Goal: Task Accomplishment & Management: Manage account settings

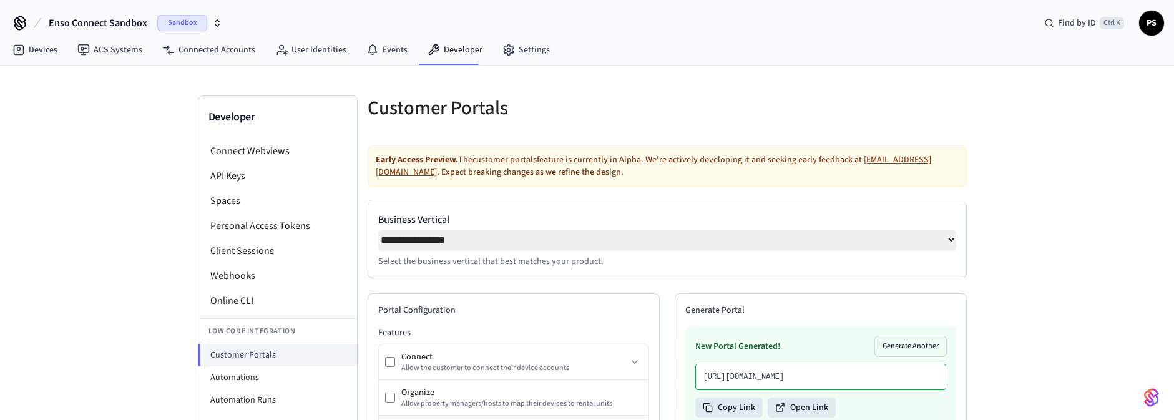
select select "**********"
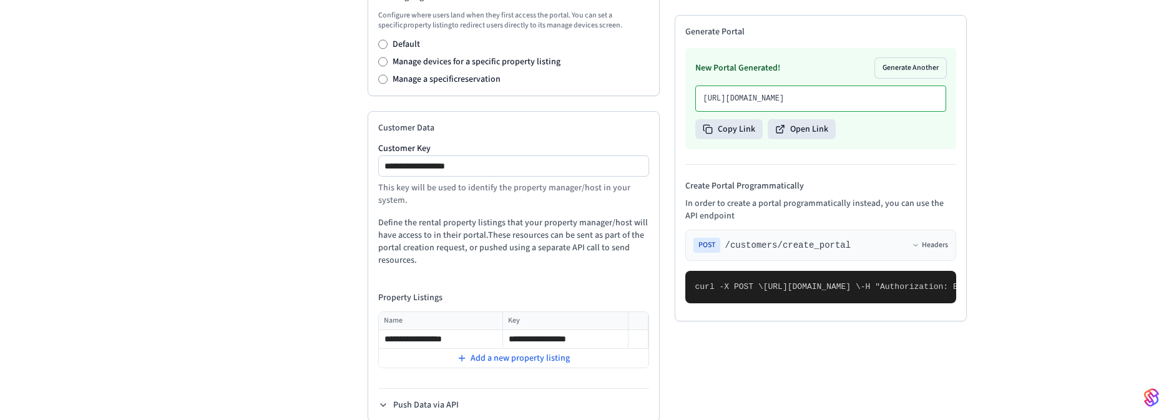
scroll to position [599, 0]
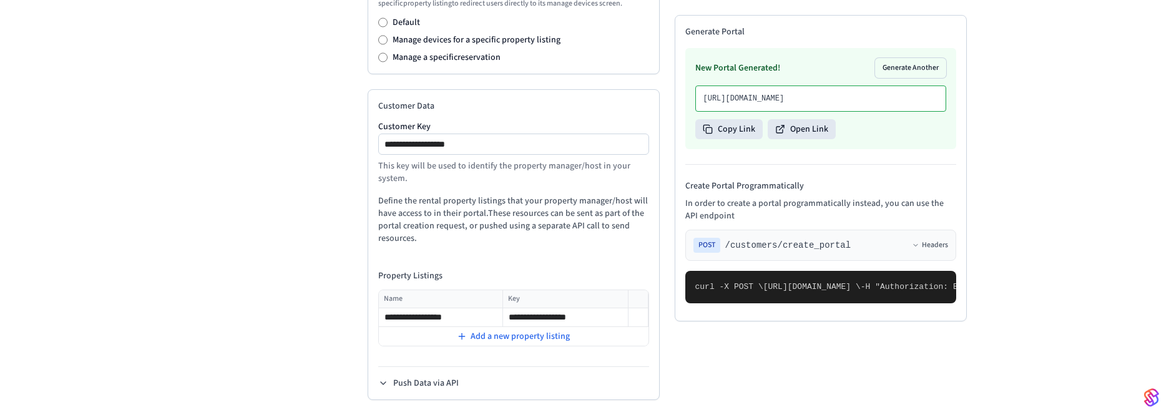
click at [382, 53] on div "Manage a specific reservation" at bounding box center [513, 57] width 271 height 12
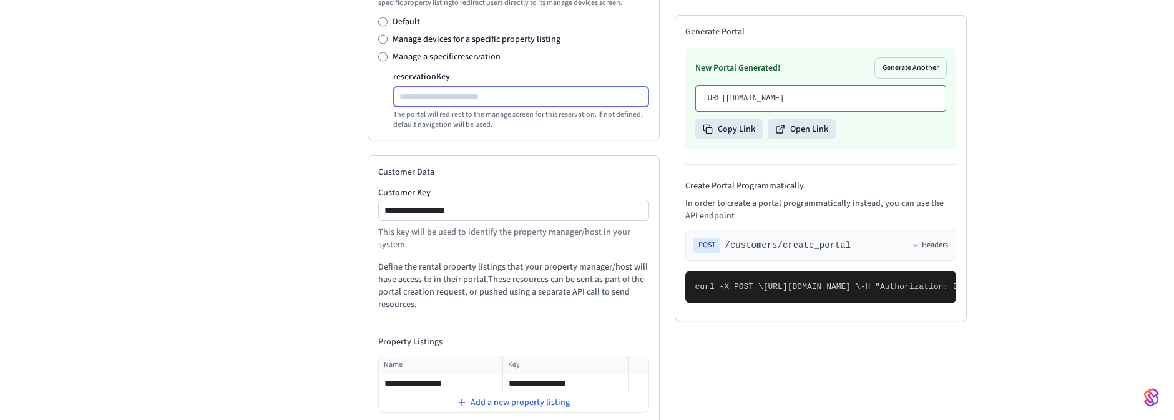
click at [439, 99] on input "reservation Key" at bounding box center [521, 96] width 255 height 15
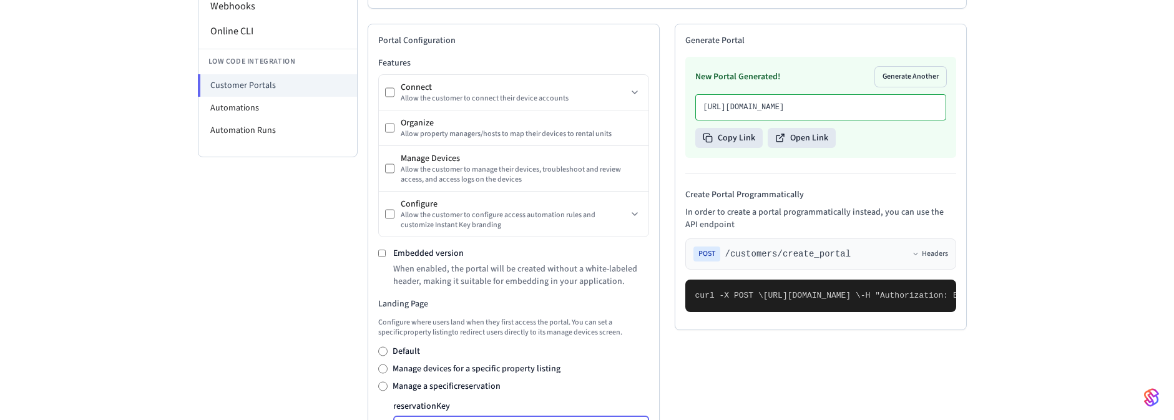
scroll to position [300, 0]
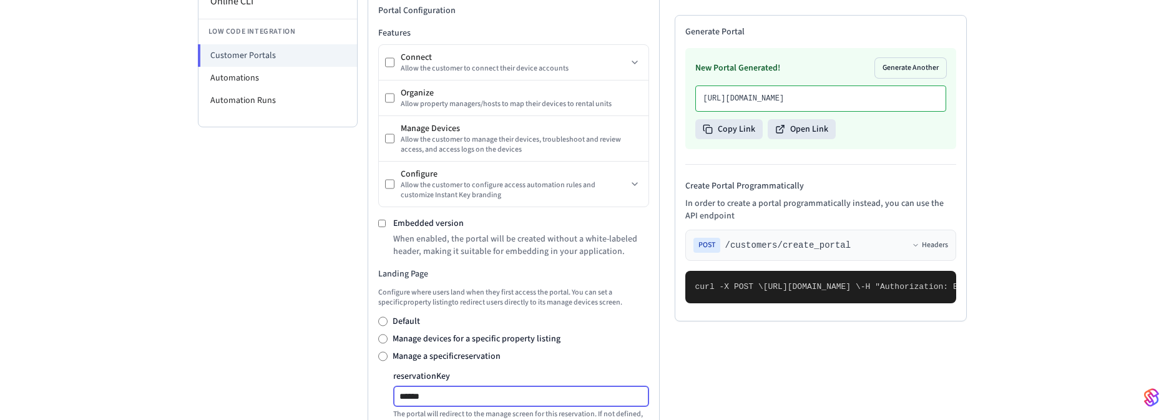
type input "******"
click at [986, 191] on div "**********" at bounding box center [587, 276] width 1174 height 1020
click at [919, 67] on button "Generate Another" at bounding box center [910, 68] width 71 height 20
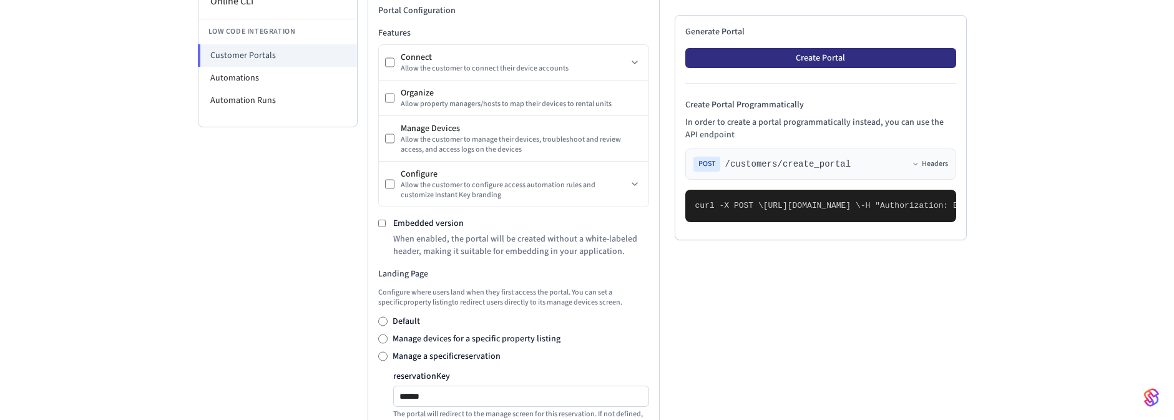
click at [816, 59] on button "Create Portal" at bounding box center [820, 58] width 271 height 20
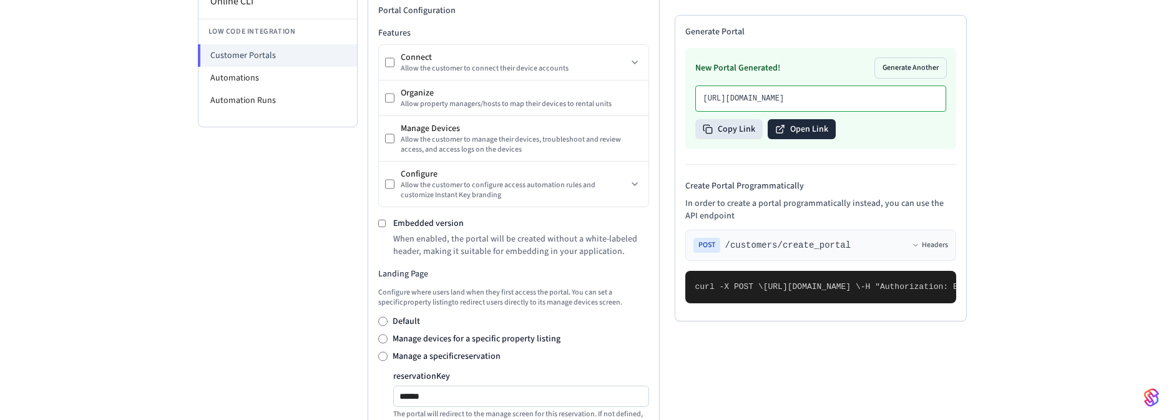
click at [786, 139] on button "Open Link" at bounding box center [802, 129] width 68 height 20
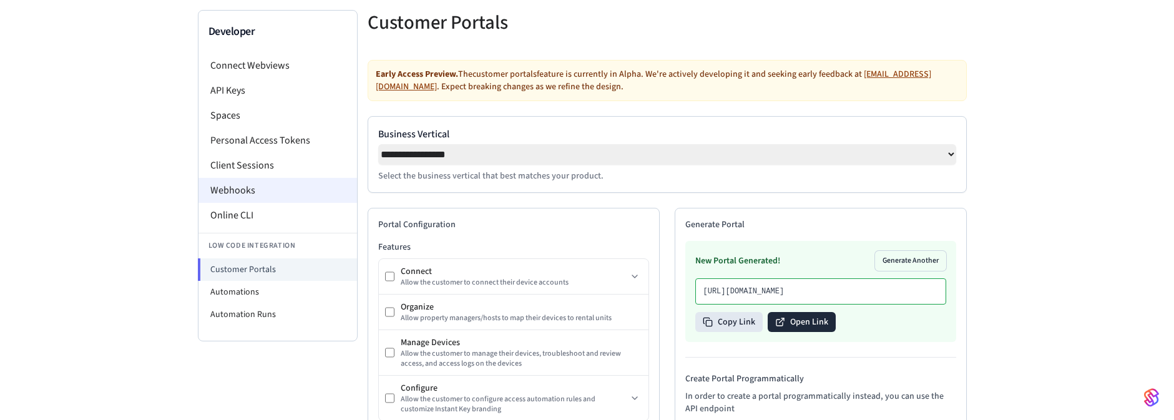
scroll to position [0, 0]
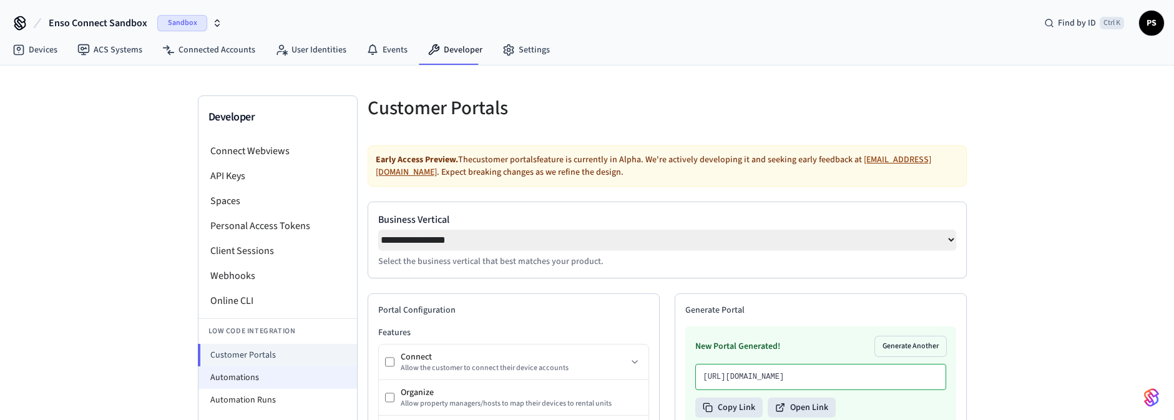
click at [228, 376] on li "Automations" at bounding box center [277, 377] width 159 height 22
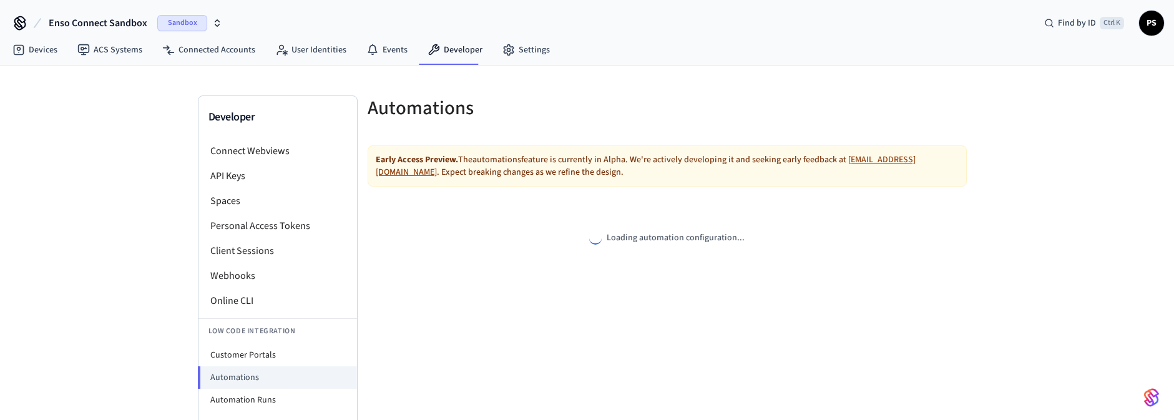
select select "**********"
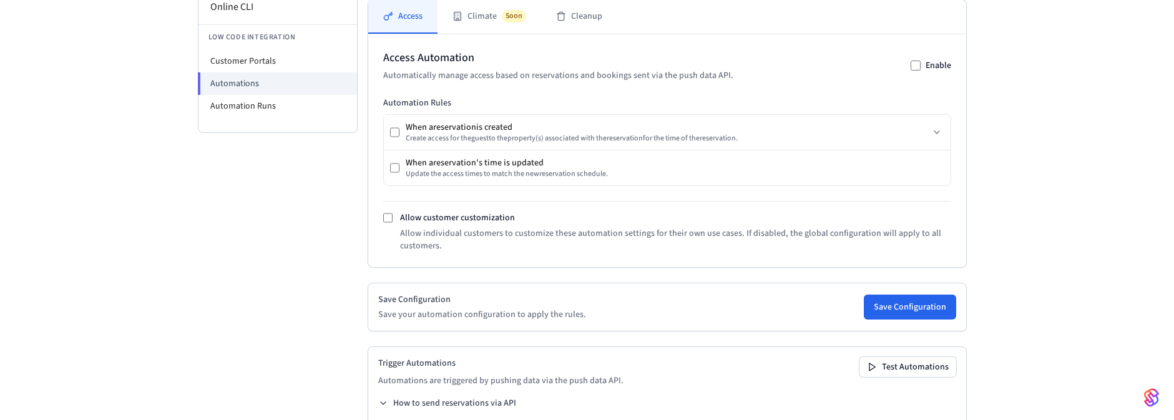
scroll to position [262, 0]
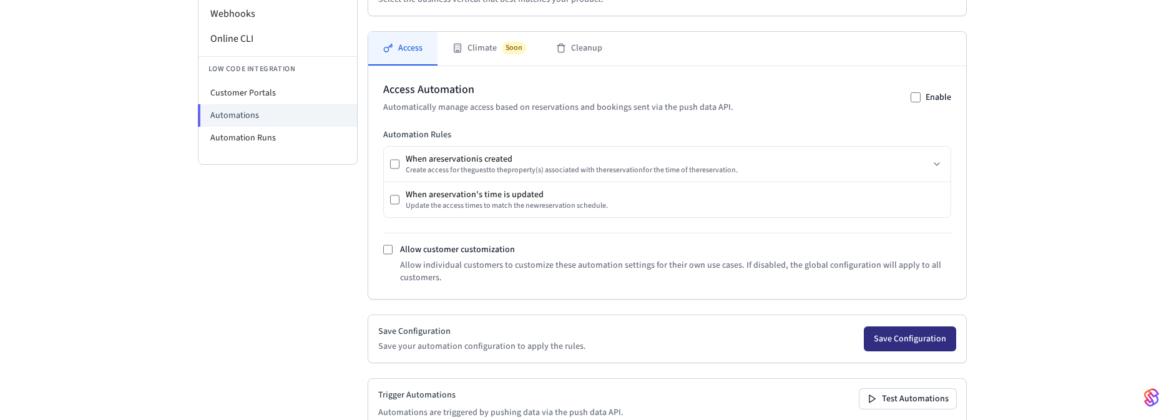
click at [908, 346] on button "Save Configuration" at bounding box center [910, 338] width 92 height 25
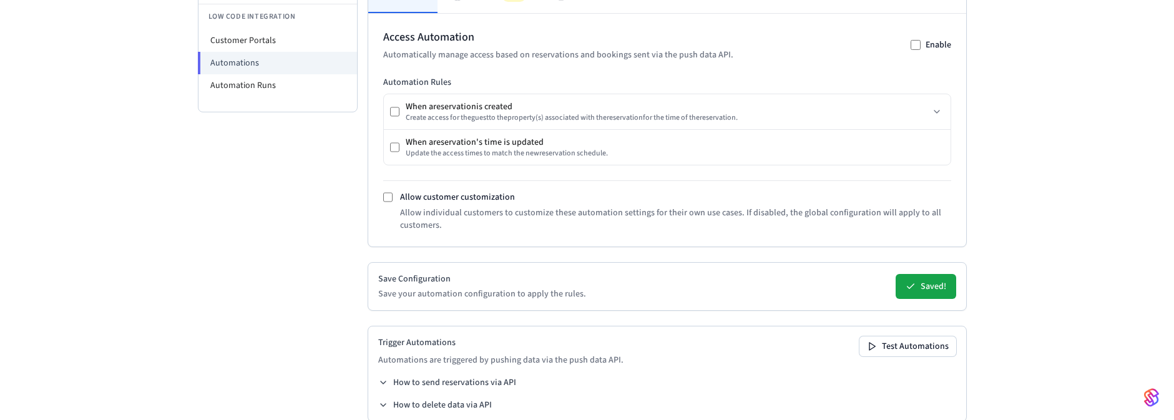
scroll to position [337, 0]
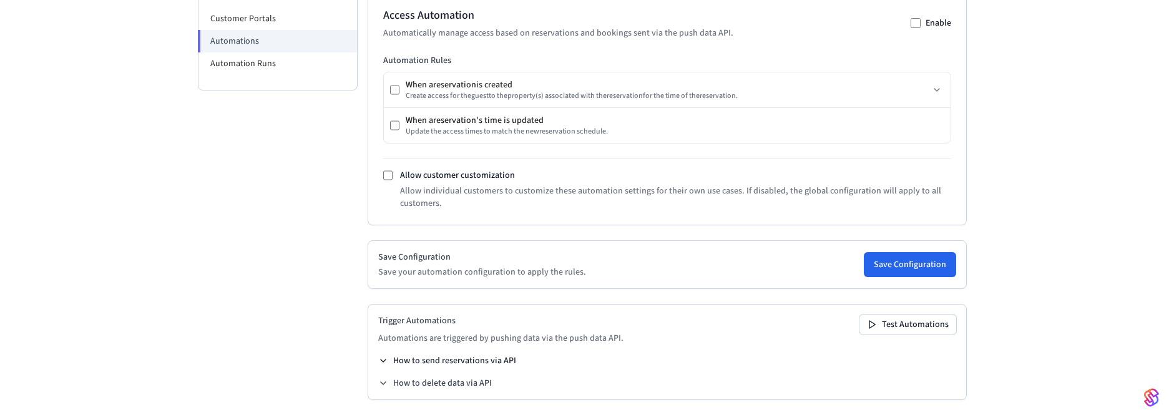
click at [383, 365] on icon at bounding box center [383, 361] width 10 height 10
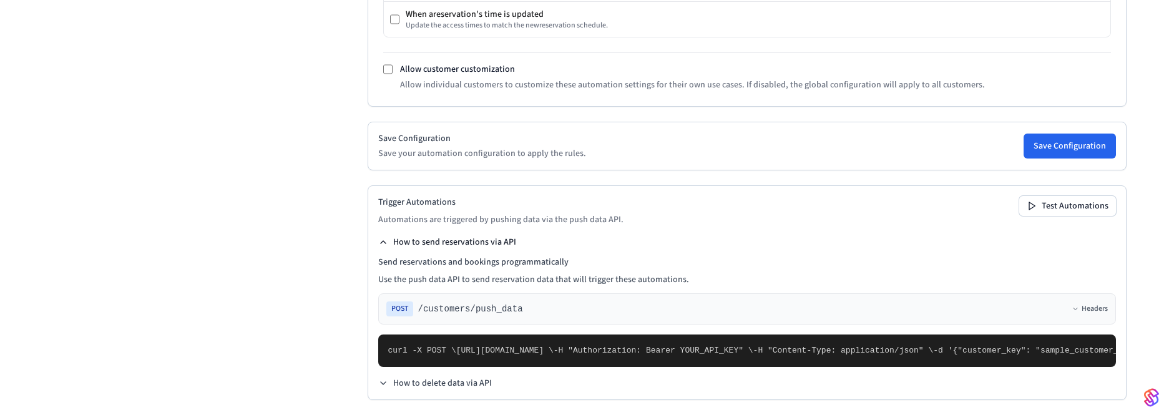
scroll to position [723, 0]
click at [393, 390] on div "Trigger Automations Automations are triggered by pushing data via the push data…" at bounding box center [747, 292] width 759 height 215
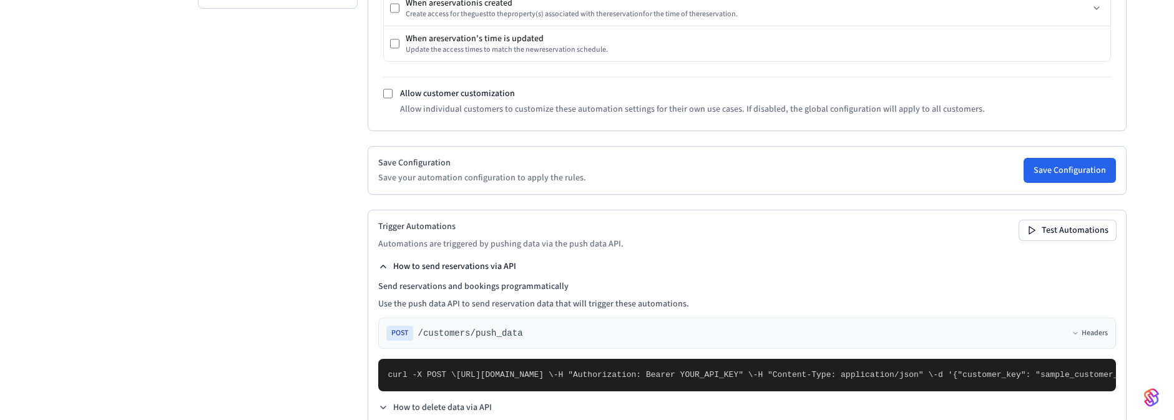
scroll to position [198, 0]
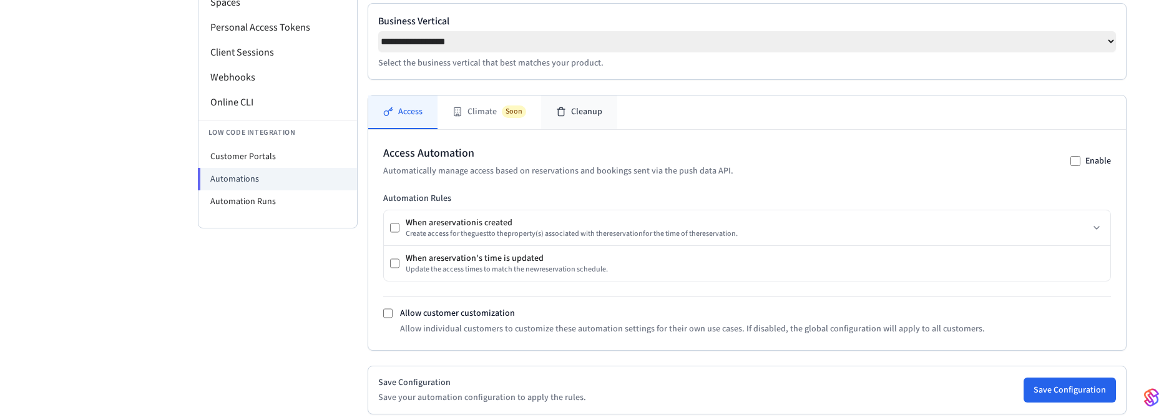
click at [562, 122] on button "Cleanup" at bounding box center [579, 113] width 76 height 34
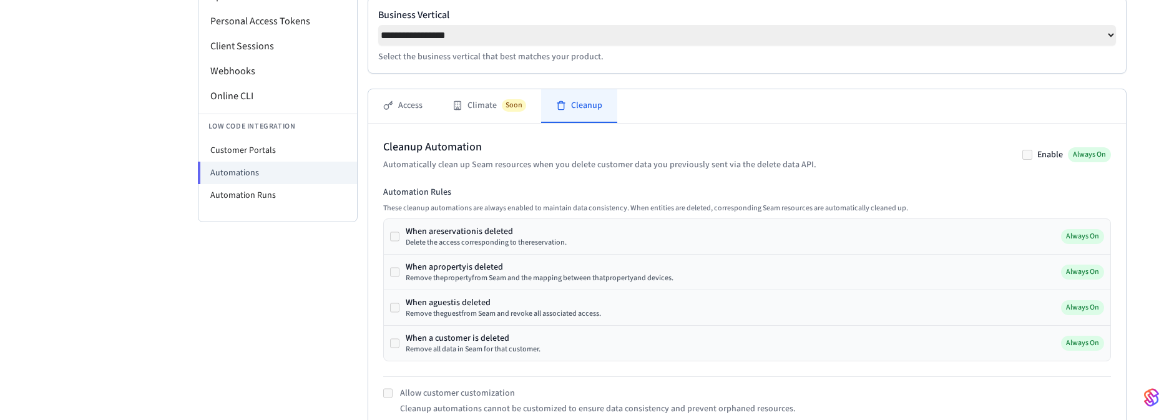
scroll to position [124, 0]
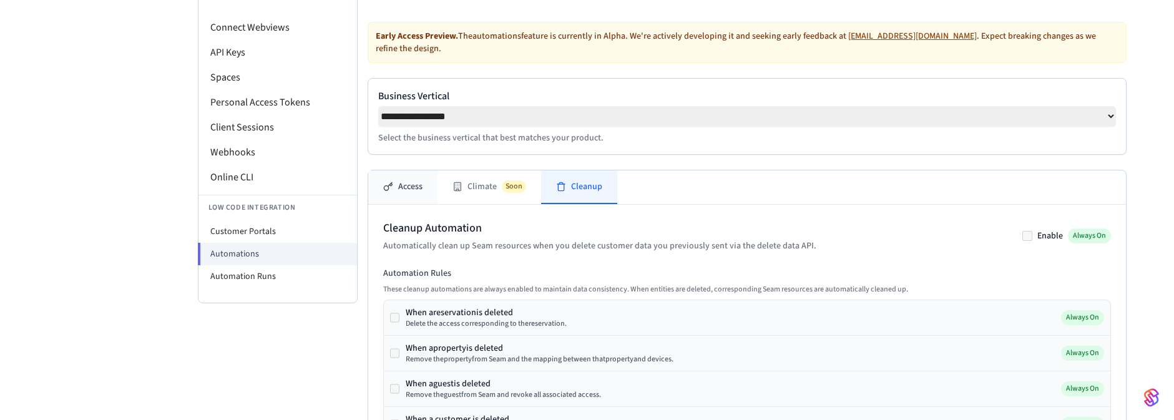
click at [389, 190] on icon at bounding box center [388, 187] width 10 height 10
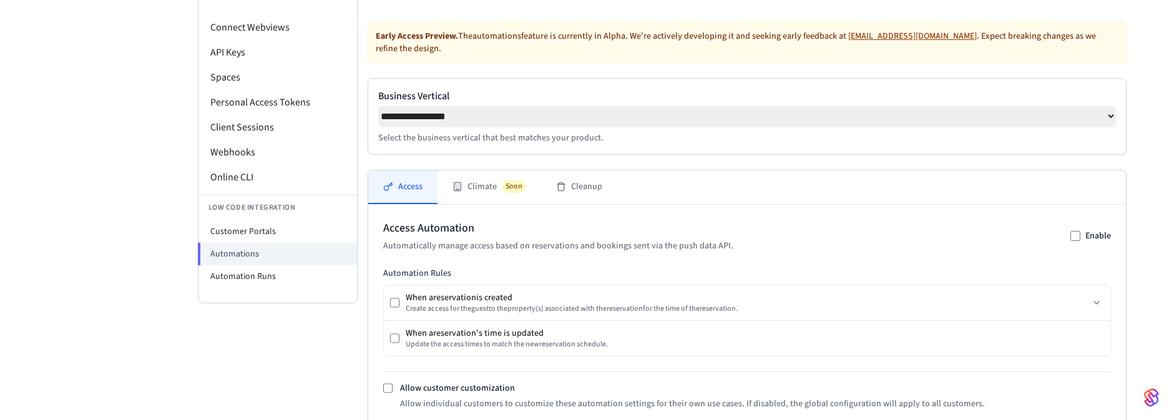
click at [98, 134] on div "**********" at bounding box center [587, 340] width 1174 height 797
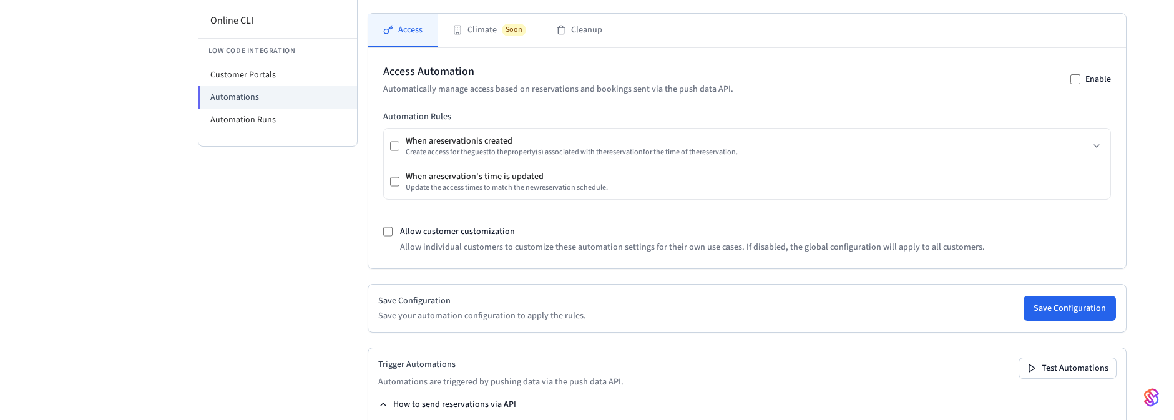
scroll to position [150, 0]
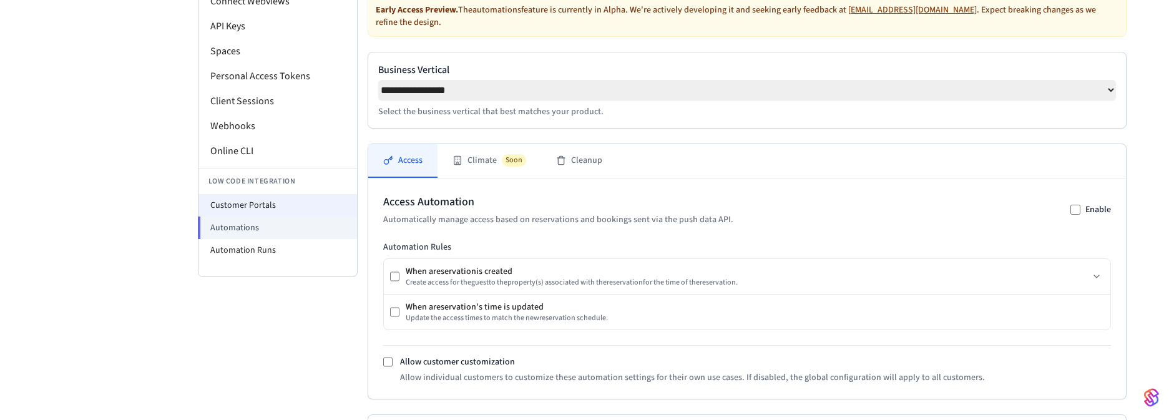
click at [255, 200] on li "Customer Portals" at bounding box center [277, 205] width 159 height 22
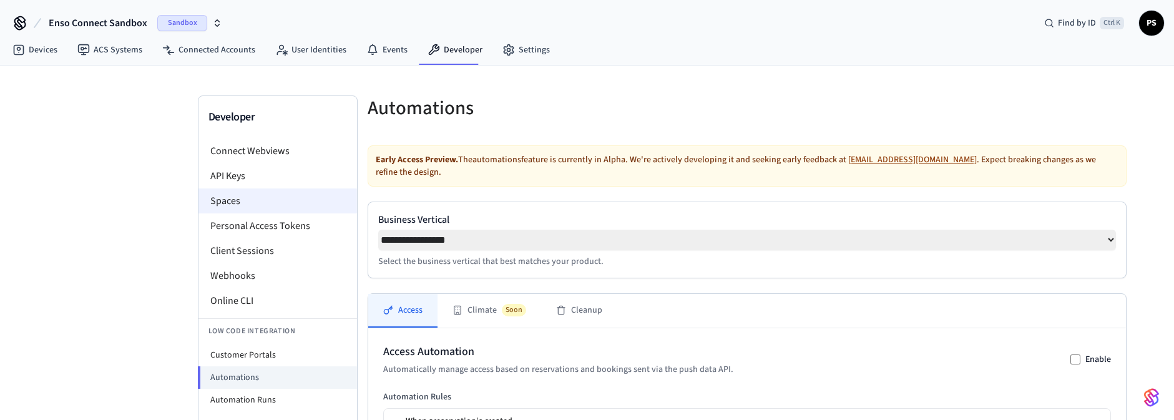
select select "**********"
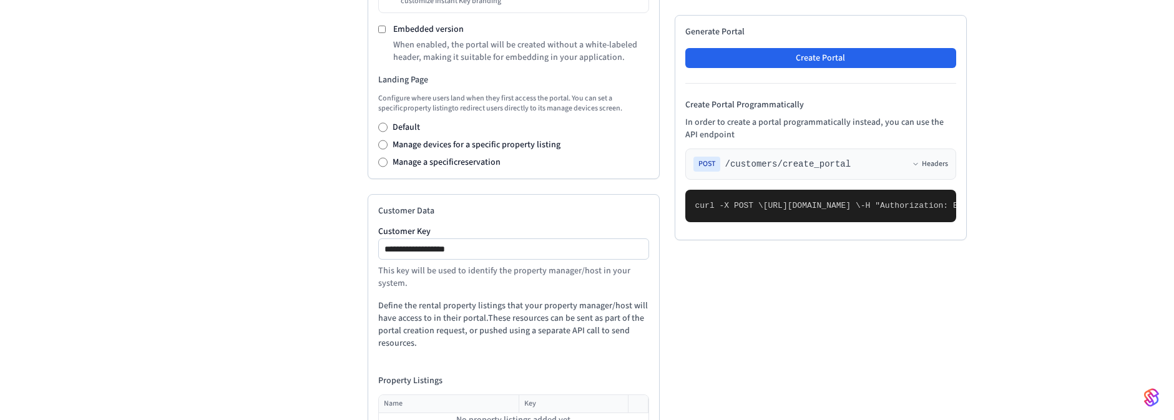
scroll to position [524, 0]
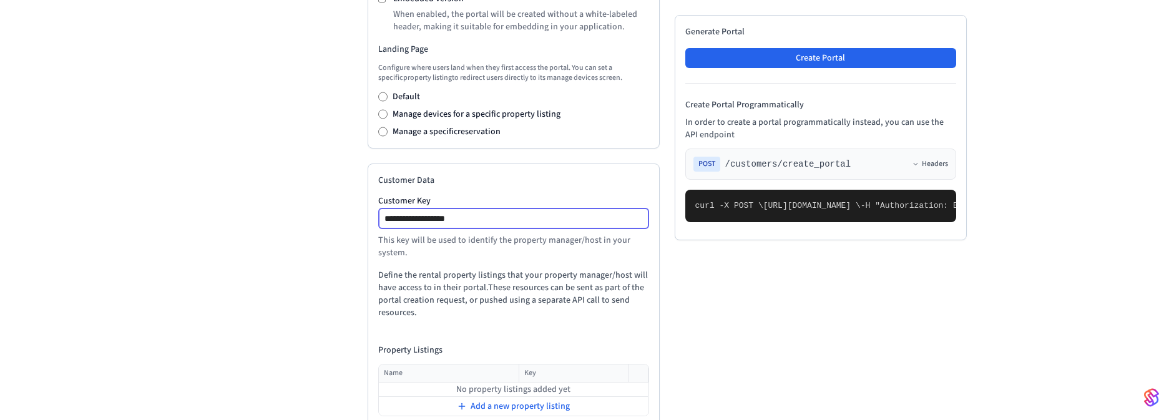
drag, startPoint x: 509, startPoint y: 226, endPoint x: 245, endPoint y: 203, distance: 265.6
click at [274, 206] on div "**********" at bounding box center [587, 30] width 779 height 919
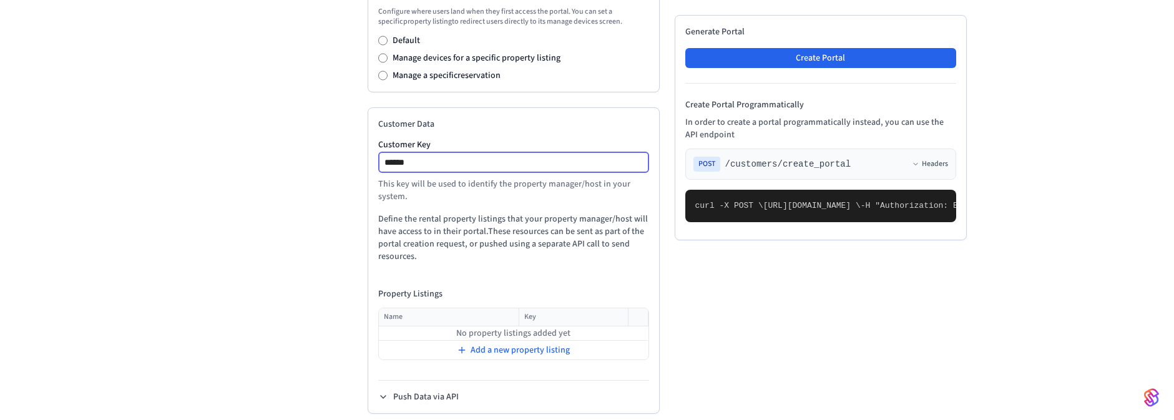
scroll to position [595, 0]
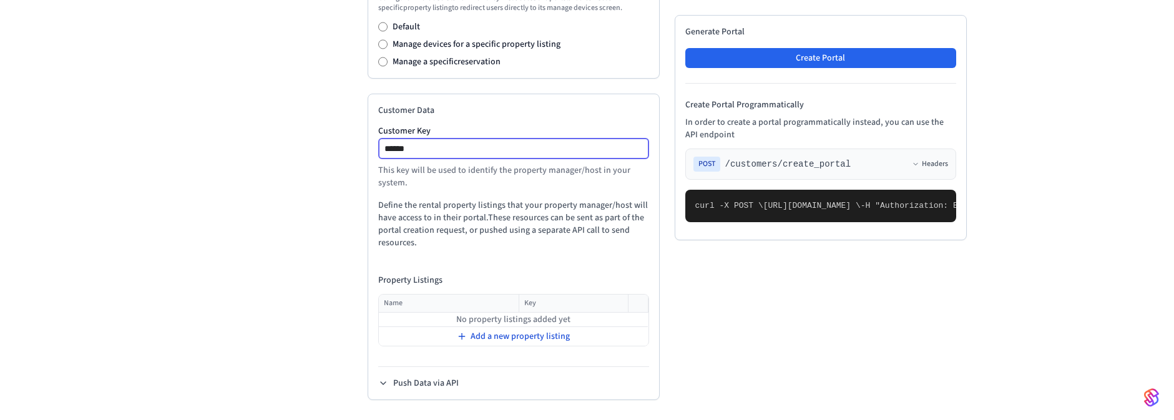
type input "******"
click at [526, 339] on span "Add a new property listing" at bounding box center [520, 336] width 99 height 12
click at [431, 318] on input "text" at bounding box center [441, 320] width 123 height 15
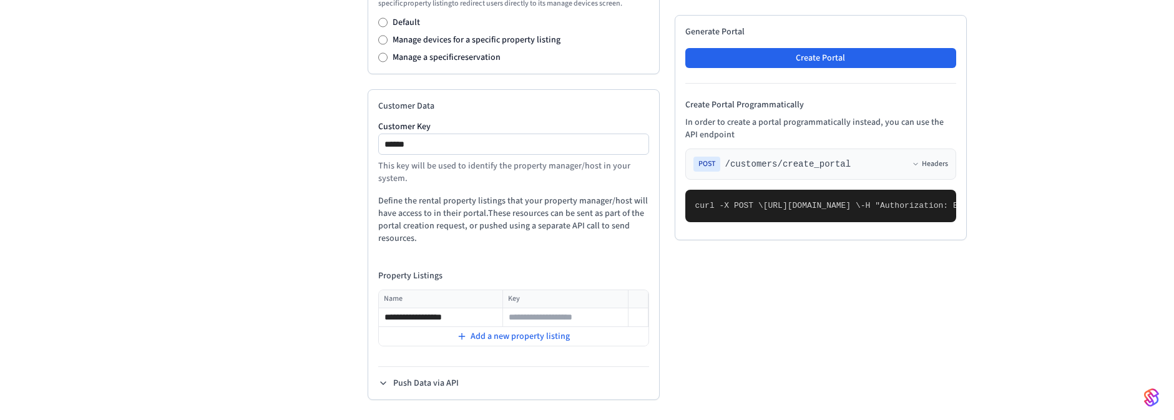
type input "**********"
click at [383, 258] on div "**********" at bounding box center [514, 244] width 292 height 311
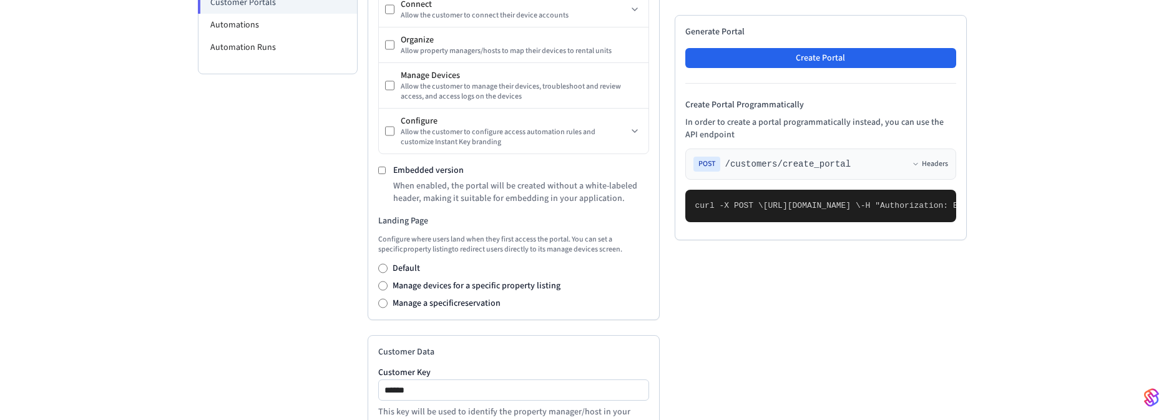
scroll to position [150, 0]
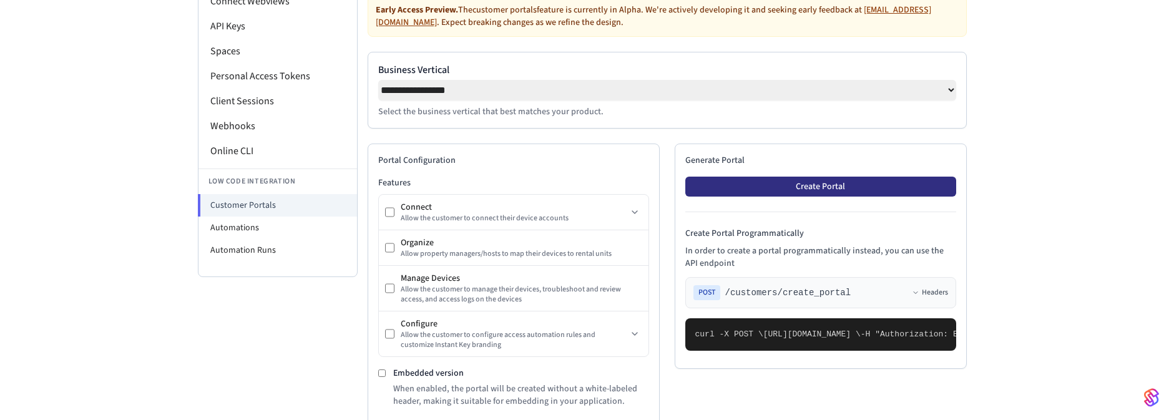
click at [797, 193] on button "Create Portal" at bounding box center [820, 187] width 271 height 20
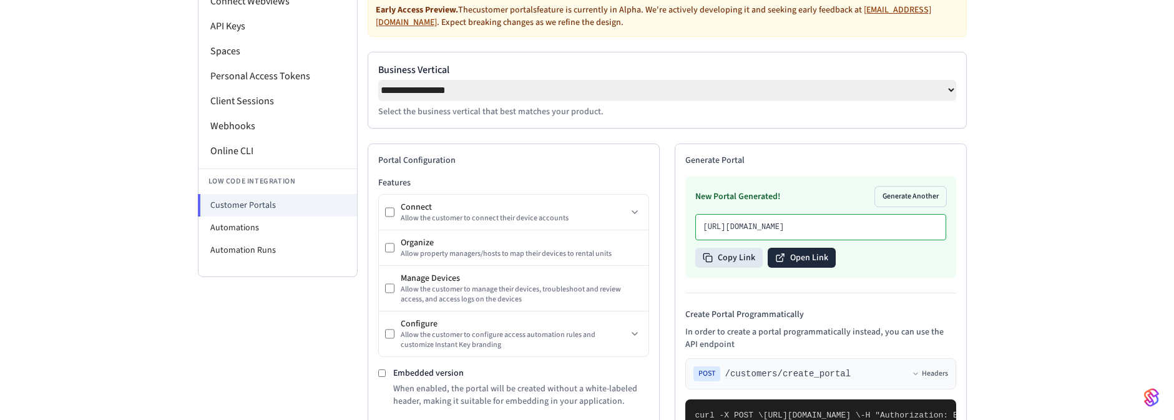
click at [783, 263] on icon at bounding box center [780, 258] width 10 height 10
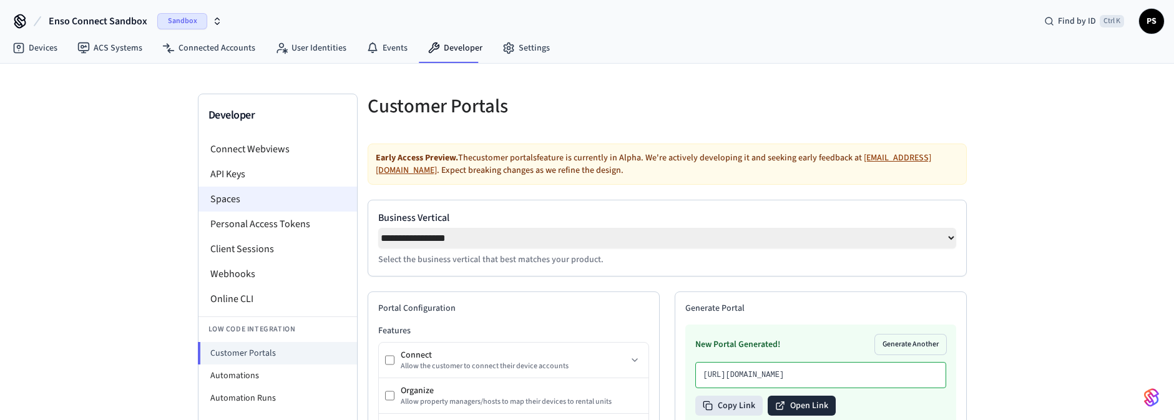
scroll to position [0, 0]
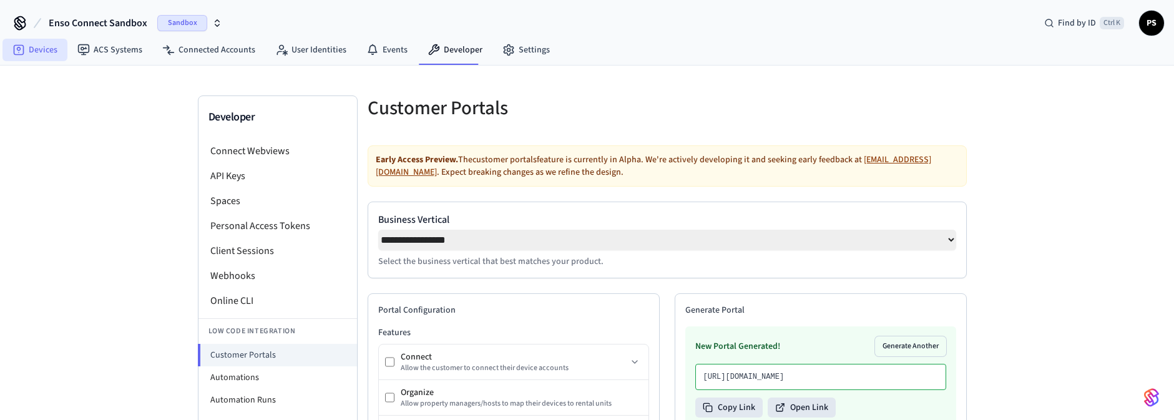
click at [25, 42] on link "Devices" at bounding box center [34, 50] width 65 height 22
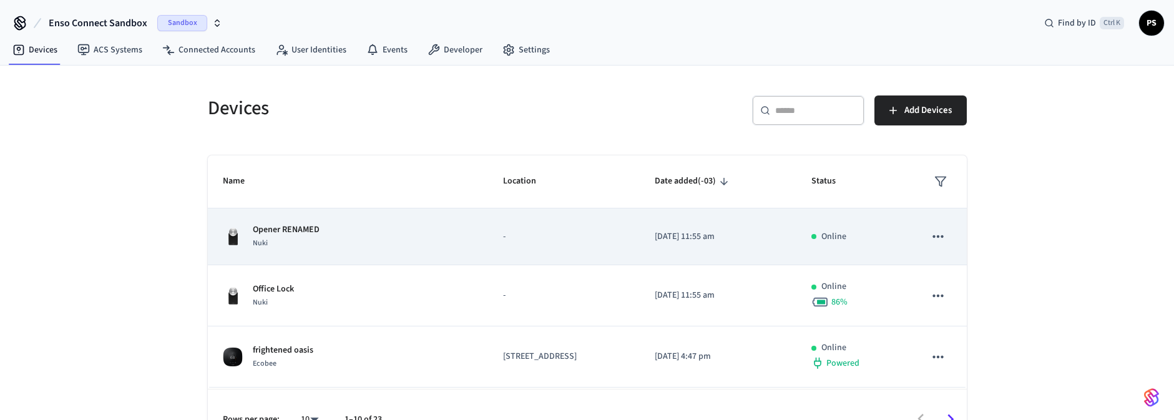
click at [368, 233] on div "Opener RENAMED Nuki" at bounding box center [348, 236] width 251 height 26
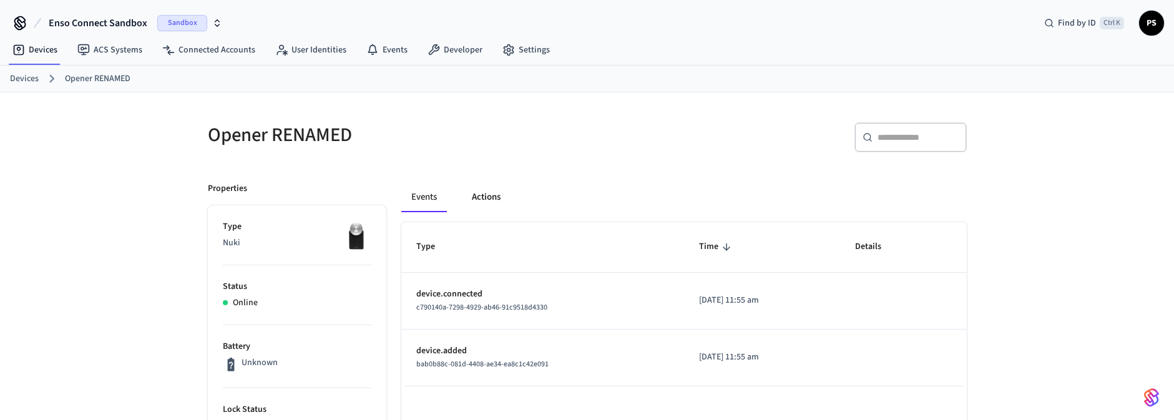
click at [496, 203] on button "Actions" at bounding box center [486, 197] width 49 height 30
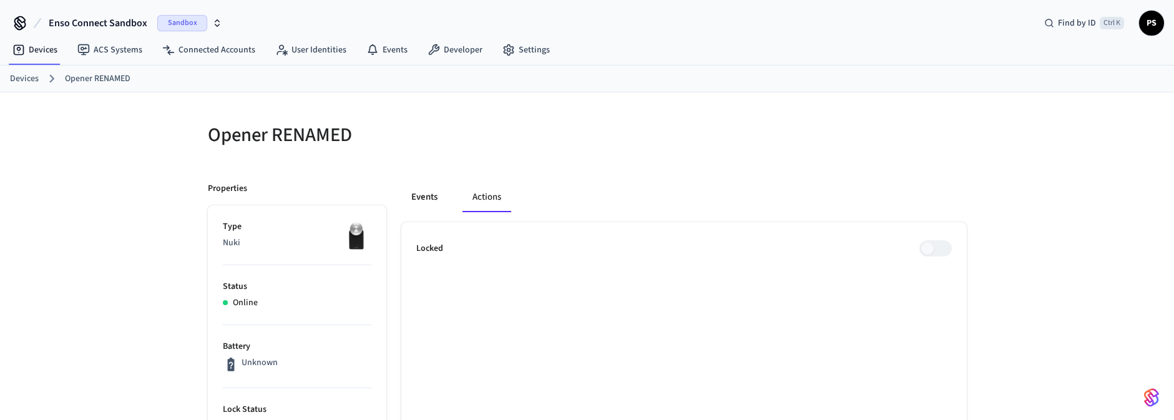
click at [431, 203] on button "Events" at bounding box center [424, 197] width 46 height 30
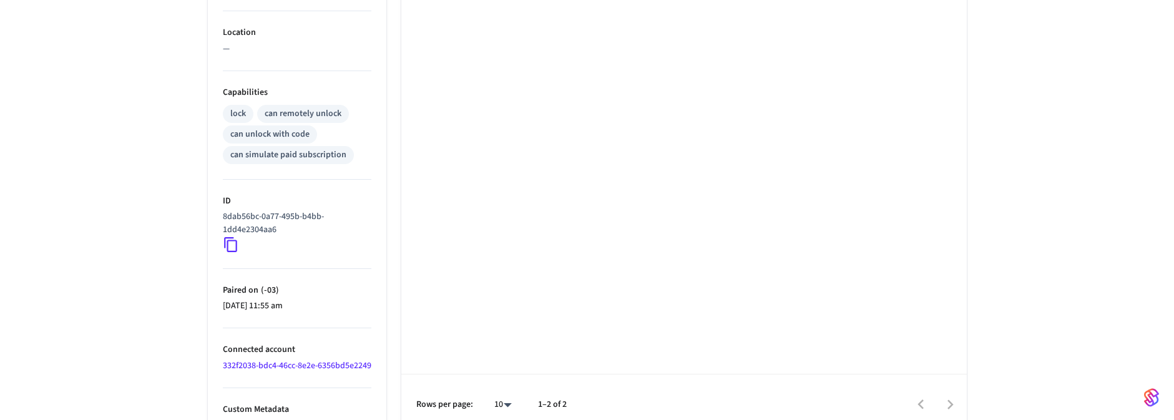
scroll to position [449, 0]
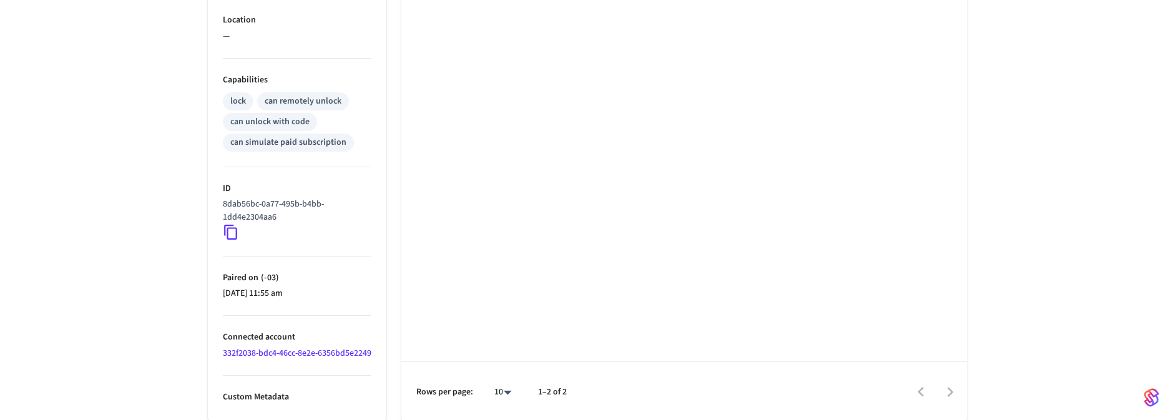
click at [228, 234] on icon at bounding box center [231, 232] width 16 height 16
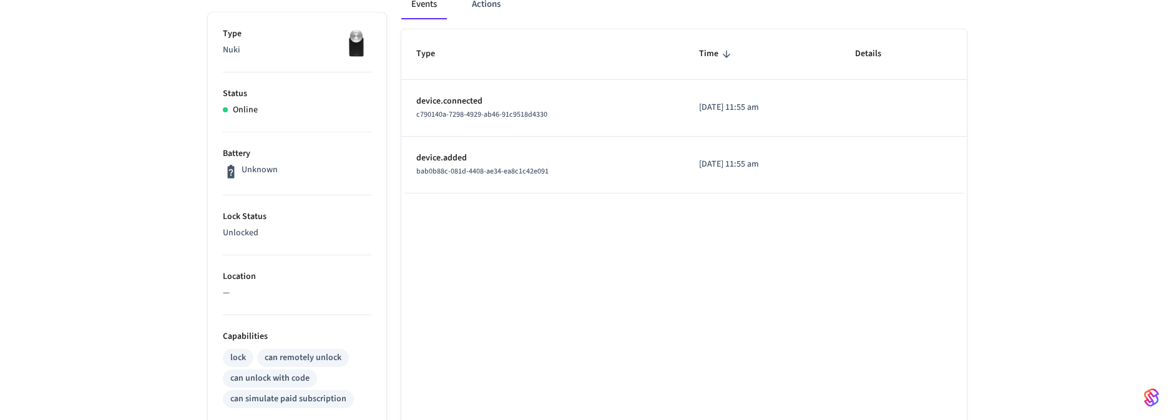
scroll to position [0, 0]
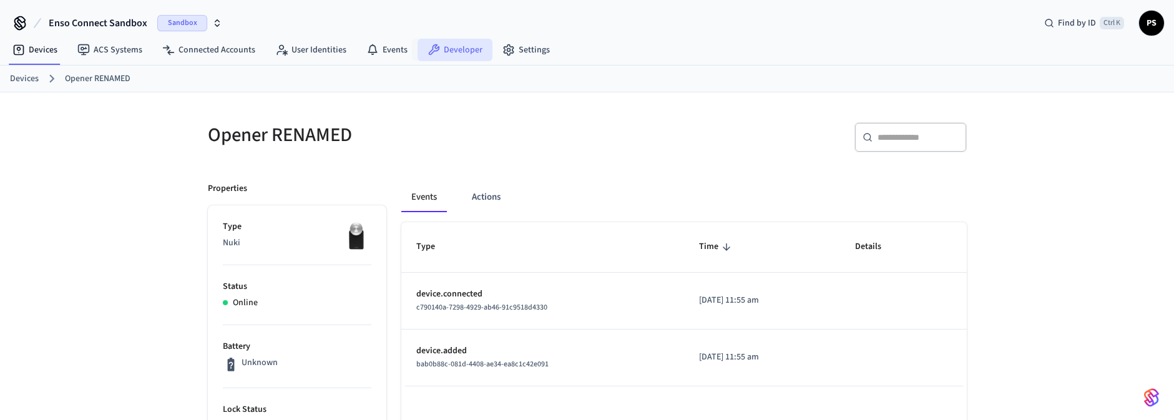
click at [454, 53] on link "Developer" at bounding box center [455, 50] width 75 height 22
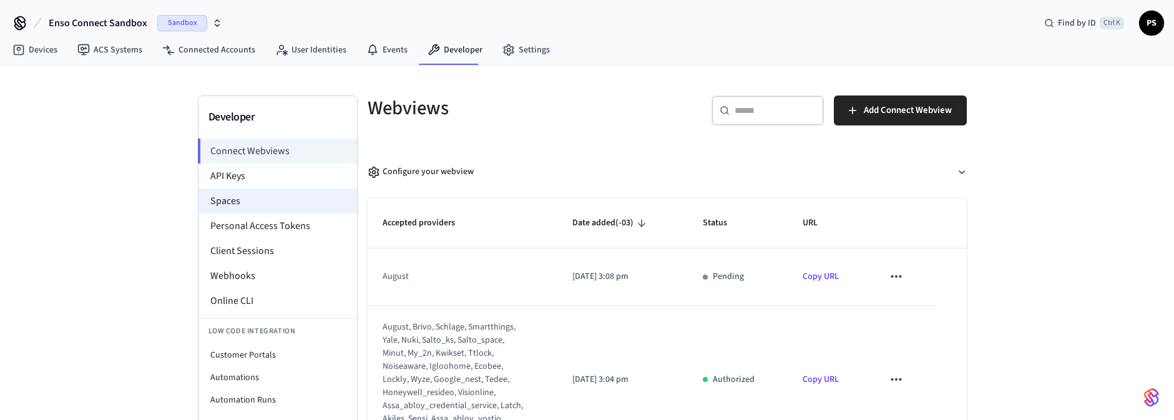
click at [220, 199] on li "Spaces" at bounding box center [277, 201] width 159 height 25
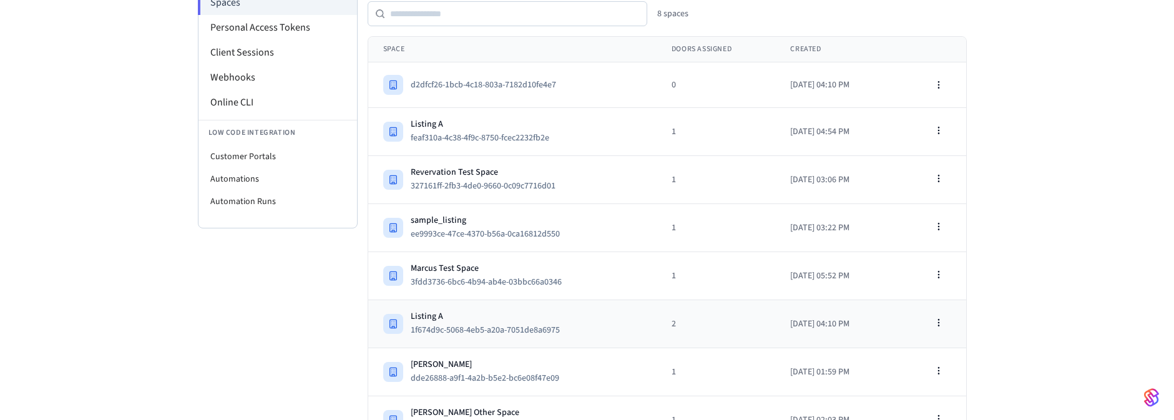
scroll to position [220, 0]
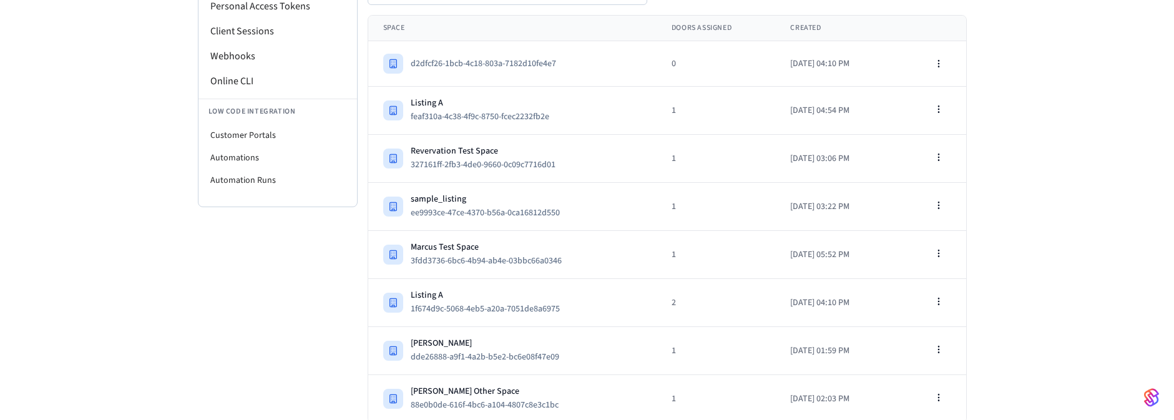
click at [1077, 258] on div "Developer Connect Webviews API Keys Spaces Personal Access Tokens Client Sessio…" at bounding box center [587, 134] width 1174 height 577
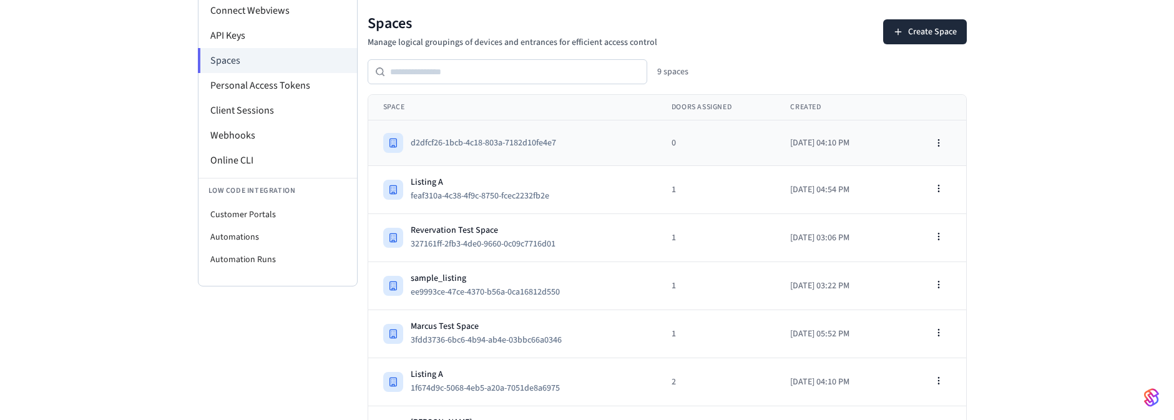
scroll to position [268, 0]
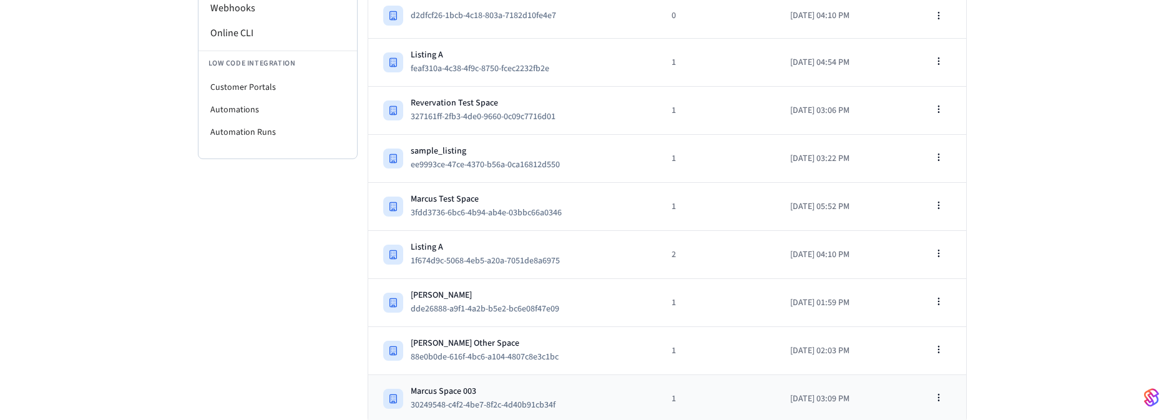
click at [466, 385] on div "Marcus Space 003" at bounding box center [488, 391] width 155 height 12
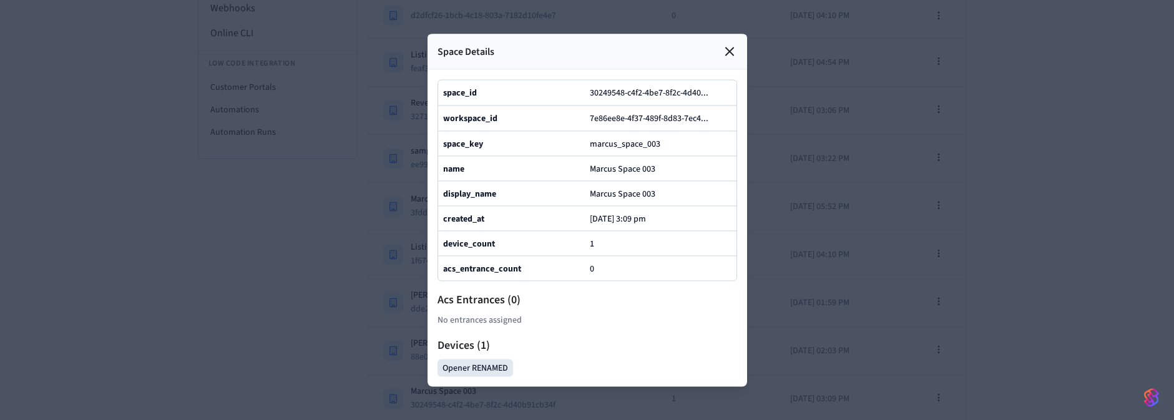
click at [931, 263] on div at bounding box center [587, 210] width 1174 height 420
click at [732, 44] on icon at bounding box center [729, 51] width 15 height 15
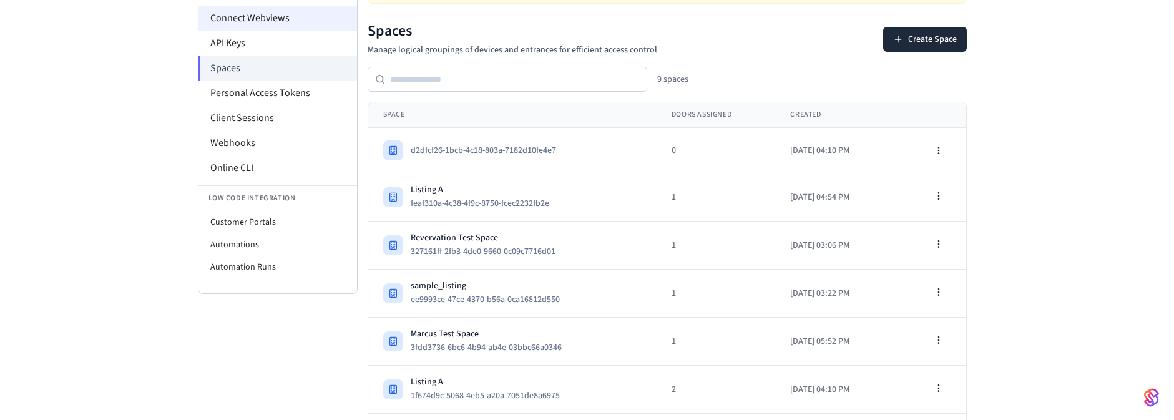
scroll to position [0, 0]
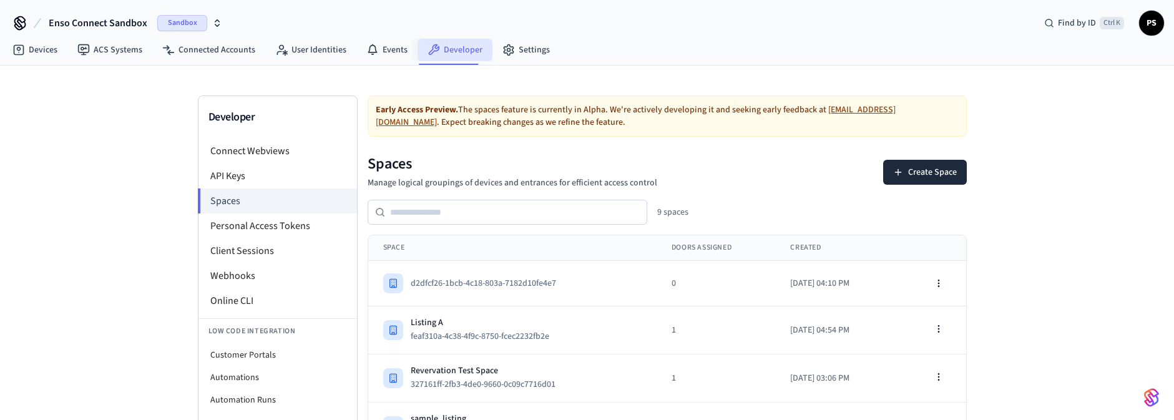
click at [433, 47] on icon at bounding box center [434, 49] width 11 height 11
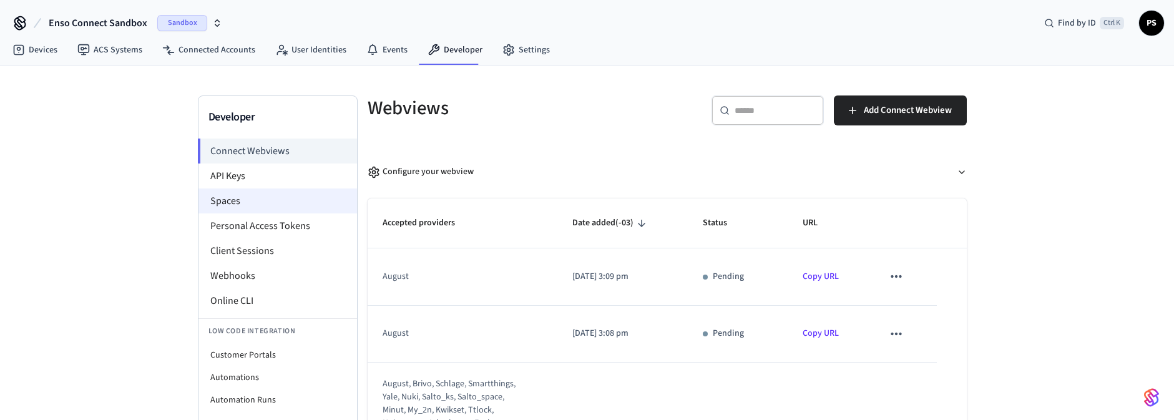
click at [234, 202] on li "Spaces" at bounding box center [277, 201] width 159 height 25
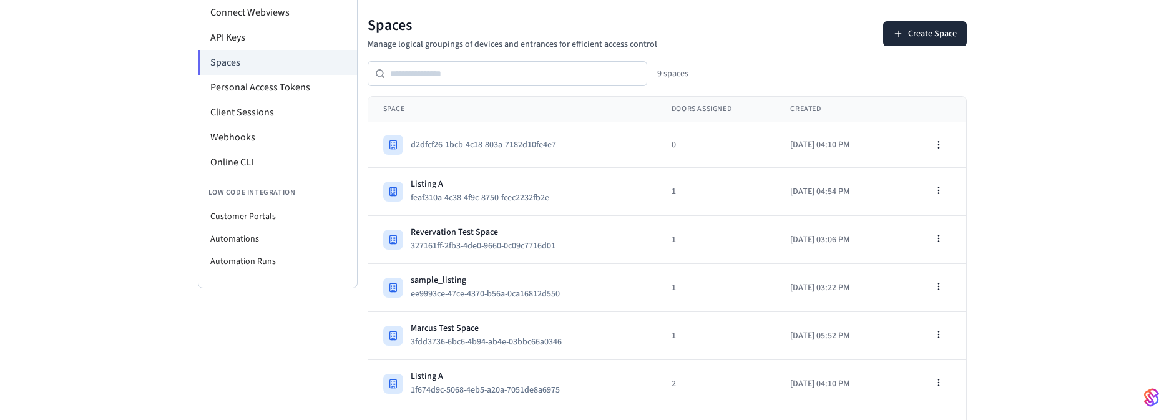
scroll to position [268, 0]
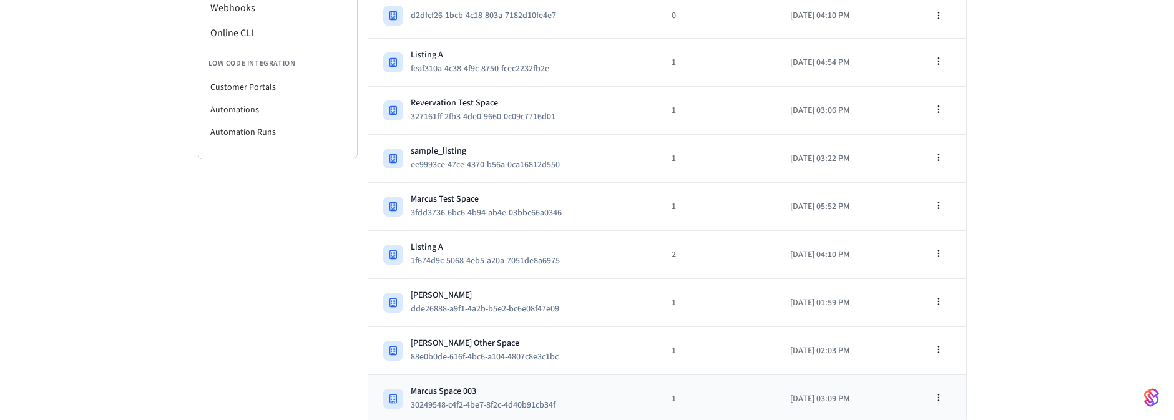
click at [532, 381] on td "Marcus Space 003 30249548-c4f2-4be7-8f2c-4d40b91cb34f" at bounding box center [512, 399] width 288 height 48
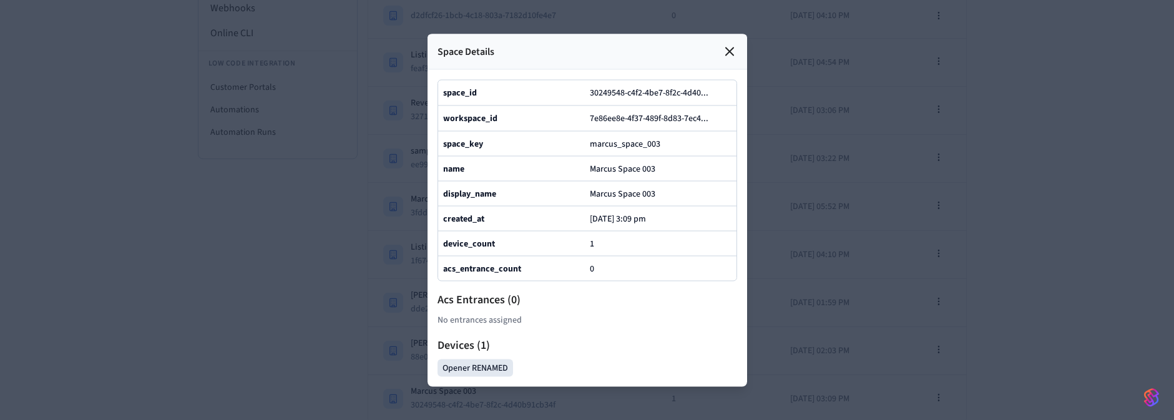
click at [1037, 242] on div at bounding box center [587, 210] width 1174 height 420
drag, startPoint x: 1001, startPoint y: 235, endPoint x: 926, endPoint y: 202, distance: 81.9
click at [1000, 235] on div at bounding box center [587, 210] width 1174 height 420
click at [732, 47] on icon at bounding box center [729, 50] width 7 height 7
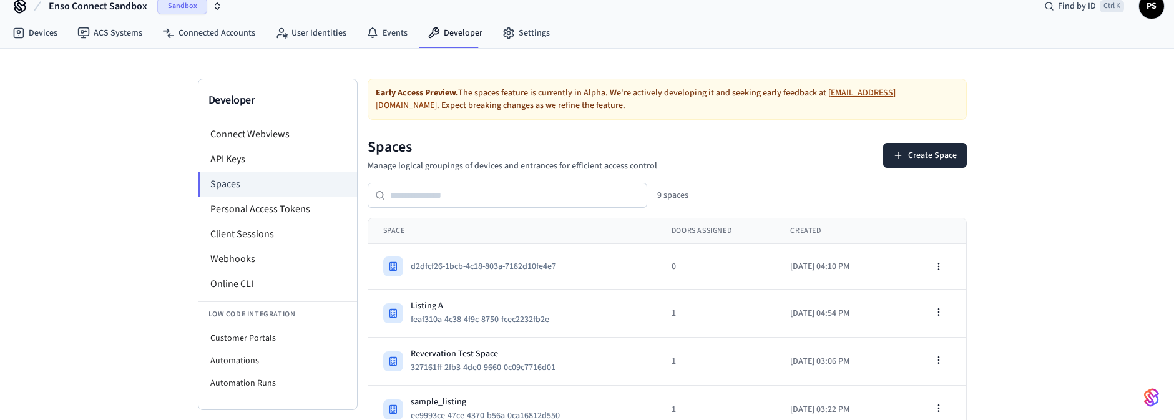
scroll to position [0, 0]
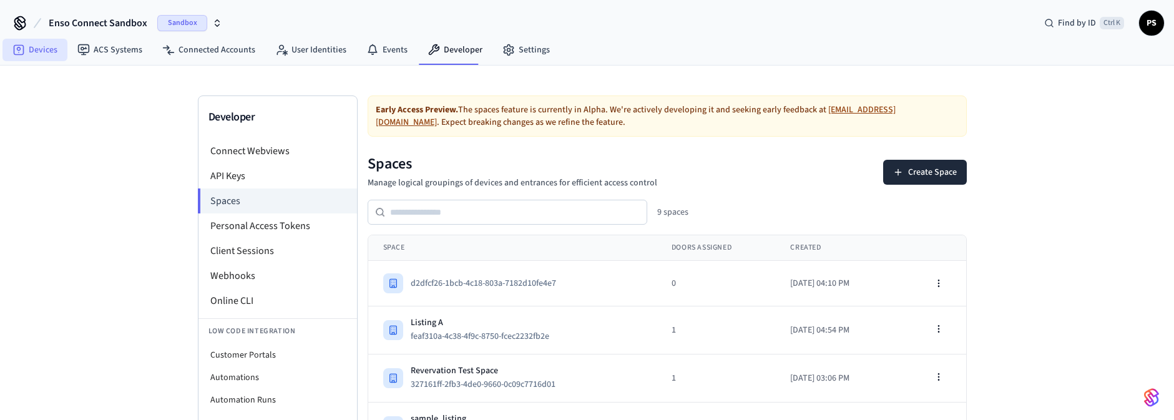
drag, startPoint x: 34, startPoint y: 65, endPoint x: 39, endPoint y: 55, distance: 11.2
click at [34, 64] on div "Enso Connect Sandbox Sandbox Find by ID Ctrl K PS Devices ACS Systems Connected…" at bounding box center [587, 345] width 1174 height 691
click at [42, 43] on link "Devices" at bounding box center [34, 50] width 65 height 22
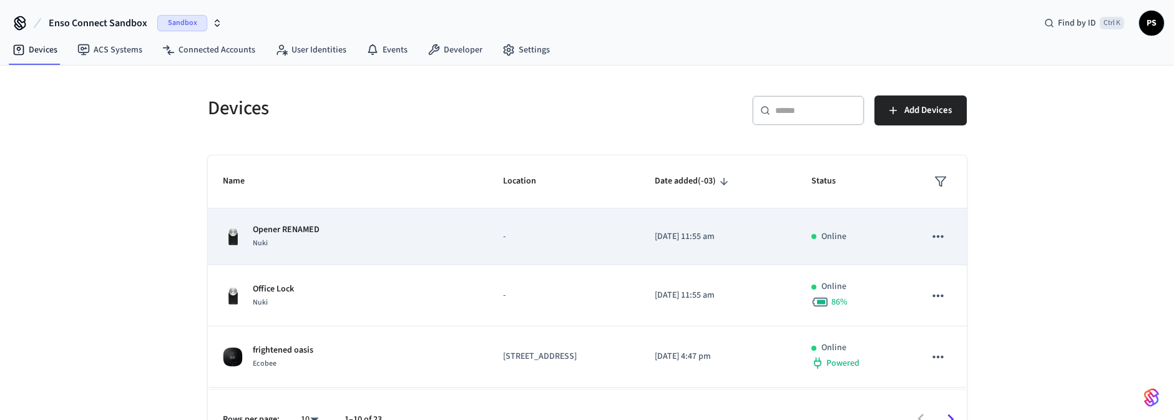
click at [488, 225] on td "-" at bounding box center [563, 236] width 151 height 57
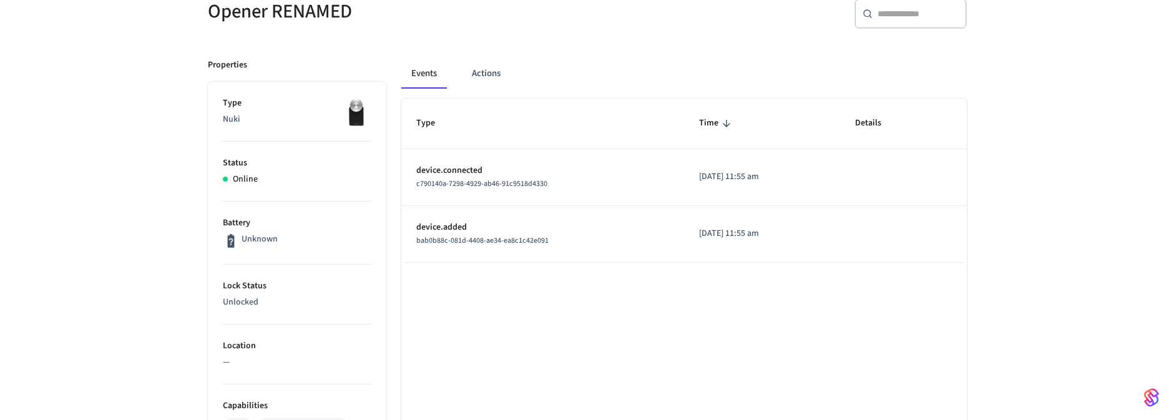
scroll to position [462, 0]
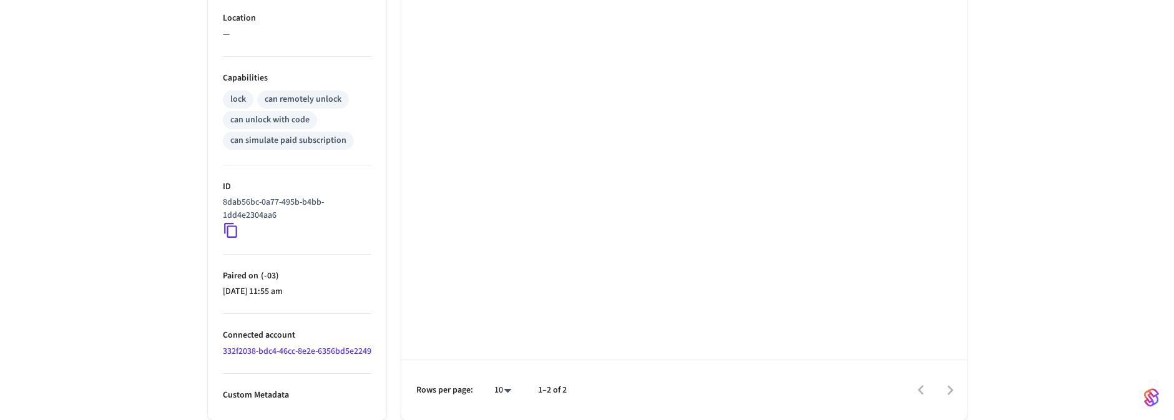
click at [258, 345] on link "332f2038-bdc4-46cc-8e2e-6356bd5e2249" at bounding box center [297, 351] width 149 height 12
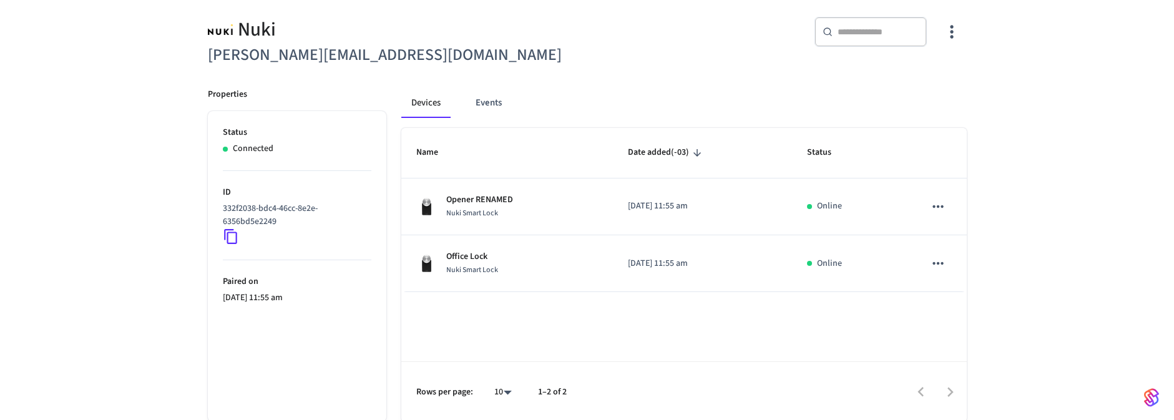
scroll to position [107, 0]
click at [484, 103] on button "Events" at bounding box center [489, 102] width 46 height 30
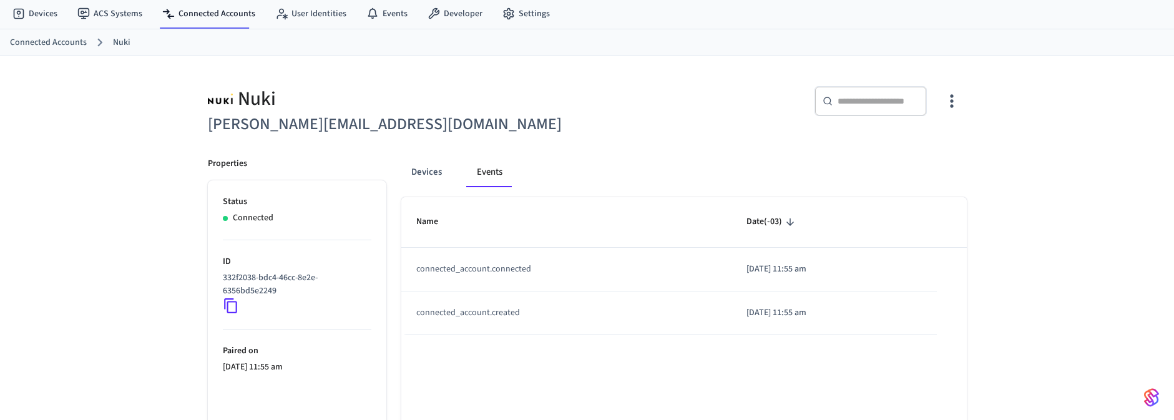
scroll to position [0, 0]
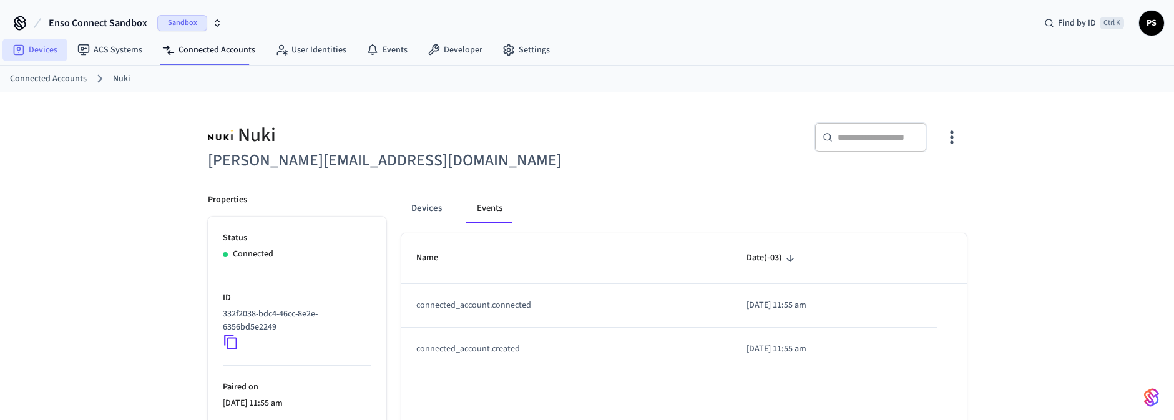
click at [42, 42] on link "Devices" at bounding box center [34, 50] width 65 height 22
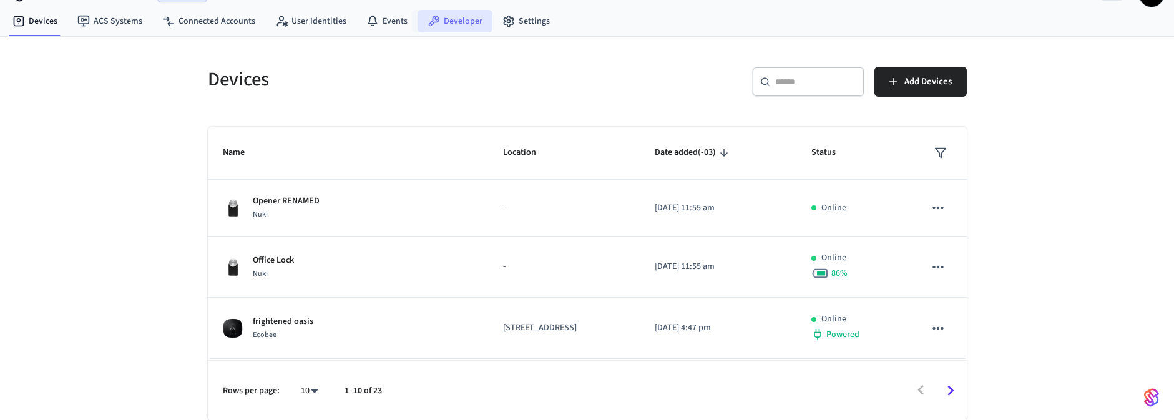
click at [457, 27] on link "Developer" at bounding box center [455, 21] width 75 height 22
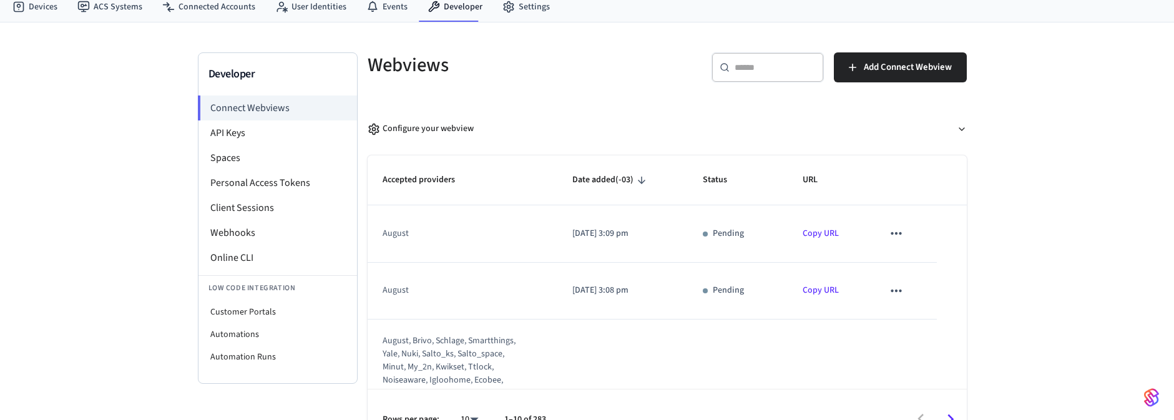
scroll to position [71, 0]
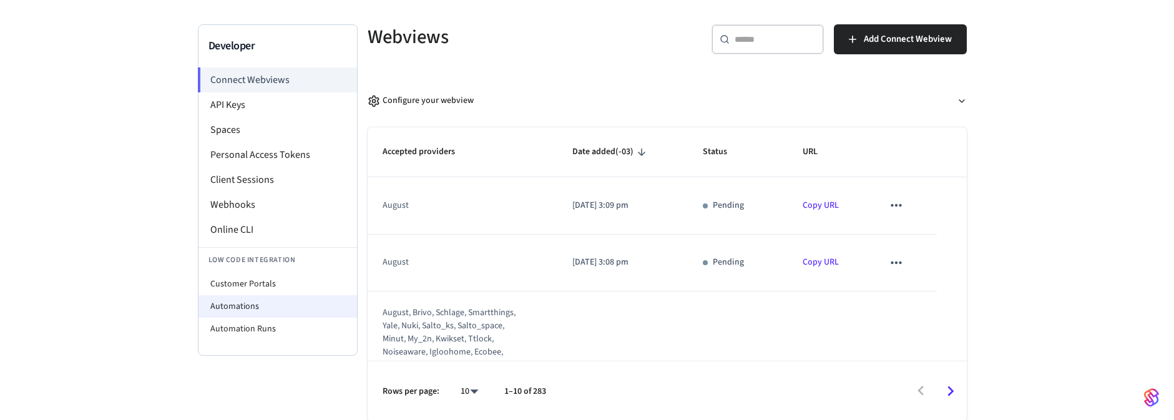
click at [245, 305] on li "Automations" at bounding box center [277, 306] width 159 height 22
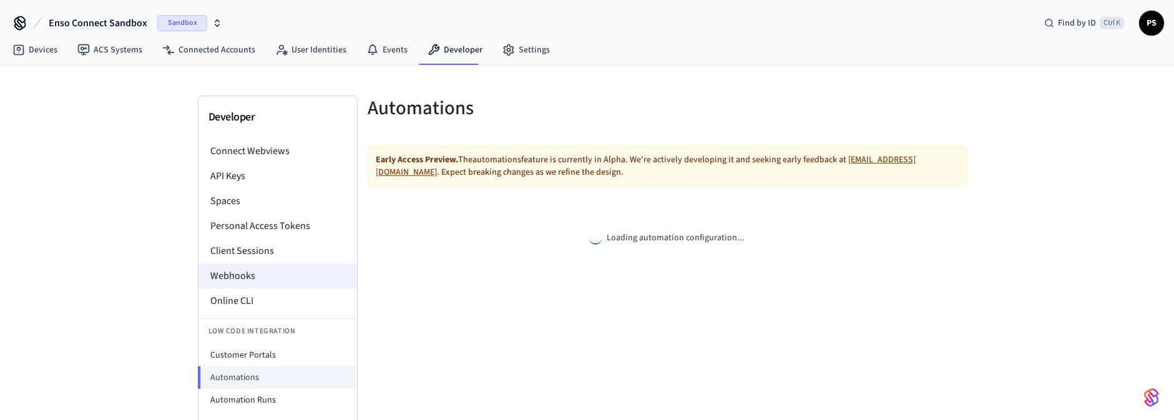
select select "**********"
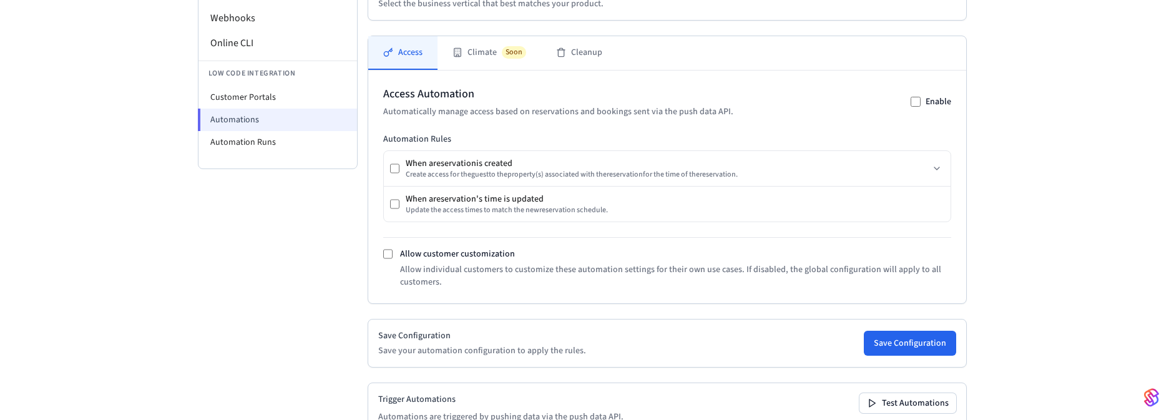
scroll to position [187, 0]
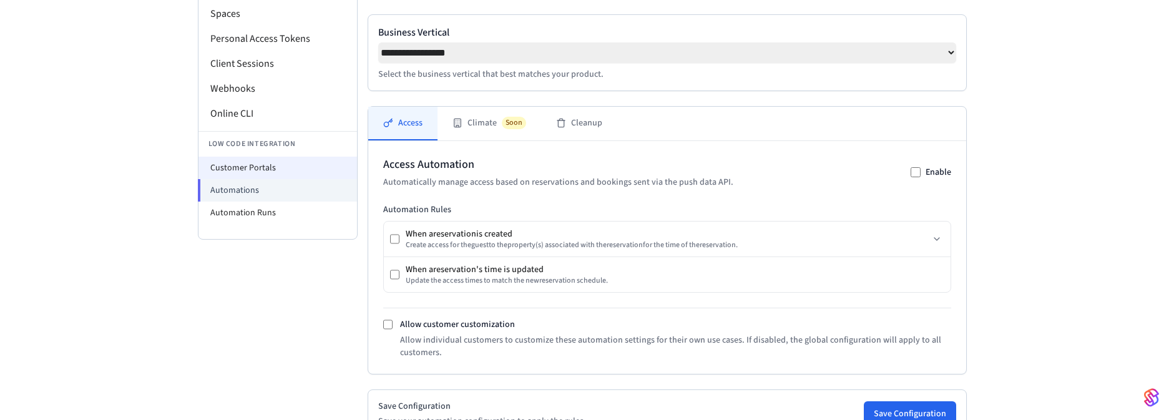
click at [232, 175] on li "Customer Portals" at bounding box center [277, 168] width 159 height 22
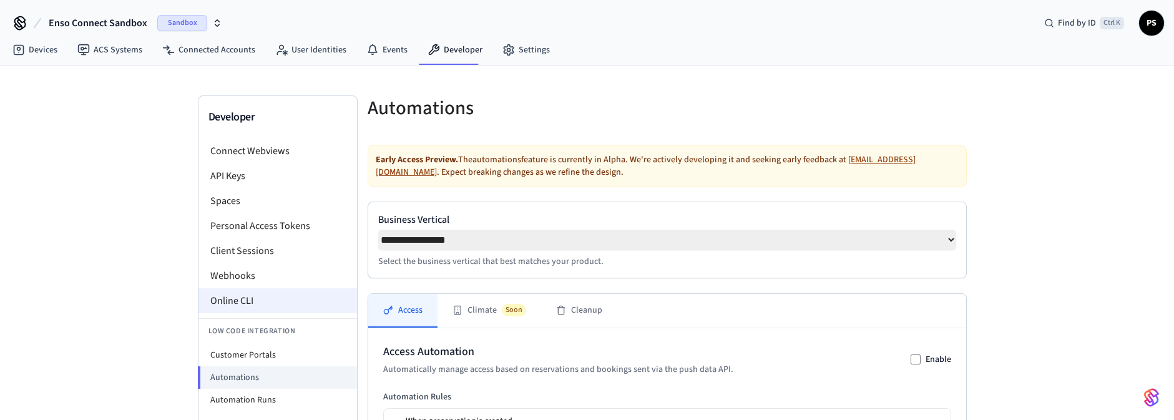
select select "**********"
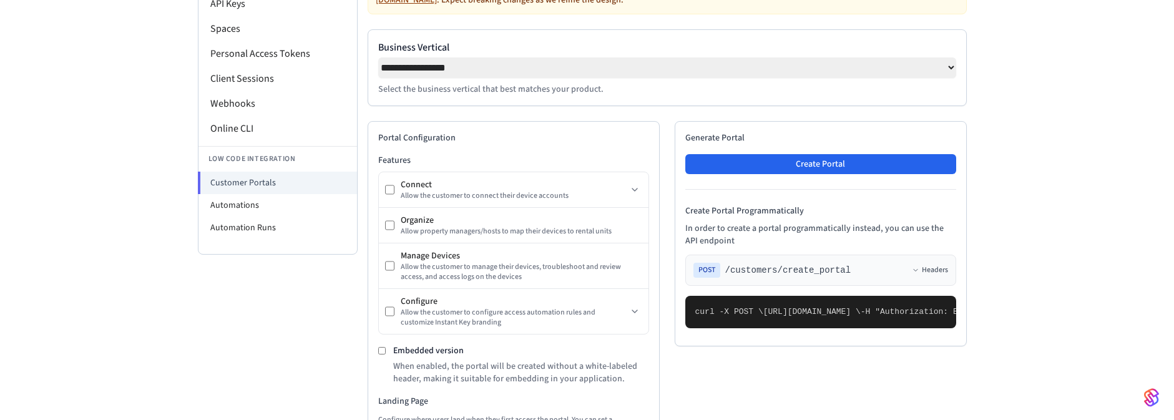
scroll to position [300, 0]
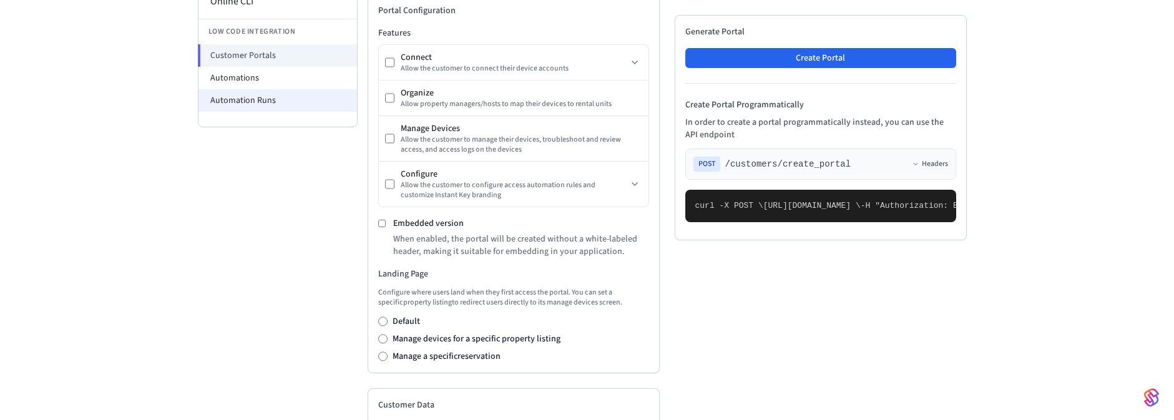
click at [229, 91] on li "Automation Runs" at bounding box center [277, 100] width 159 height 22
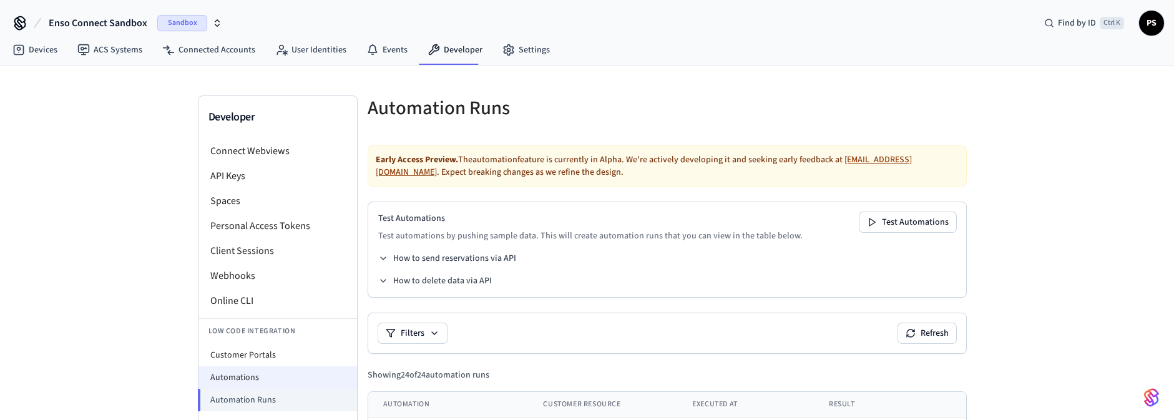
click at [239, 373] on li "Automations" at bounding box center [277, 377] width 159 height 22
select select "**********"
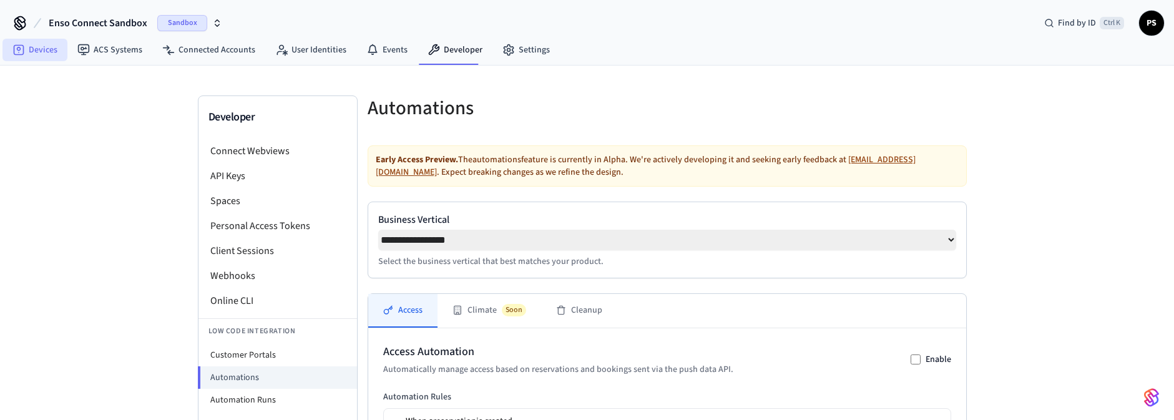
click at [31, 49] on link "Devices" at bounding box center [34, 50] width 65 height 22
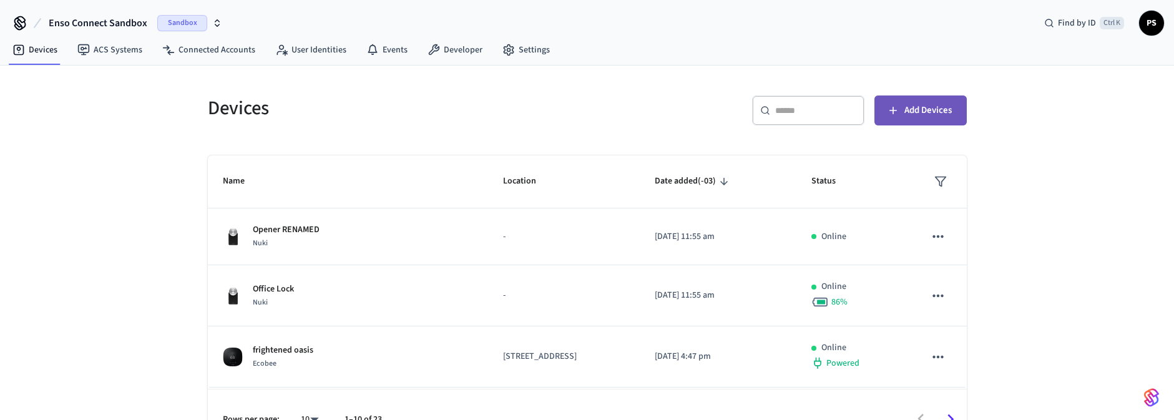
click at [950, 112] on span "Add Devices" at bounding box center [927, 110] width 47 height 16
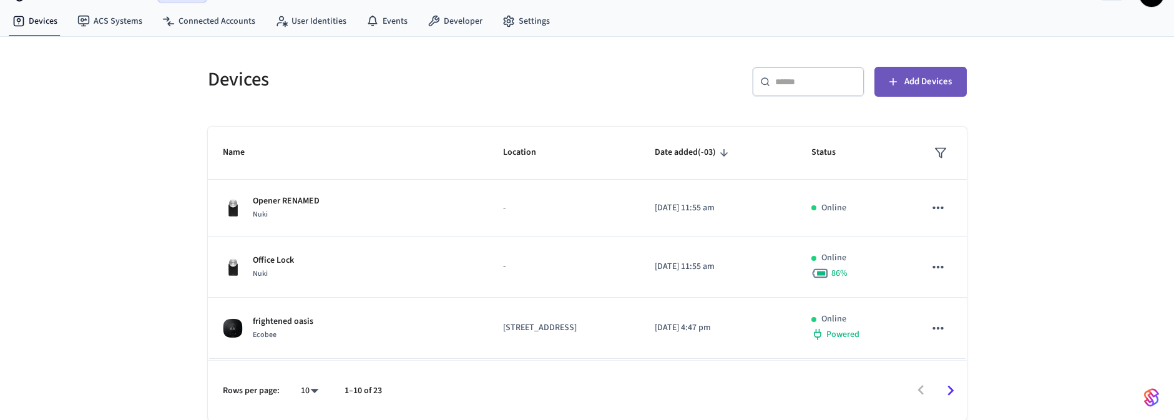
click at [903, 72] on button "Add Devices" at bounding box center [921, 82] width 92 height 30
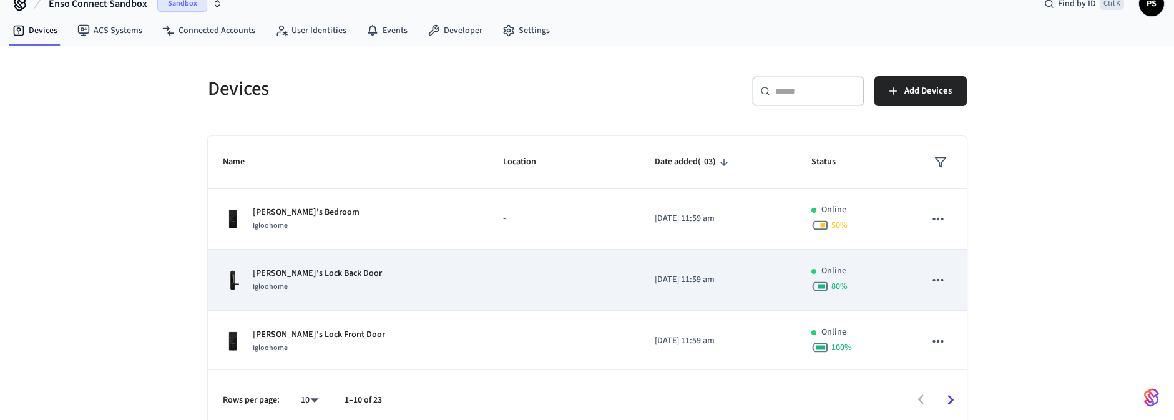
scroll to position [29, 0]
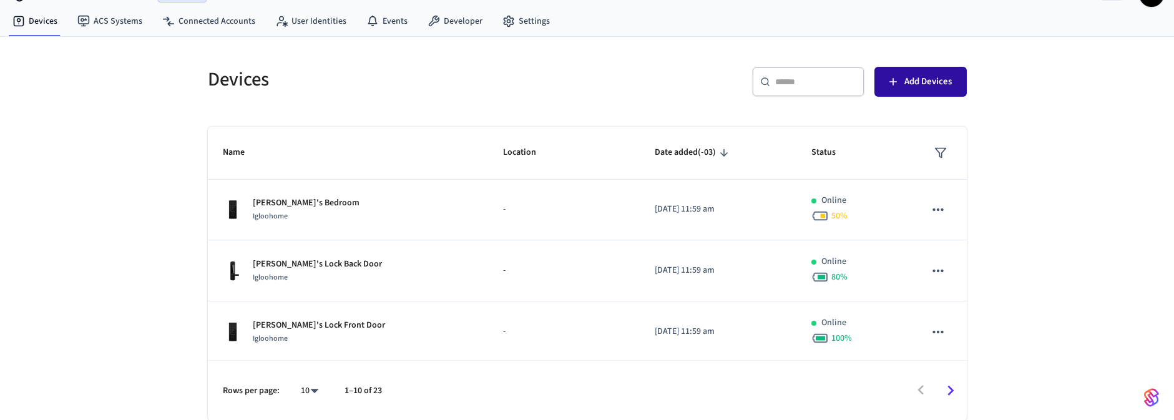
click at [913, 85] on button "Add Devices" at bounding box center [921, 82] width 92 height 30
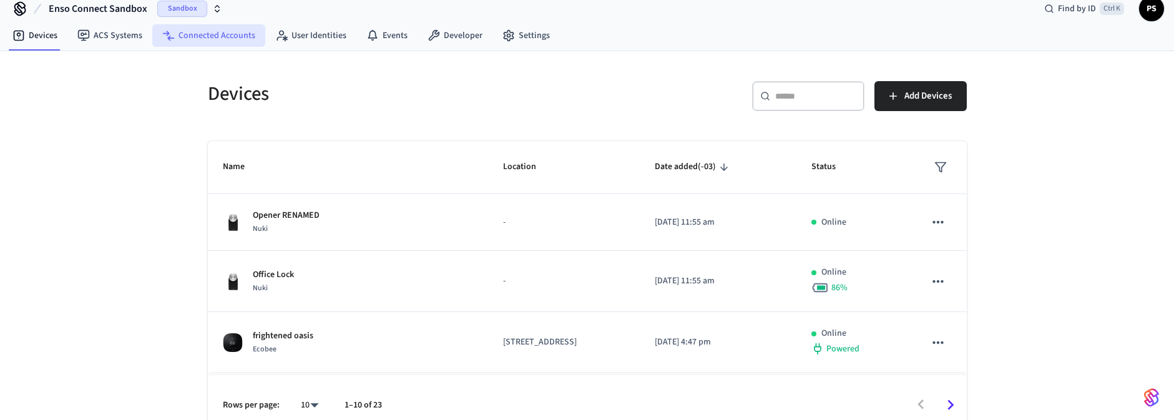
scroll to position [0, 0]
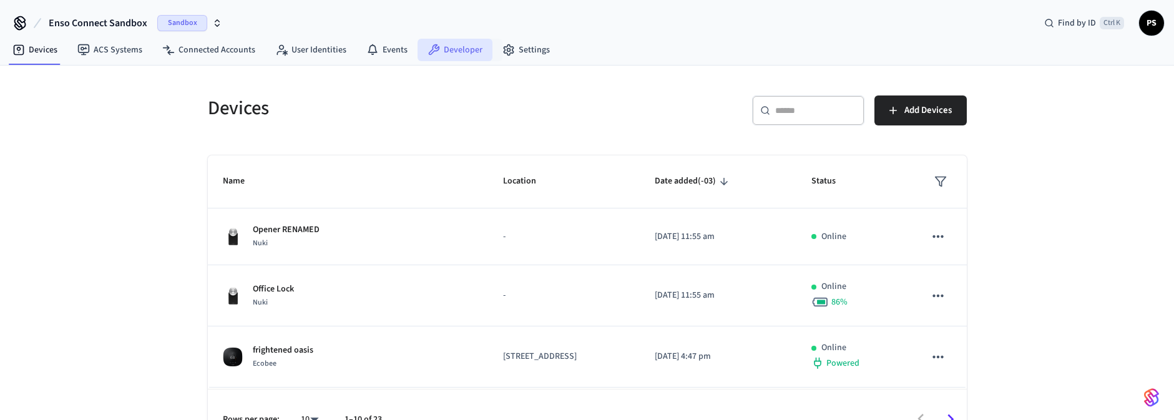
click at [466, 54] on link "Developer" at bounding box center [455, 50] width 75 height 22
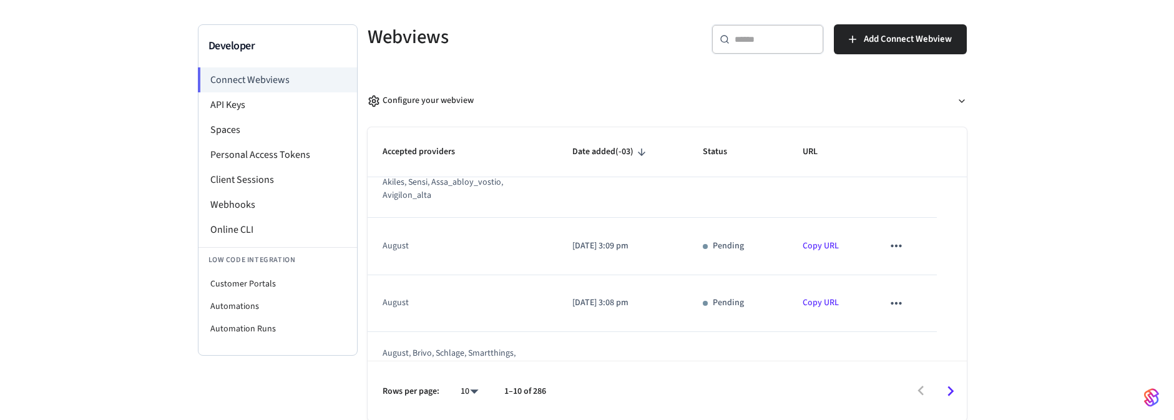
scroll to position [449, 0]
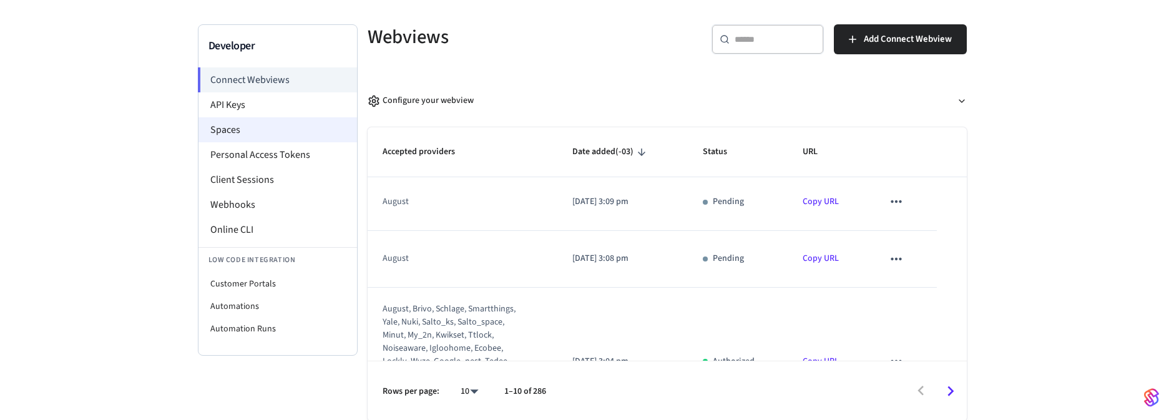
click at [236, 127] on li "Spaces" at bounding box center [277, 129] width 159 height 25
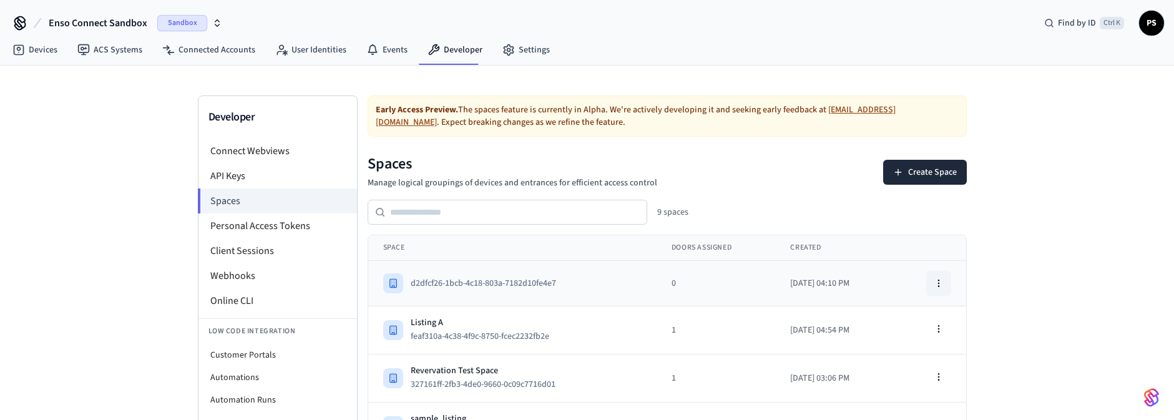
click at [941, 281] on icon "button" at bounding box center [939, 283] width 10 height 10
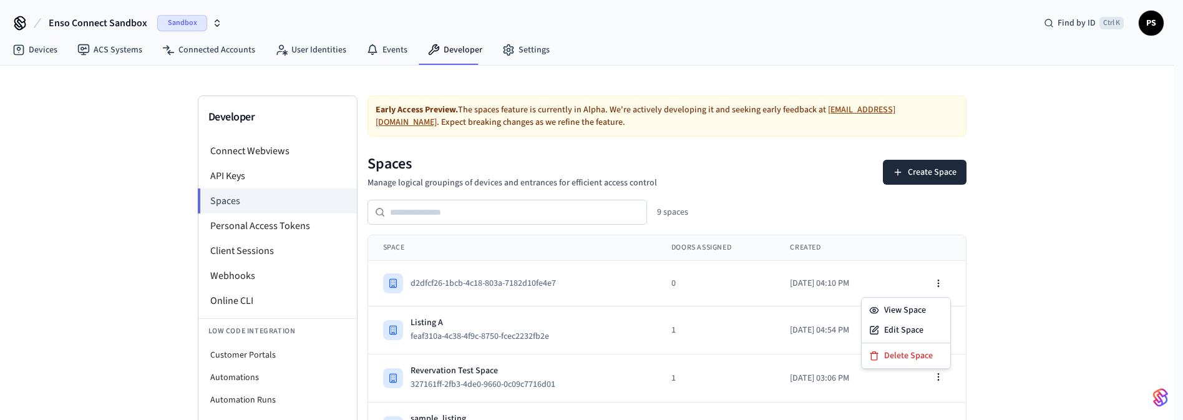
click at [1040, 235] on div "Developer Connect Webviews API Keys Spaces Personal Access Tokens Client Sessio…" at bounding box center [587, 378] width 1174 height 625
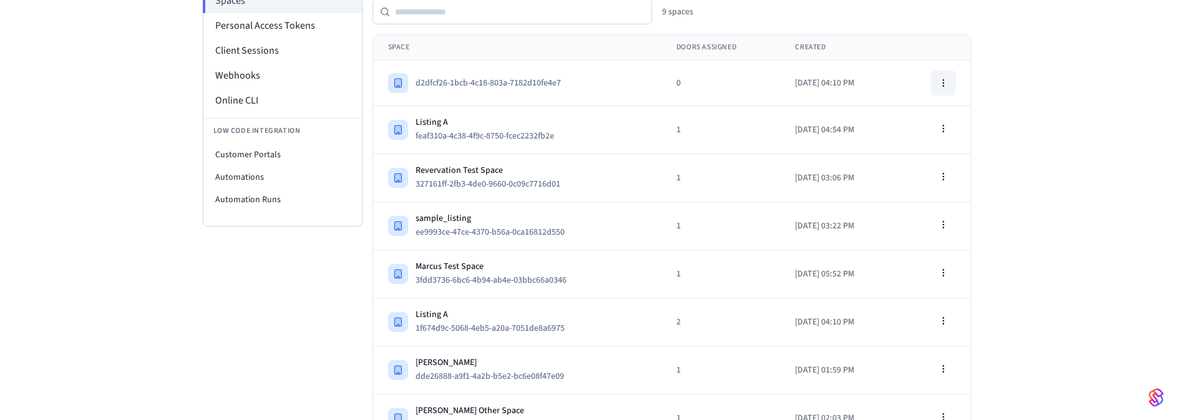
scroll to position [268, 0]
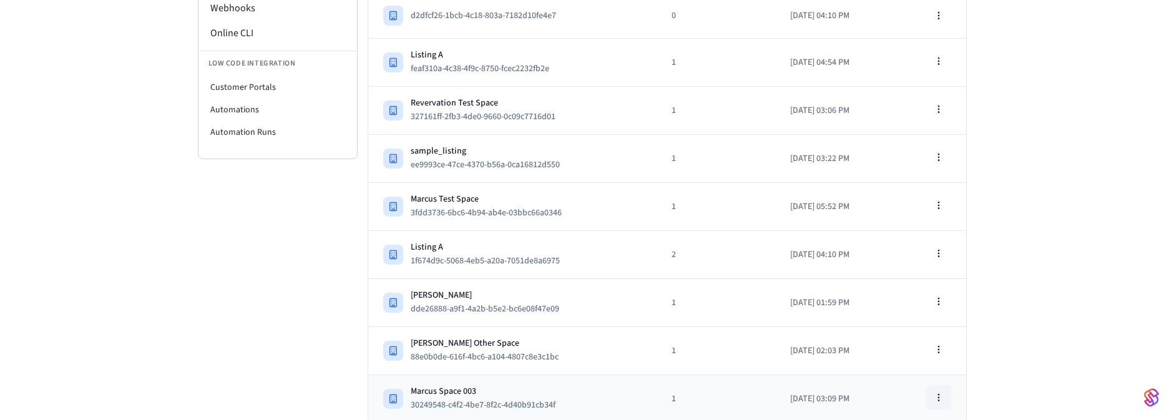
click at [942, 399] on icon "button" at bounding box center [939, 398] width 10 height 10
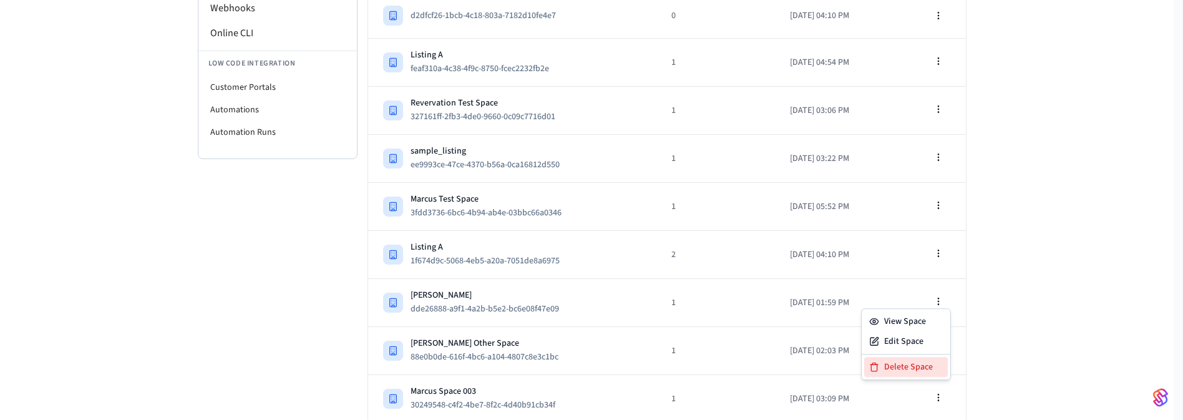
click at [917, 368] on div "Delete Space" at bounding box center [907, 367] width 84 height 20
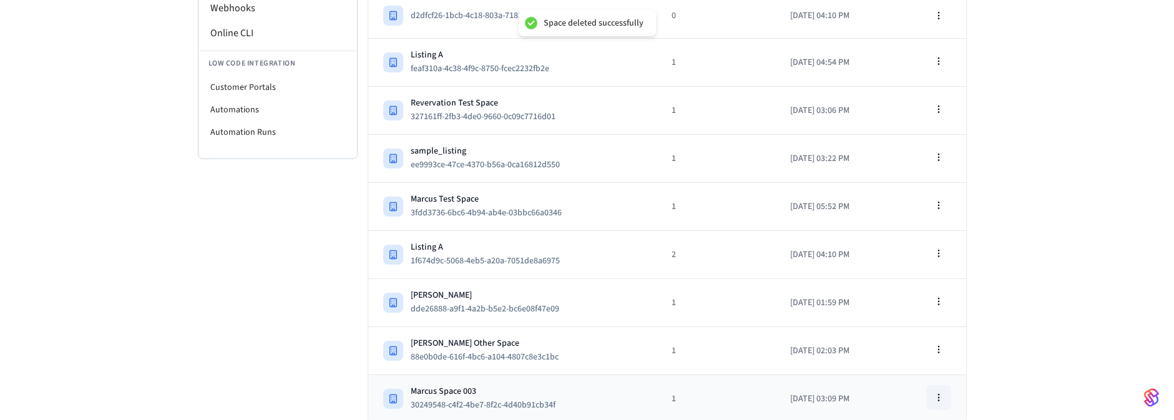
click at [939, 396] on icon "button" at bounding box center [939, 398] width 10 height 10
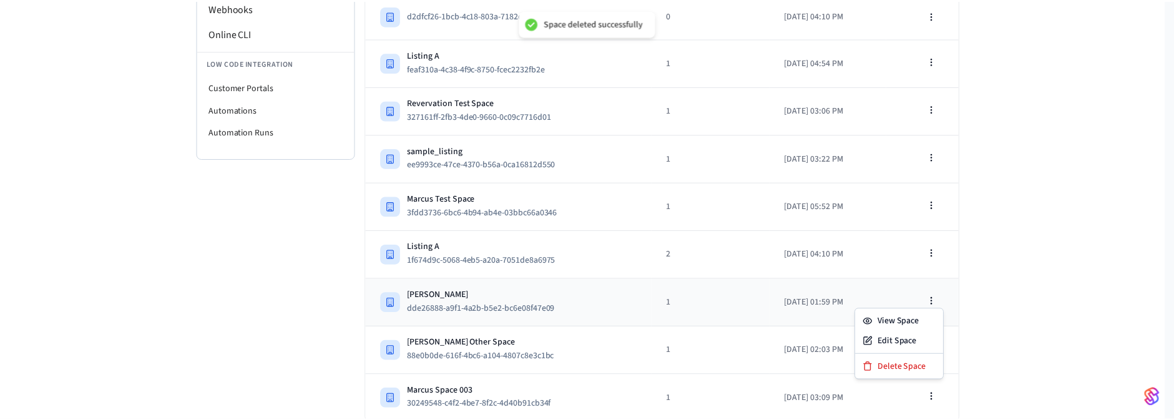
scroll to position [220, 0]
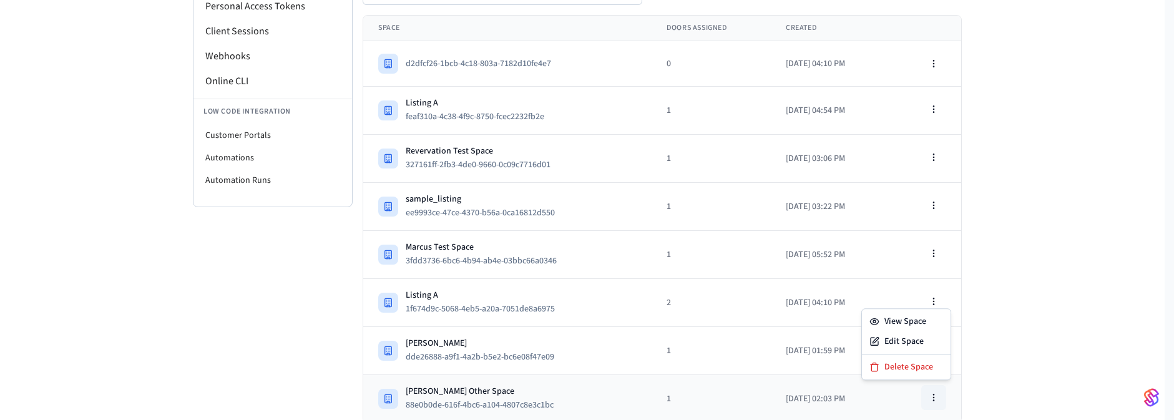
click at [939, 393] on icon "button" at bounding box center [934, 398] width 10 height 10
click at [902, 365] on div "Delete Space" at bounding box center [907, 367] width 84 height 20
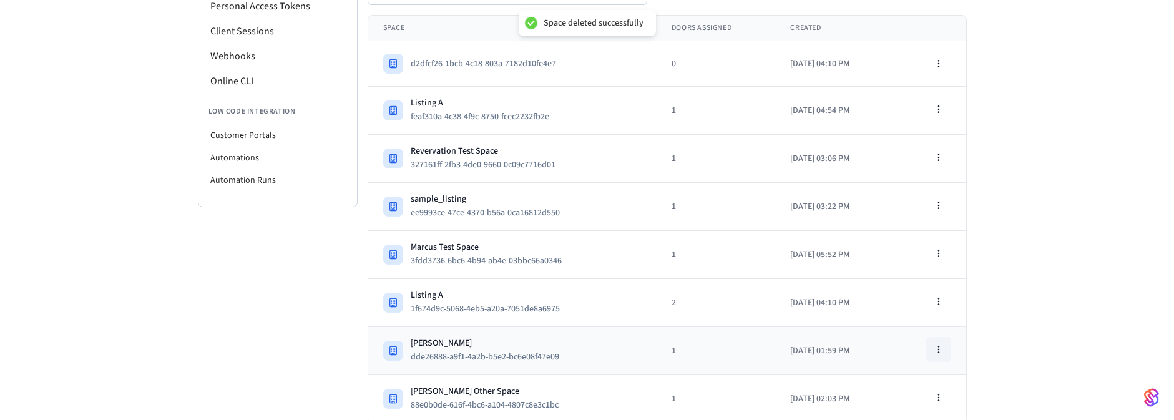
scroll to position [172, 0]
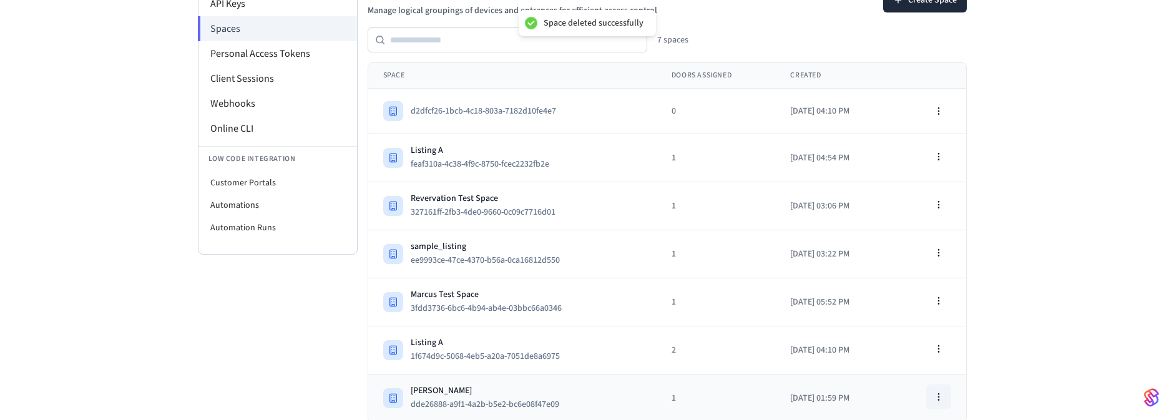
click at [937, 393] on icon "button" at bounding box center [939, 397] width 10 height 10
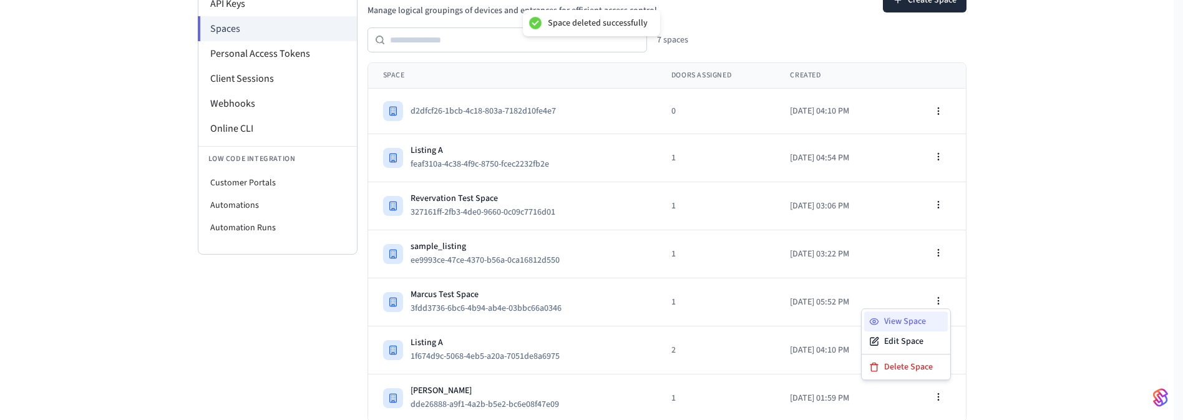
click at [906, 313] on div "View Space" at bounding box center [907, 321] width 84 height 20
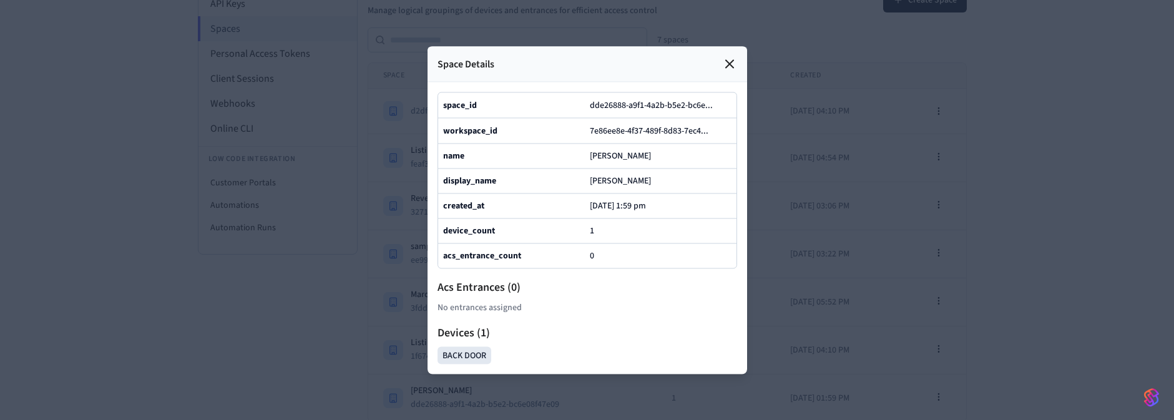
click at [969, 292] on div at bounding box center [587, 210] width 1174 height 420
click at [862, 296] on div at bounding box center [587, 210] width 1174 height 420
click at [728, 56] on icon at bounding box center [729, 63] width 15 height 15
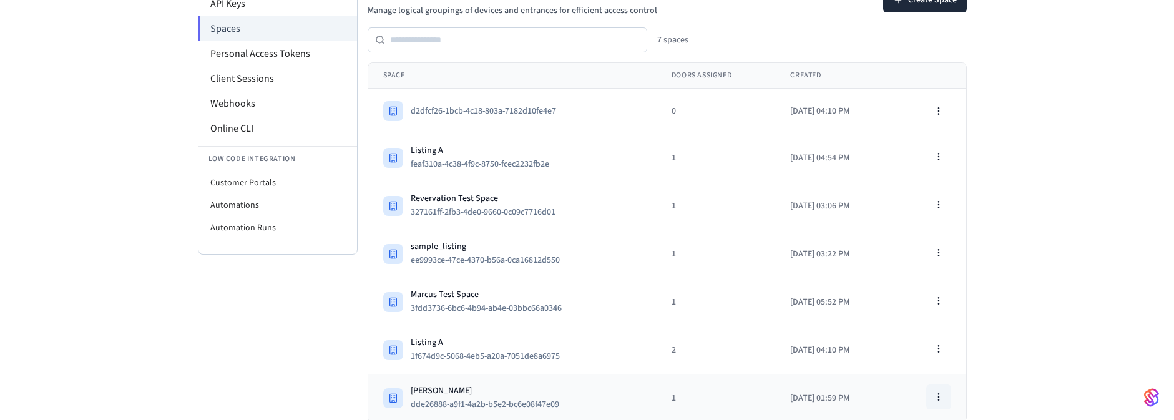
click at [933, 397] on button "button" at bounding box center [938, 397] width 25 height 25
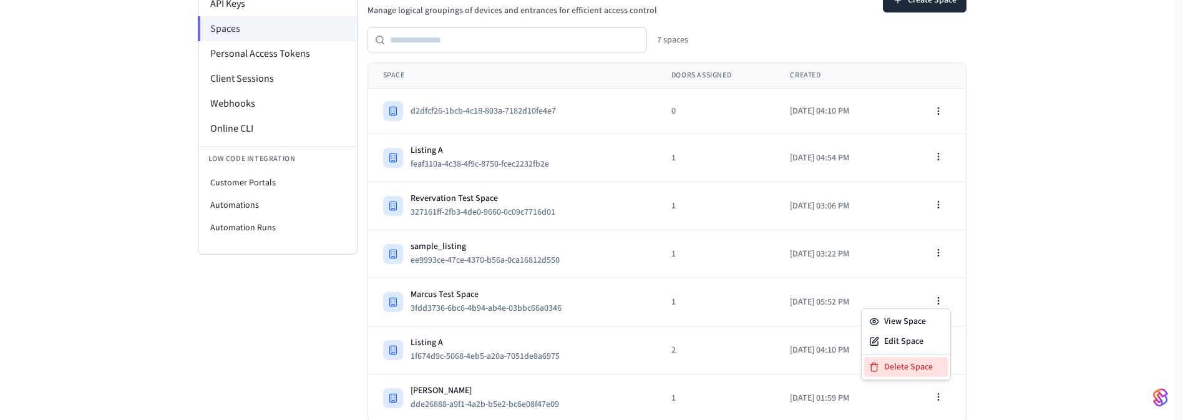
click at [911, 368] on div "Delete Space" at bounding box center [907, 367] width 84 height 20
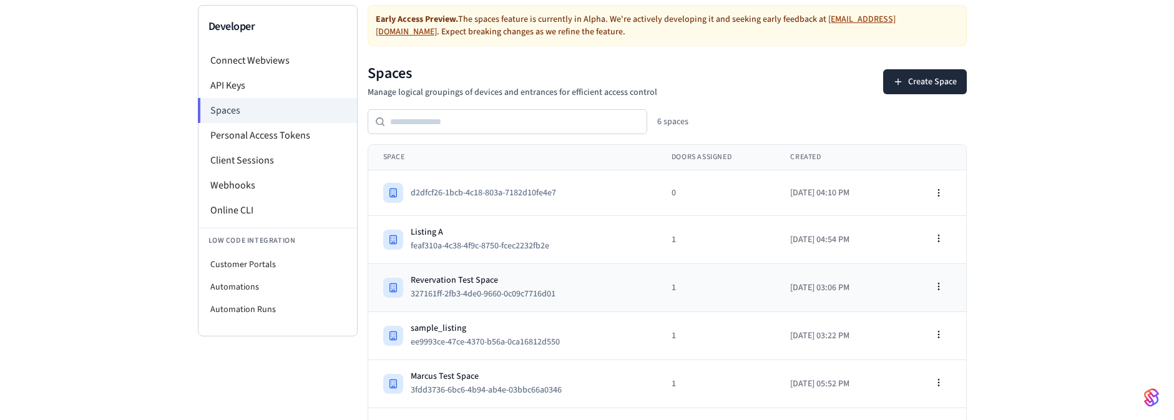
scroll to position [124, 0]
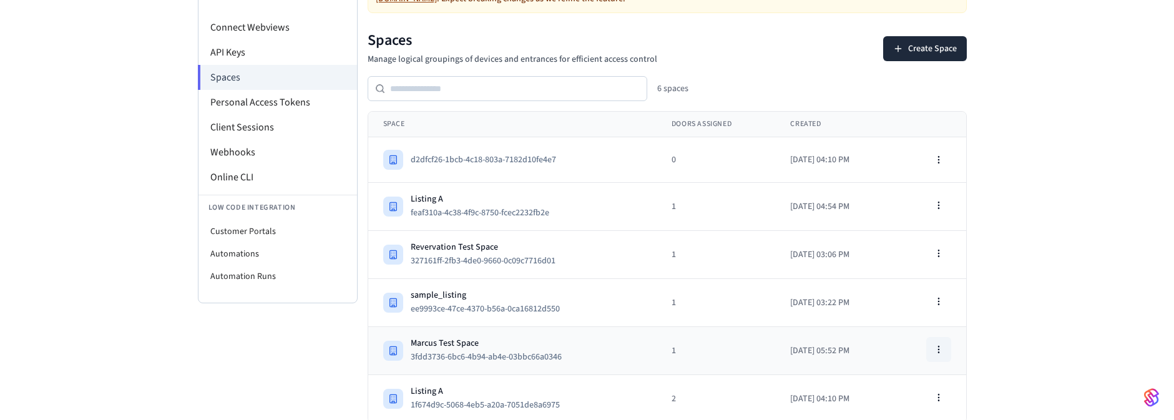
click at [940, 345] on icon "button" at bounding box center [939, 350] width 10 height 10
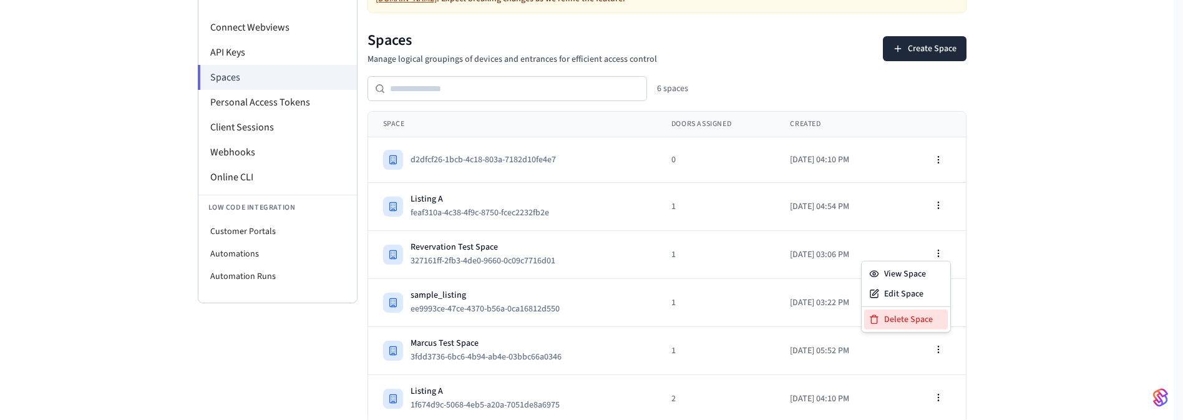
click at [911, 324] on div "Delete Space" at bounding box center [907, 320] width 84 height 20
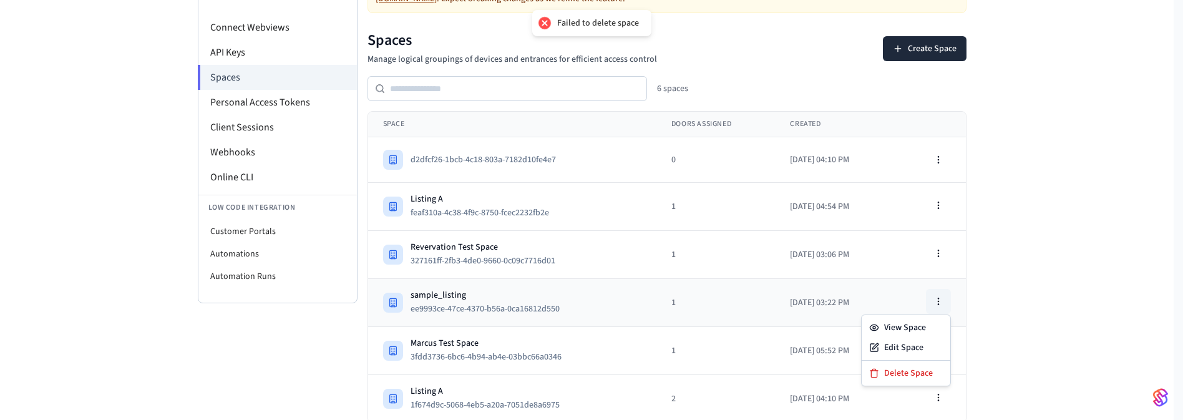
click at [934, 299] on icon "button" at bounding box center [939, 301] width 10 height 10
click at [910, 370] on div "Delete Space" at bounding box center [907, 373] width 84 height 20
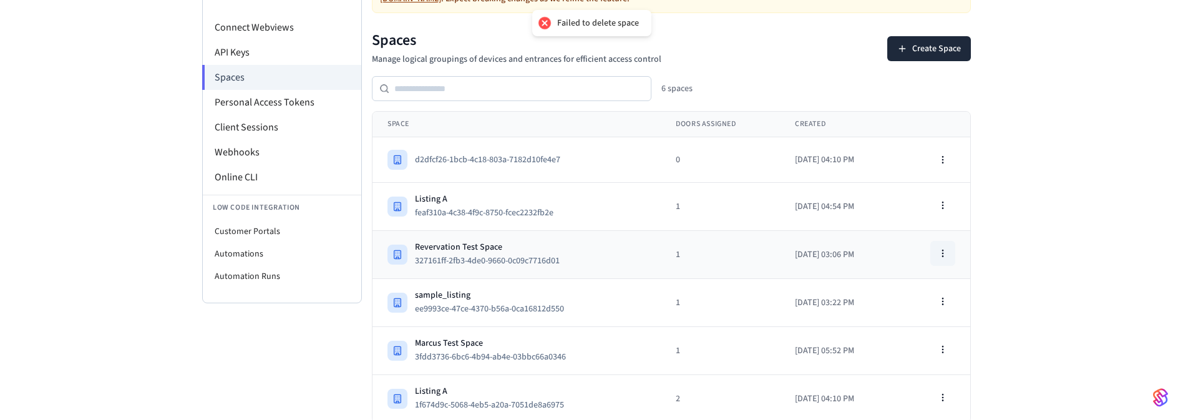
click at [938, 255] on icon "button" at bounding box center [943, 253] width 10 height 10
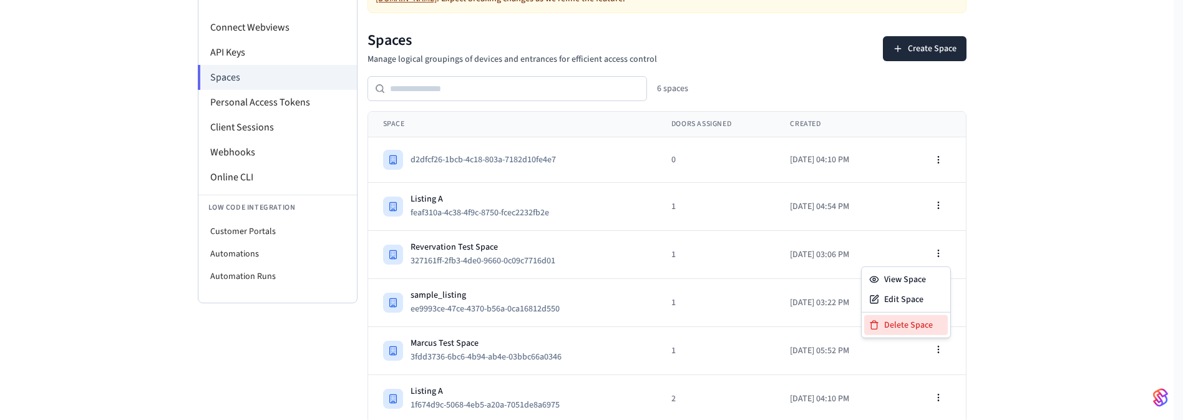
drag, startPoint x: 889, startPoint y: 322, endPoint x: 702, endPoint y: 87, distance: 300.7
click at [889, 321] on div "Delete Space" at bounding box center [907, 325] width 84 height 20
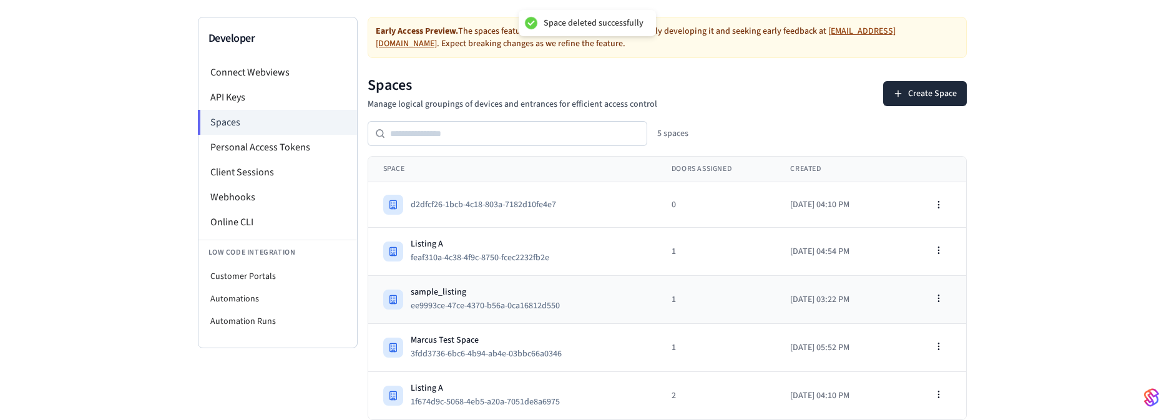
scroll to position [76, 0]
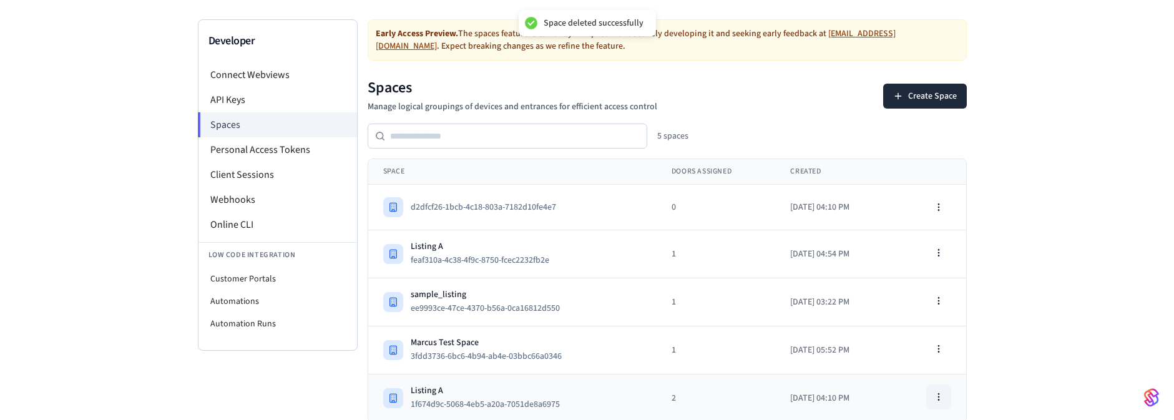
click at [938, 394] on circle "button" at bounding box center [938, 394] width 1 height 1
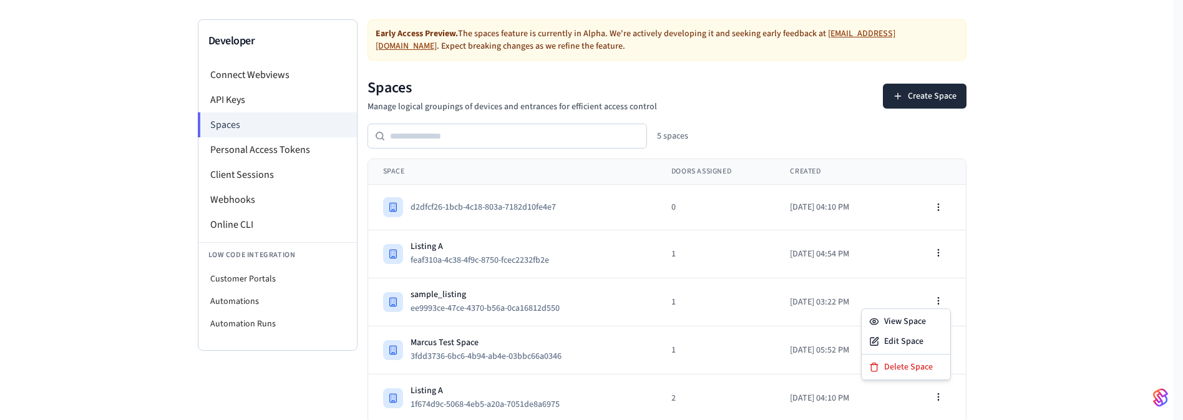
click at [996, 229] on div "Developer Connect Webviews API Keys Spaces Personal Access Tokens Client Sessio…" at bounding box center [587, 205] width 1174 height 433
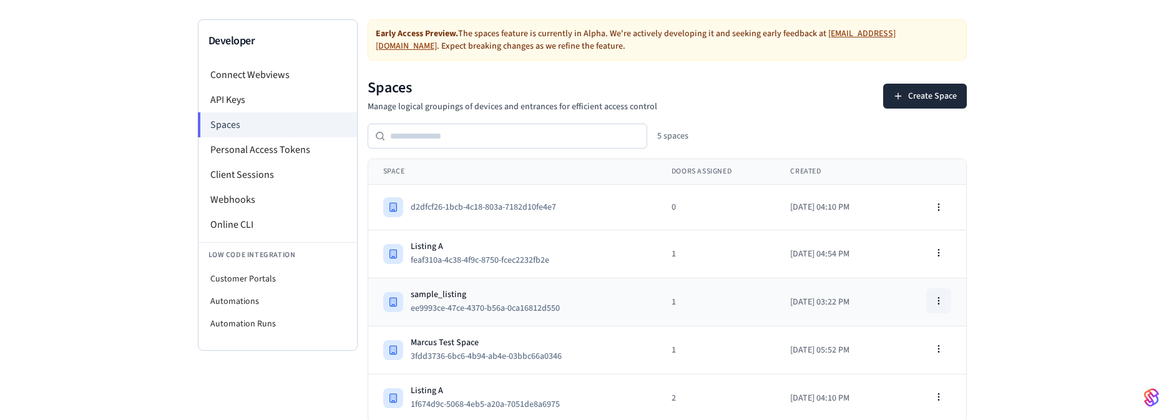
click at [941, 305] on button "button" at bounding box center [938, 300] width 25 height 25
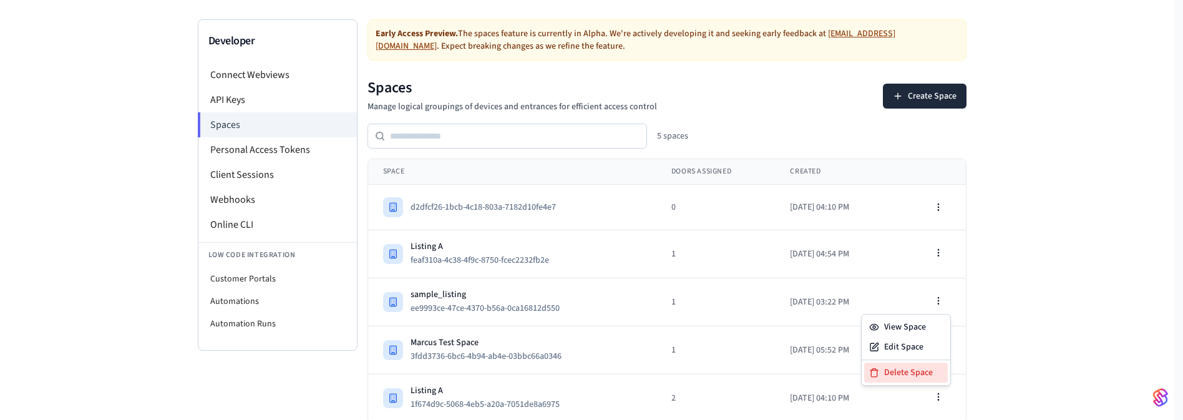
click at [903, 368] on div "Delete Space" at bounding box center [907, 373] width 84 height 20
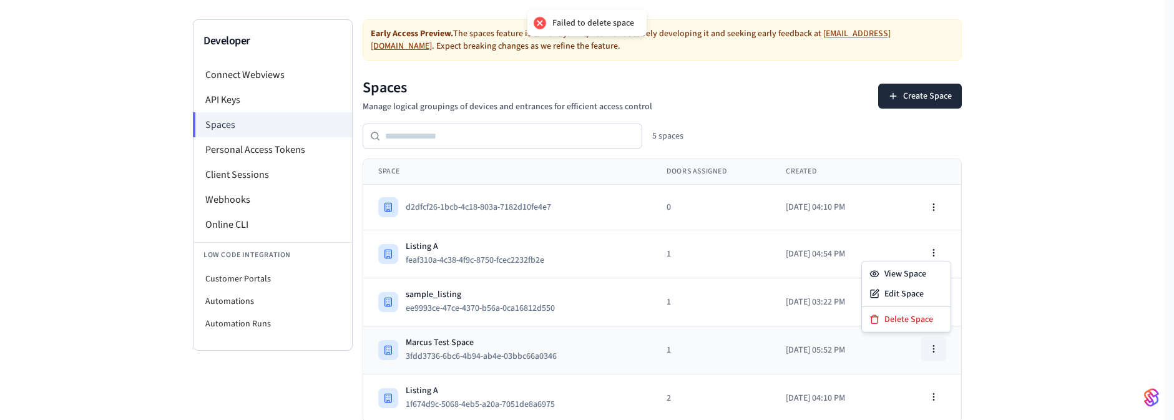
click at [944, 342] on button "button" at bounding box center [933, 348] width 25 height 25
click at [903, 323] on div "Delete Space" at bounding box center [907, 320] width 84 height 20
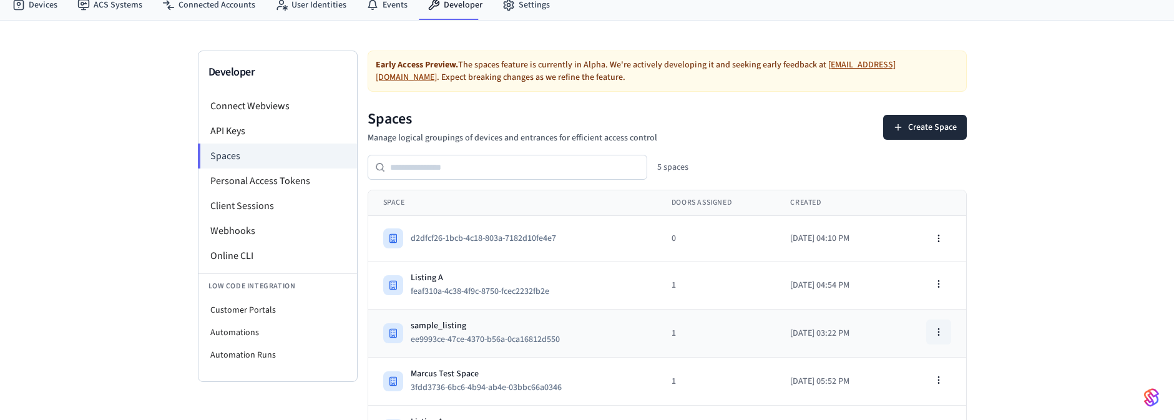
scroll to position [76, 0]
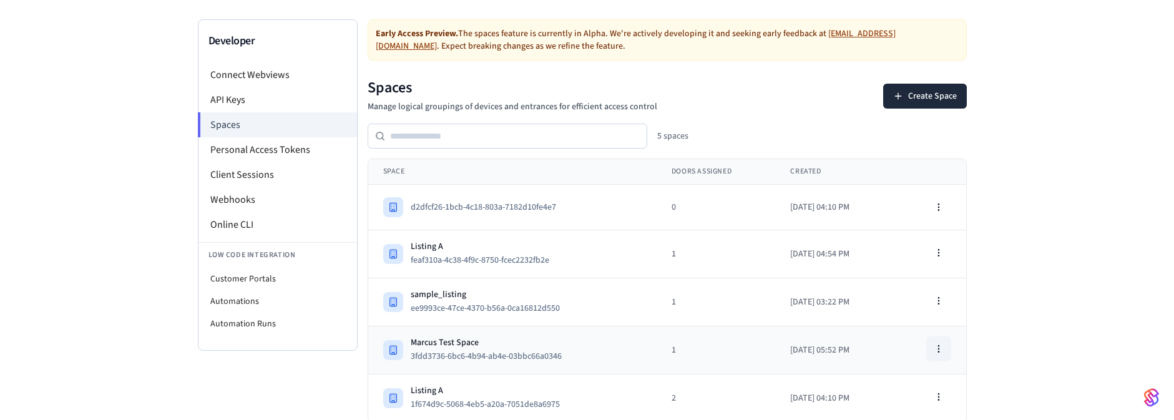
click at [941, 341] on button "button" at bounding box center [938, 348] width 25 height 25
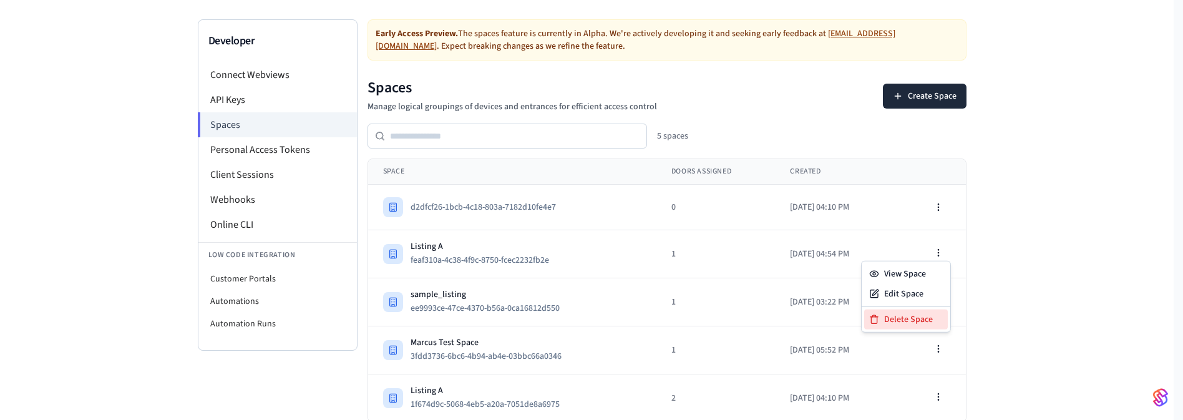
click at [898, 321] on div "Delete Space" at bounding box center [907, 320] width 84 height 20
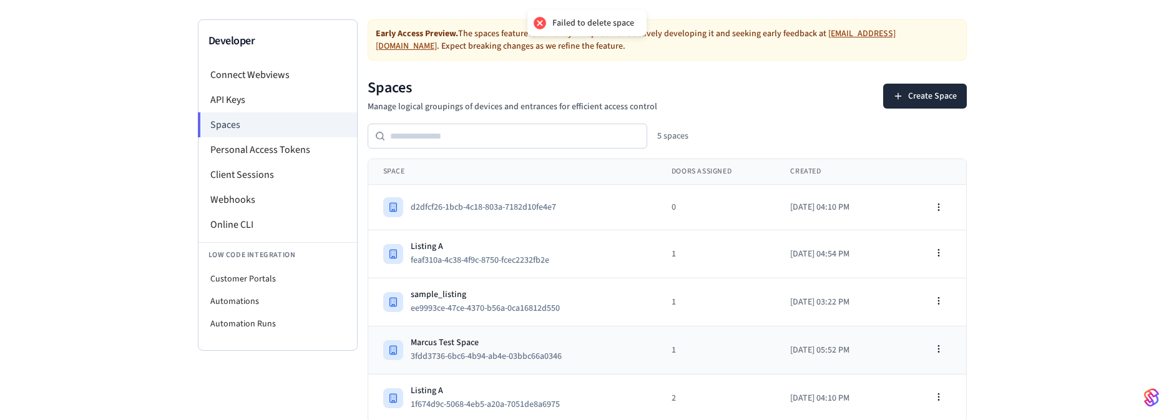
click at [660, 336] on td "1" at bounding box center [716, 350] width 119 height 48
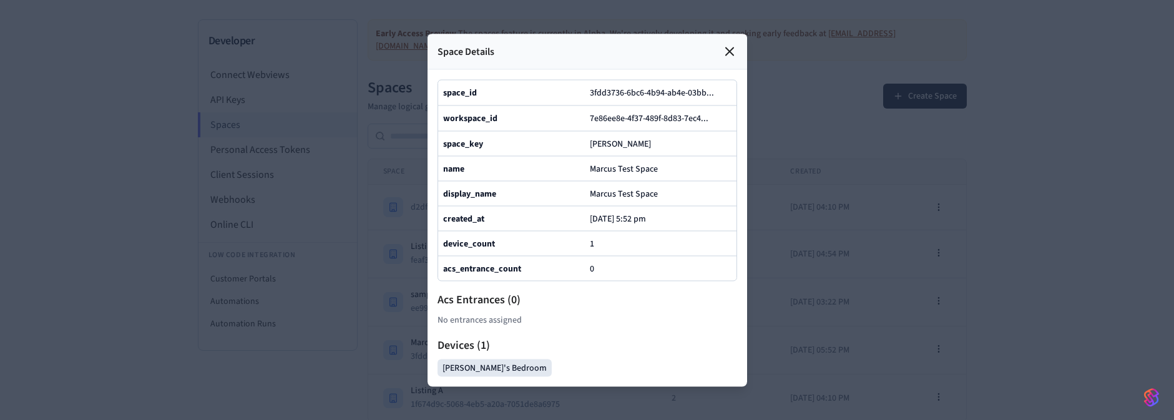
click at [799, 205] on div at bounding box center [587, 210] width 1174 height 420
click at [732, 34] on div "Space Details" at bounding box center [588, 52] width 320 height 36
click at [729, 44] on icon at bounding box center [729, 51] width 15 height 15
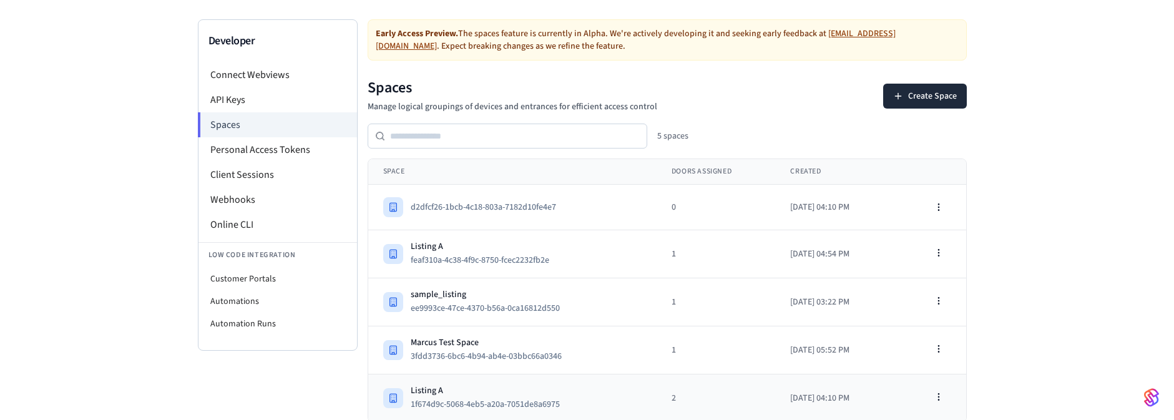
click at [641, 415] on td "Listing A 1f674d9c-5068-4eb5-a20a-7051de8a6975" at bounding box center [512, 399] width 288 height 48
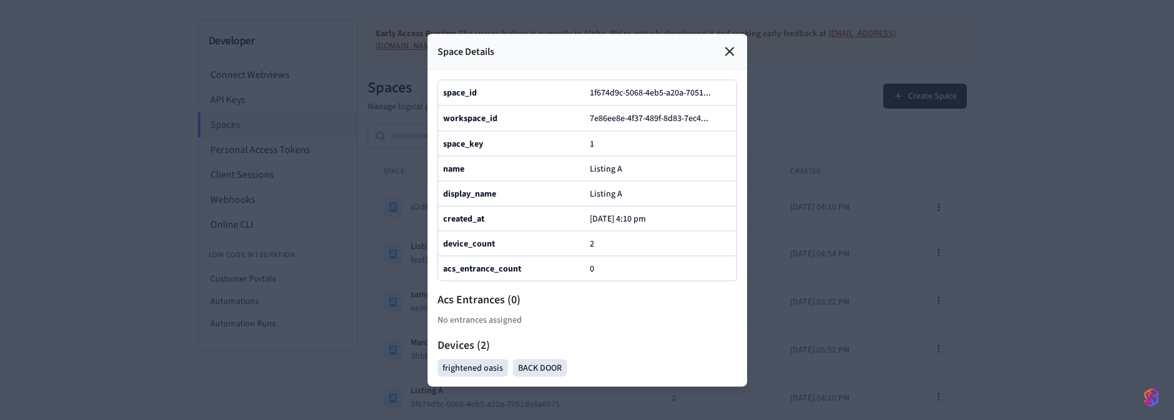
click at [831, 315] on div at bounding box center [587, 210] width 1174 height 420
click at [733, 44] on icon at bounding box center [729, 51] width 15 height 15
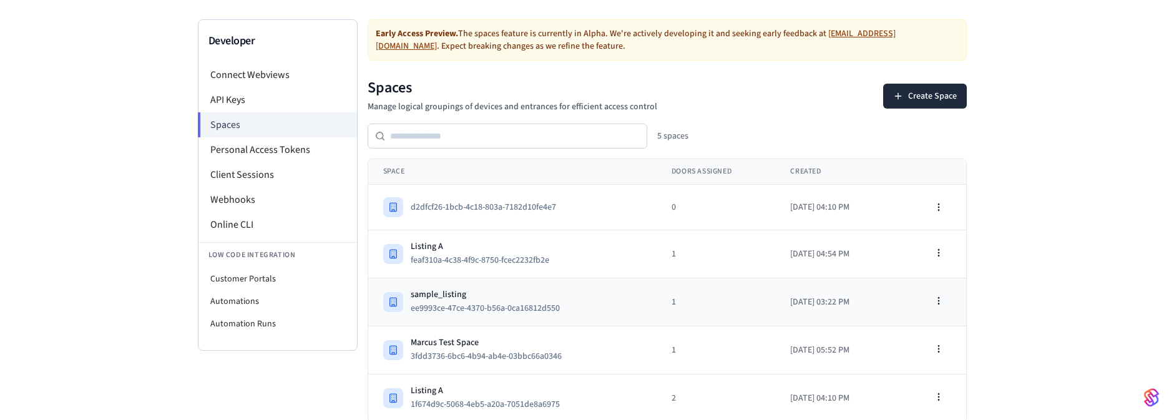
click at [611, 298] on div "sample_listing ee9993ce-47ce-4370-b56a-0ca16812d550" at bounding box center [512, 301] width 258 height 27
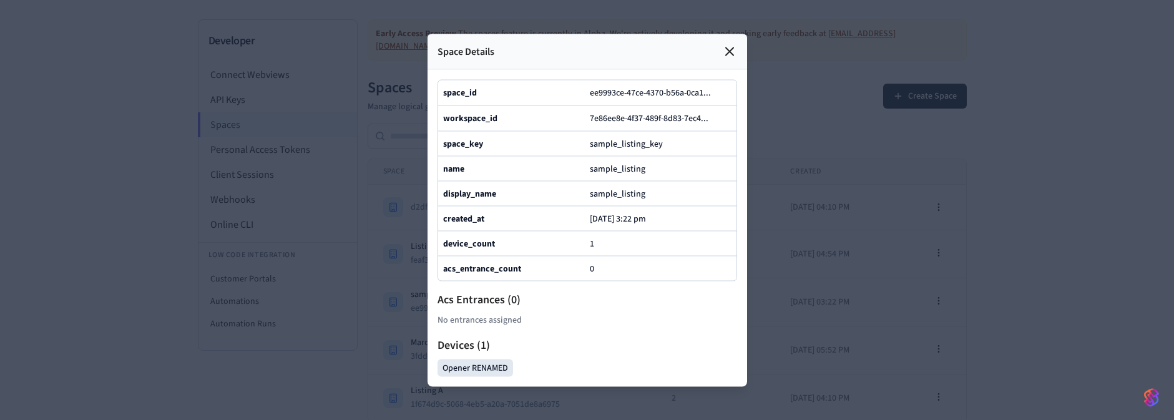
click at [918, 213] on div at bounding box center [587, 210] width 1174 height 420
drag, startPoint x: 732, startPoint y: 19, endPoint x: 727, endPoint y: 23, distance: 6.8
click at [727, 44] on icon at bounding box center [729, 51] width 15 height 15
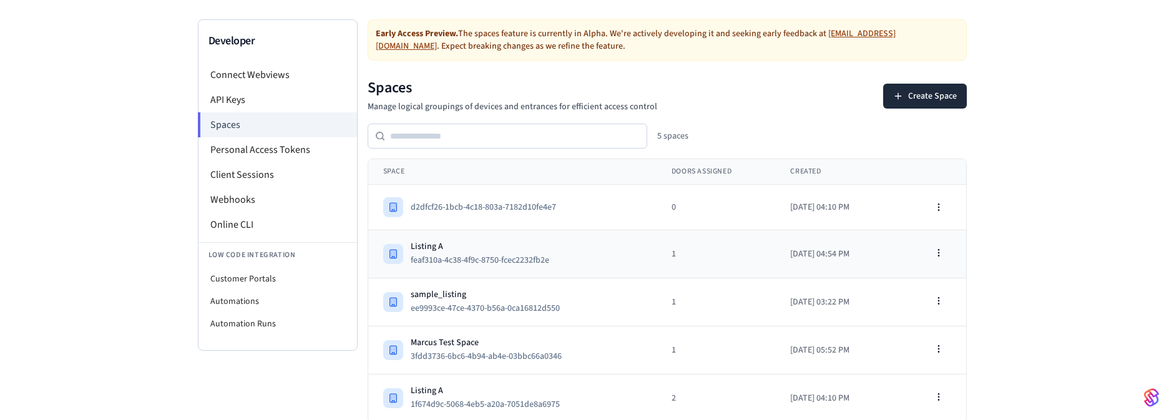
click at [605, 240] on div "Listing A feaf310a-4c38-4f9c-8750-fcec2232fb2e" at bounding box center [512, 253] width 258 height 27
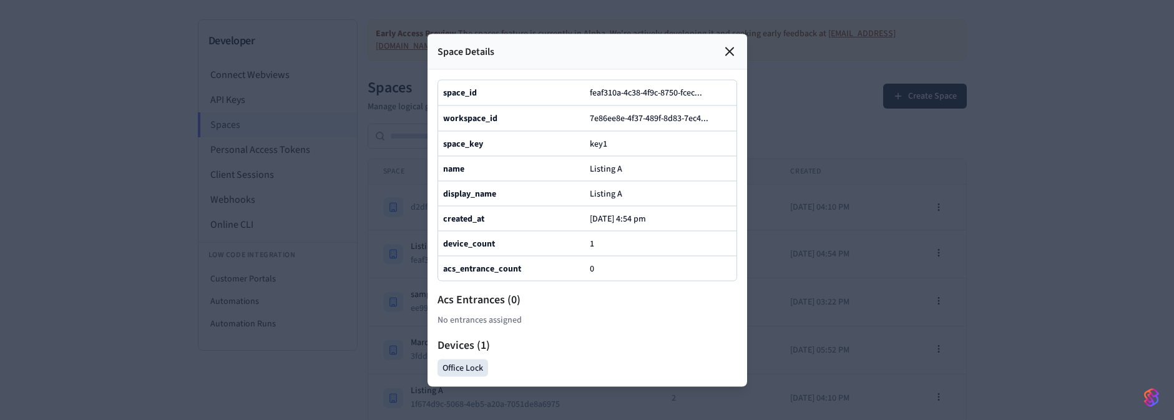
click at [731, 44] on icon at bounding box center [729, 51] width 15 height 15
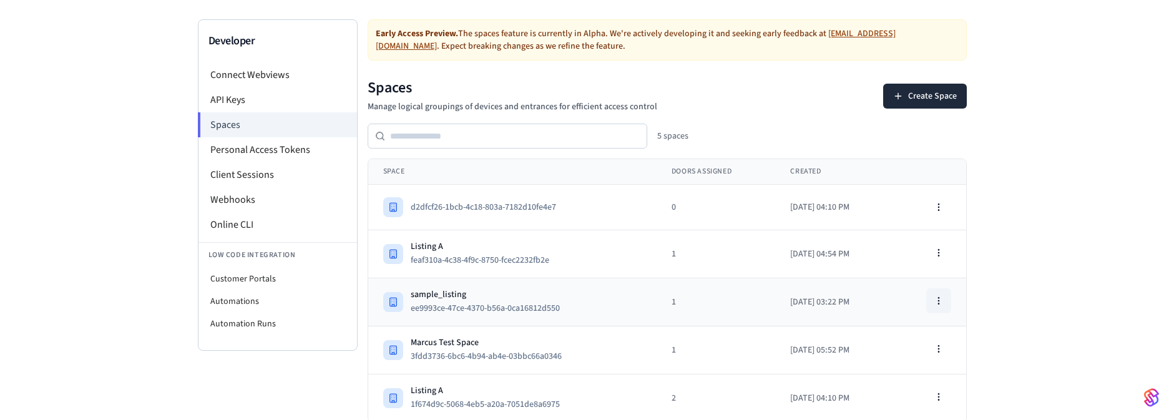
click at [940, 302] on icon "button" at bounding box center [939, 301] width 10 height 10
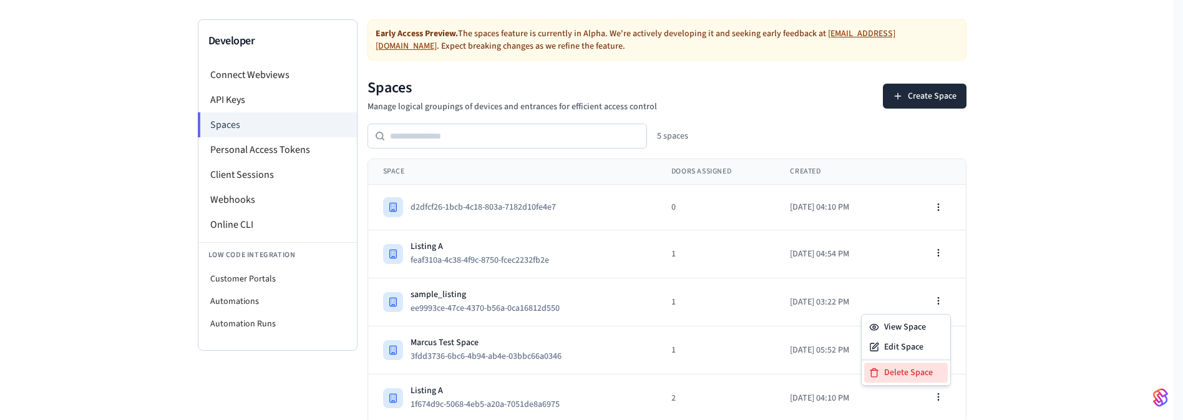
click at [903, 375] on div "Delete Space" at bounding box center [907, 373] width 84 height 20
click at [933, 293] on button "button" at bounding box center [938, 300] width 25 height 25
click at [910, 345] on div "Edit Space" at bounding box center [907, 347] width 84 height 20
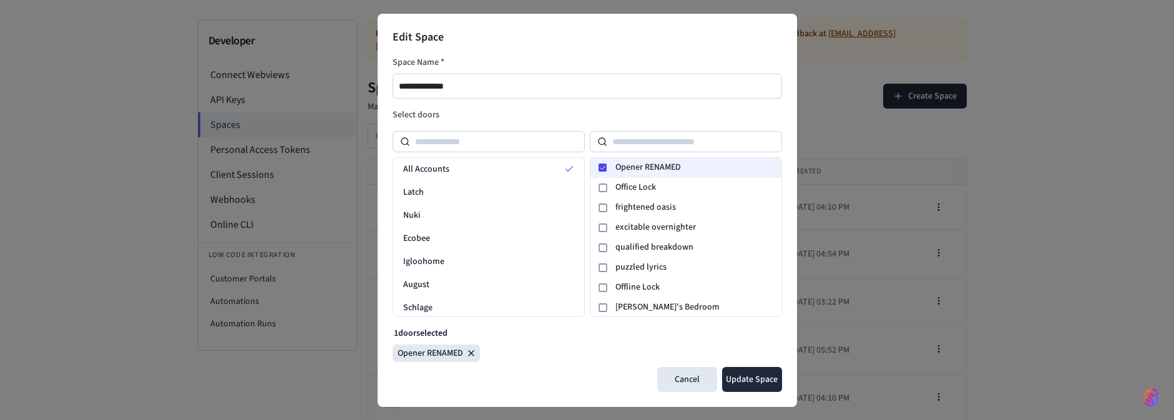
click at [600, 164] on icon at bounding box center [602, 167] width 7 height 7
click at [755, 365] on div "**********" at bounding box center [587, 210] width 419 height 393
click at [747, 384] on button "Update Space" at bounding box center [752, 379] width 60 height 25
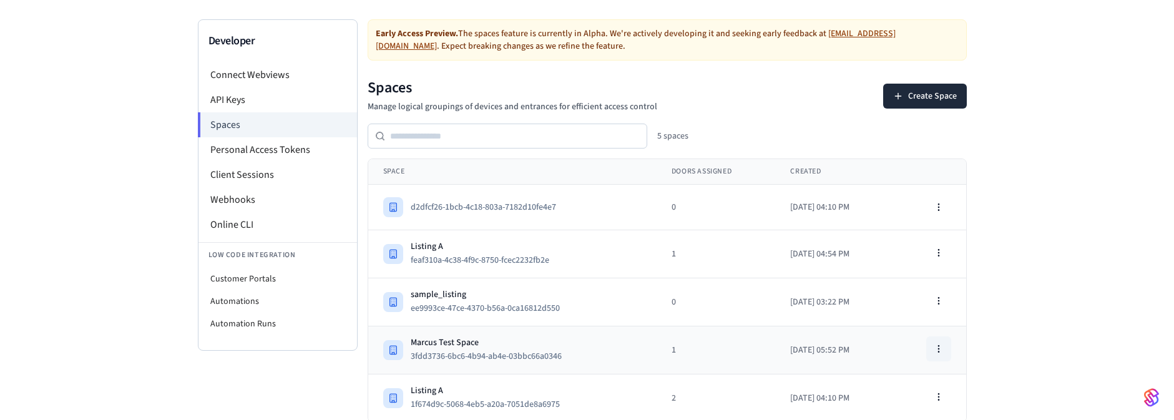
click at [936, 346] on icon "button" at bounding box center [939, 349] width 10 height 10
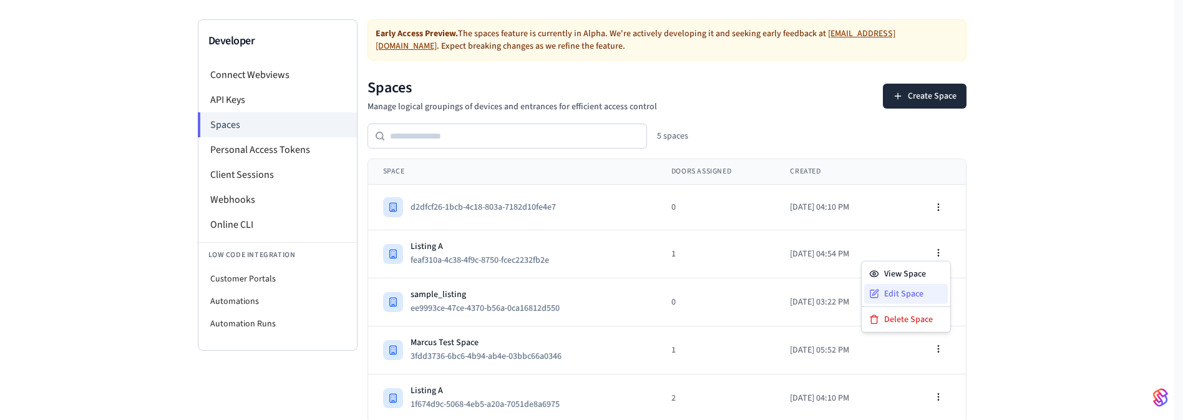
click at [904, 296] on div "Edit Space" at bounding box center [907, 294] width 84 height 20
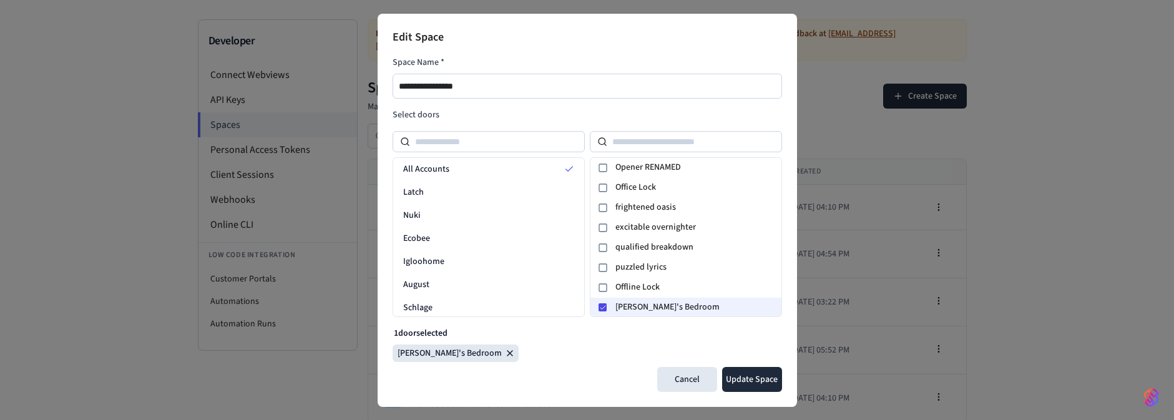
click at [600, 306] on icon at bounding box center [602, 307] width 7 height 7
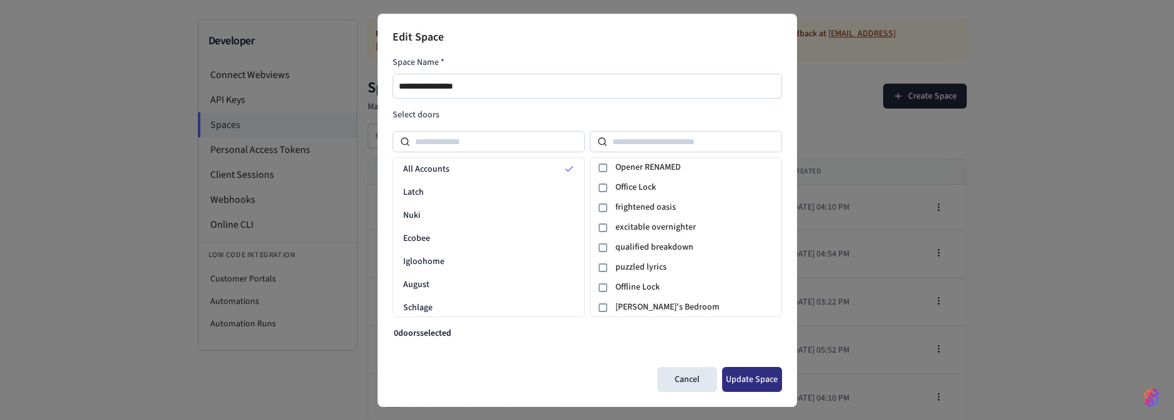
click at [748, 377] on button "Update Space" at bounding box center [752, 379] width 60 height 25
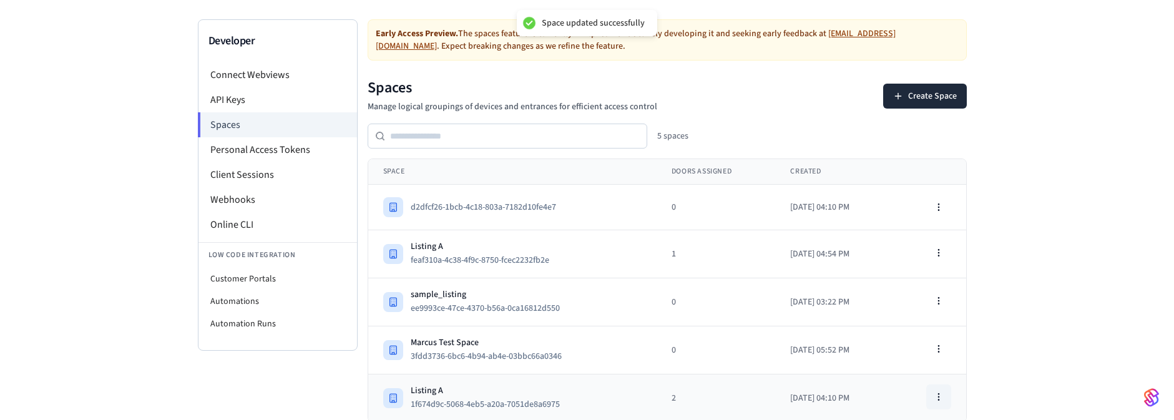
click at [936, 389] on button "button" at bounding box center [938, 397] width 25 height 25
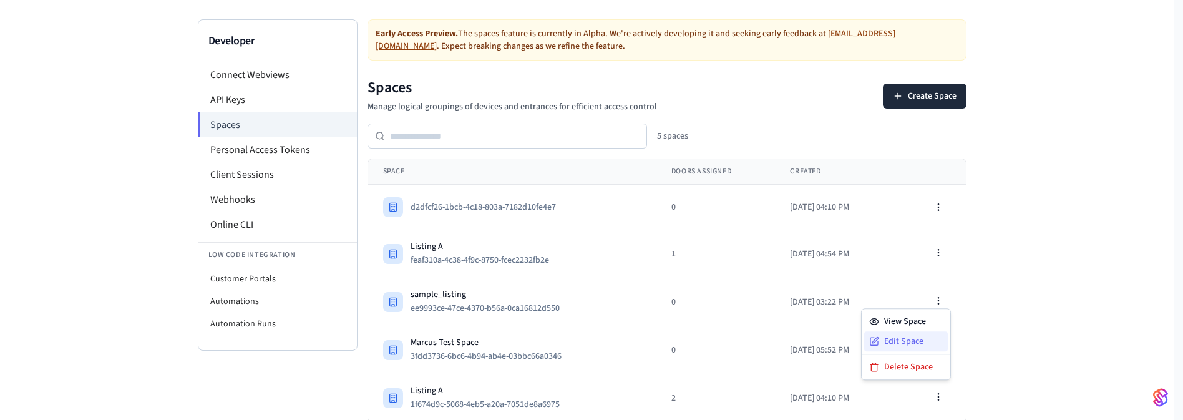
click at [894, 342] on div "Edit Space" at bounding box center [907, 341] width 84 height 20
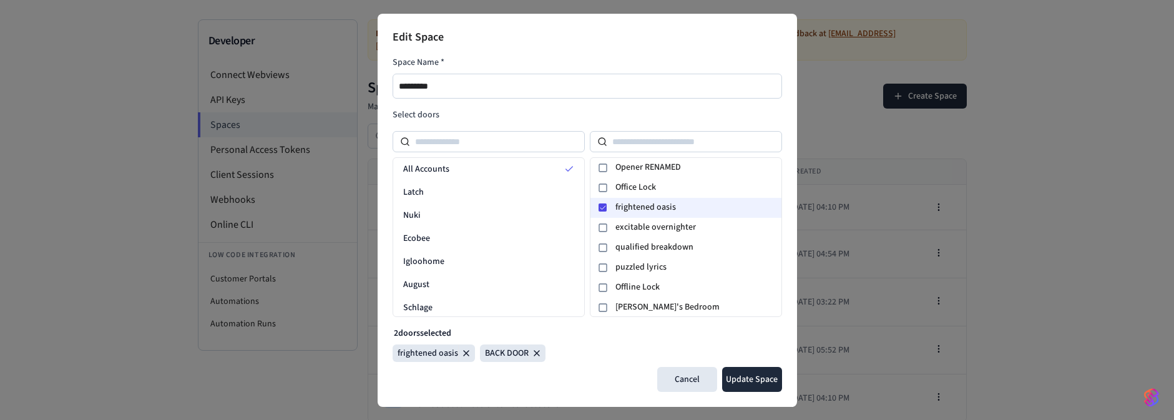
click at [600, 212] on div at bounding box center [602, 207] width 15 height 15
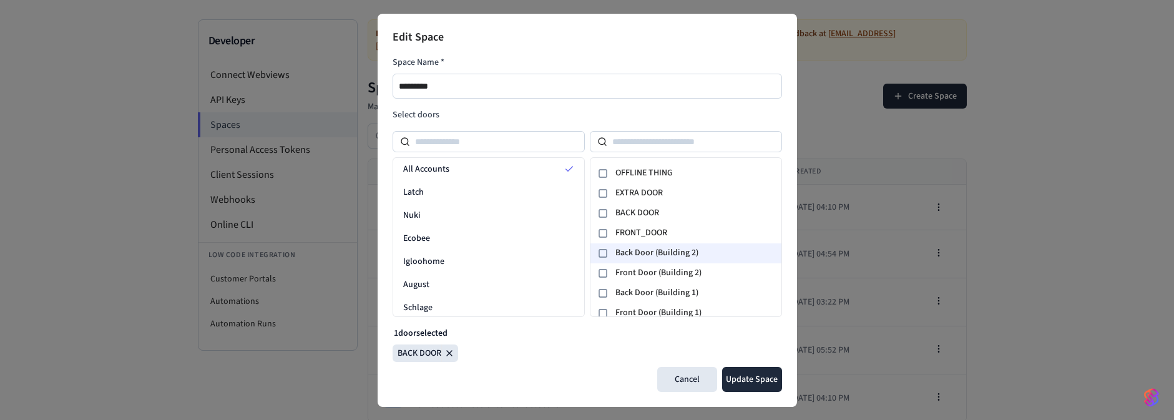
scroll to position [300, 0]
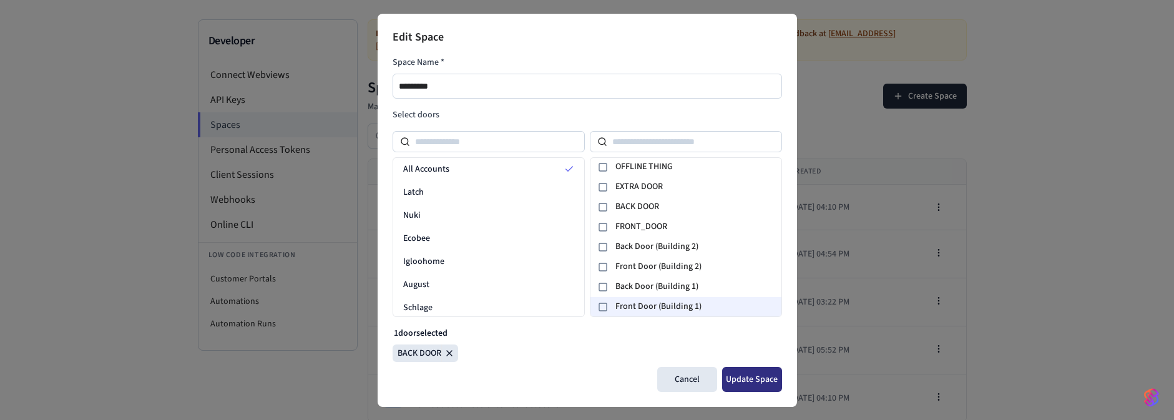
drag, startPoint x: 750, startPoint y: 385, endPoint x: 681, endPoint y: 305, distance: 105.3
click at [624, 353] on div "Edit Space Space Name * ********* Select doors All Accounts Latch Nuki Ecobee I…" at bounding box center [587, 210] width 419 height 393
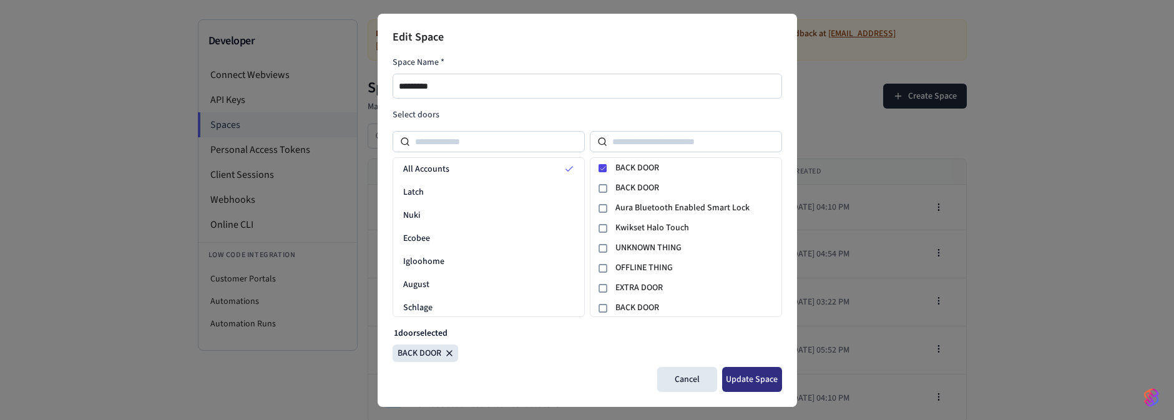
scroll to position [150, 0]
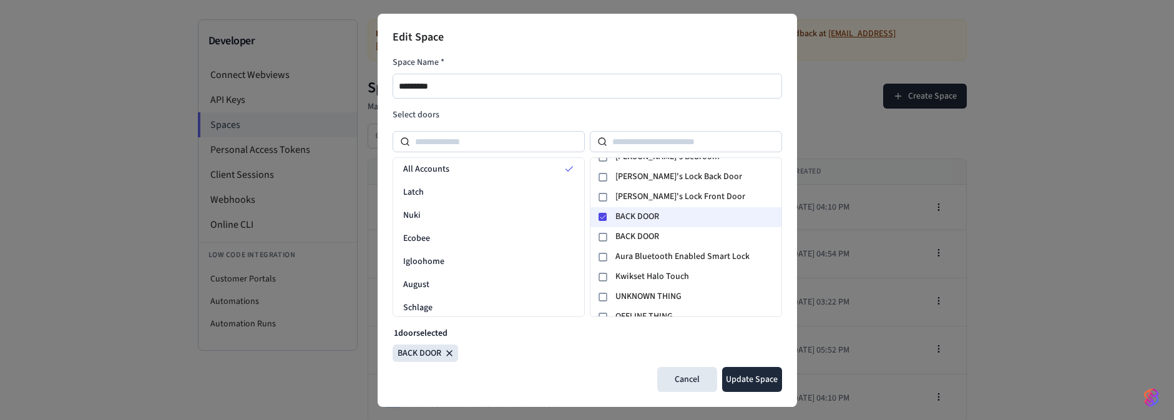
click at [600, 219] on icon at bounding box center [602, 216] width 7 height 7
click at [750, 386] on button "Update Space" at bounding box center [752, 379] width 60 height 25
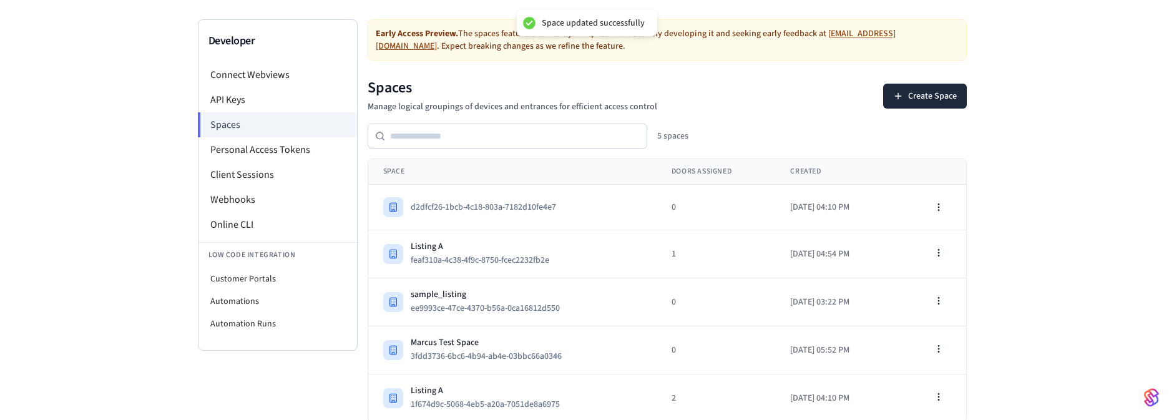
click at [995, 213] on div "Developer Connect Webviews API Keys Spaces Personal Access Tokens Client Sessio…" at bounding box center [587, 205] width 1174 height 433
click at [722, 257] on td "1" at bounding box center [716, 254] width 119 height 48
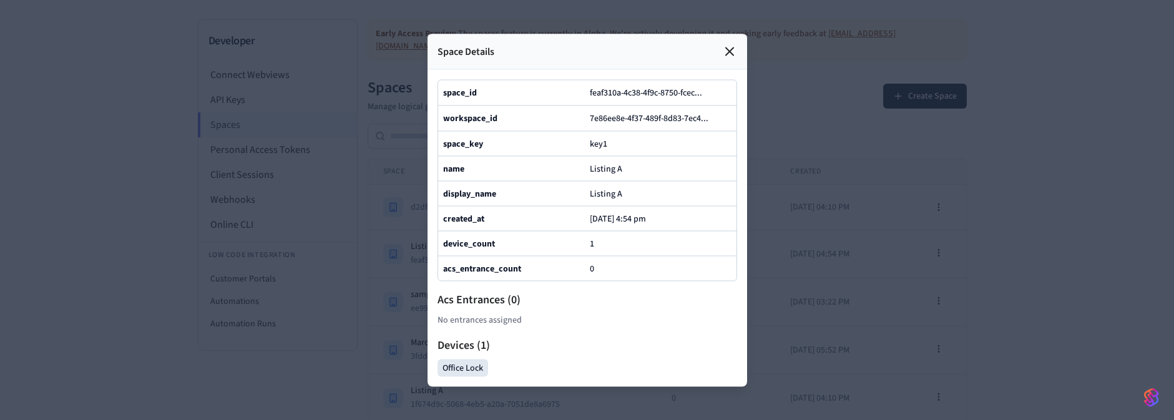
click at [730, 34] on div "Space Details" at bounding box center [588, 52] width 320 height 36
click at [725, 34] on div "Space Details" at bounding box center [588, 52] width 320 height 36
click at [725, 44] on icon at bounding box center [729, 51] width 15 height 15
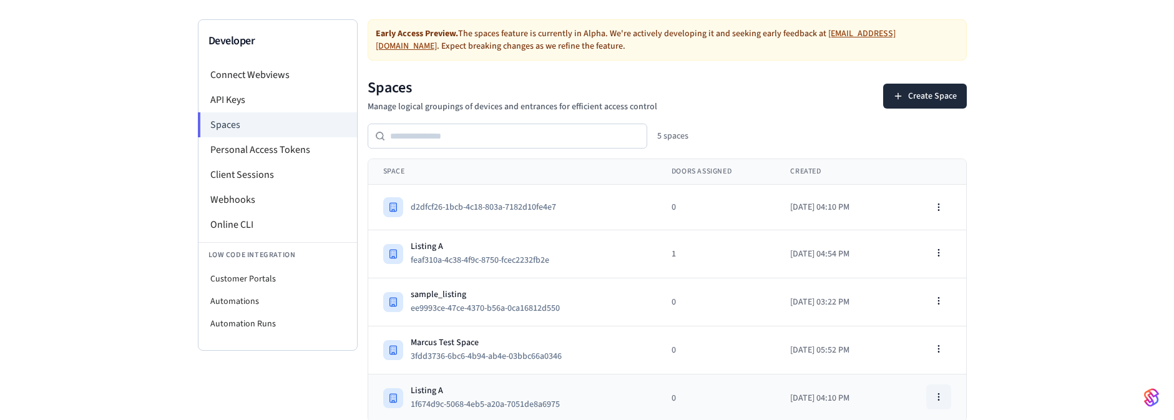
click at [942, 399] on icon "button" at bounding box center [939, 397] width 10 height 10
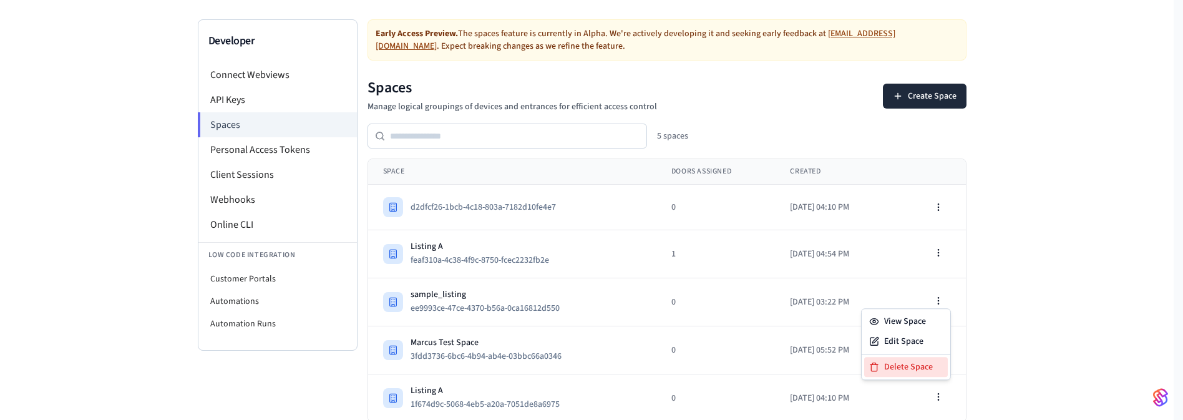
click at [916, 368] on div "Delete Space" at bounding box center [907, 367] width 84 height 20
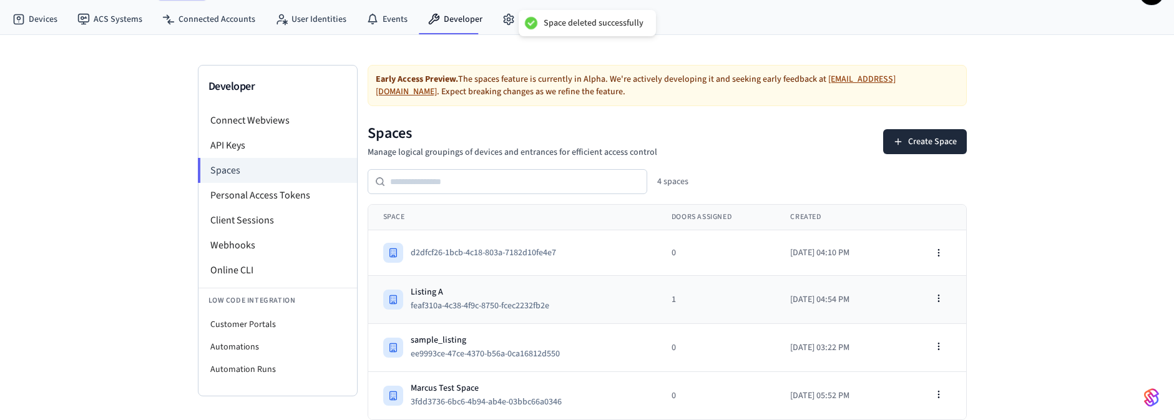
scroll to position [28, 0]
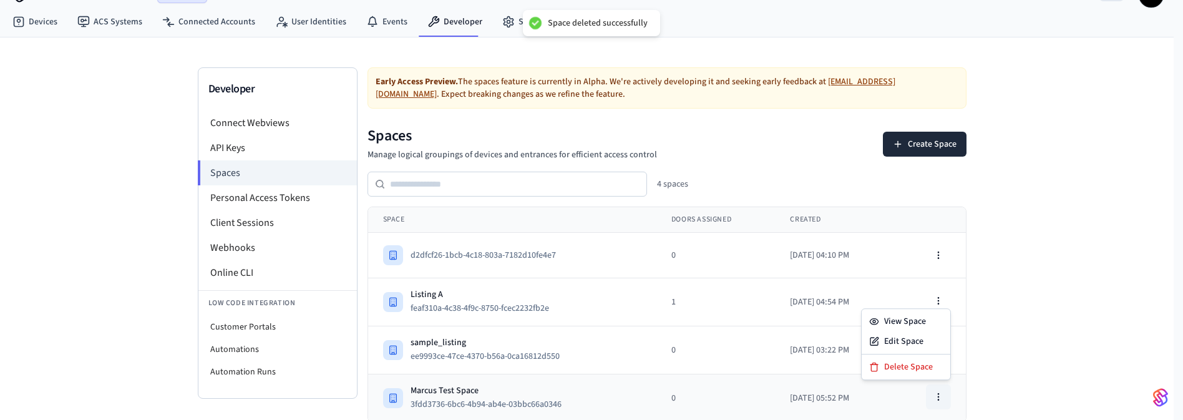
click at [939, 392] on icon "button" at bounding box center [939, 397] width 10 height 10
click at [898, 368] on div "Delete Space" at bounding box center [907, 367] width 84 height 20
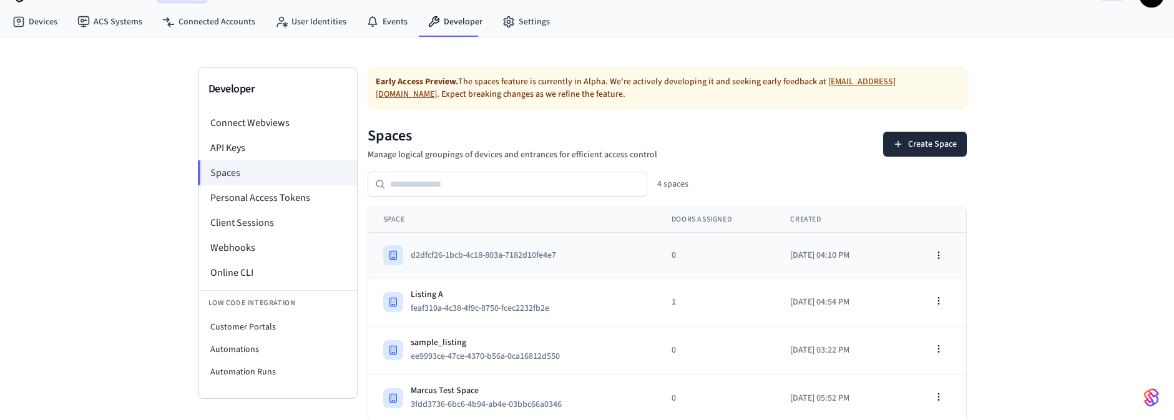
click at [875, 240] on td "[DATE] 04:10 PM" at bounding box center [834, 256] width 118 height 46
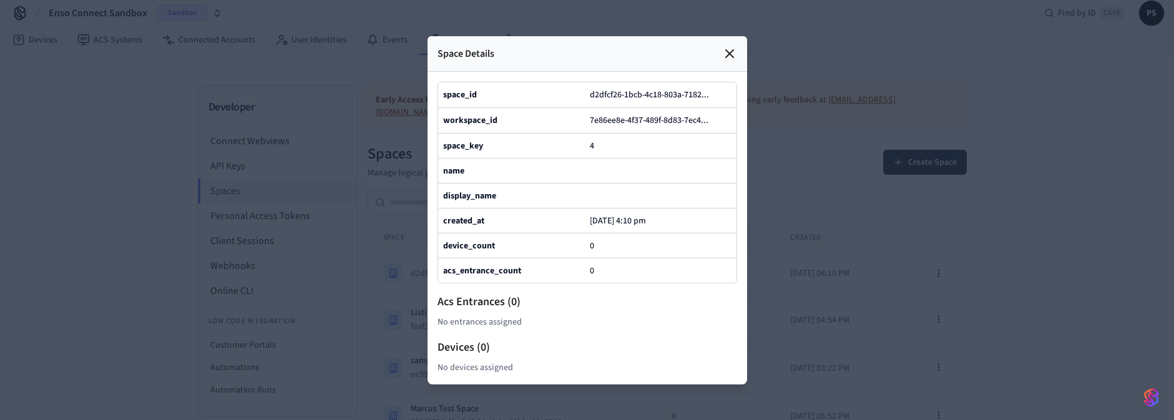
scroll to position [0, 0]
click at [727, 46] on icon at bounding box center [729, 53] width 15 height 15
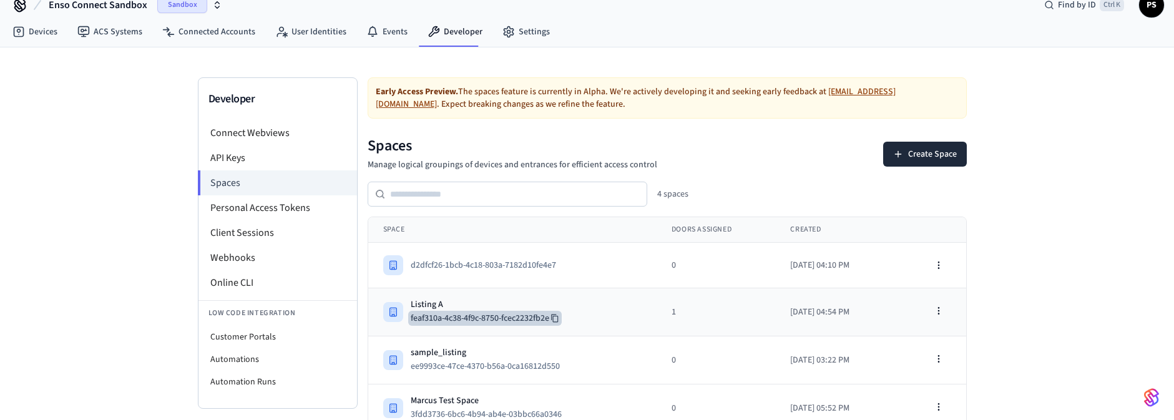
scroll to position [28, 0]
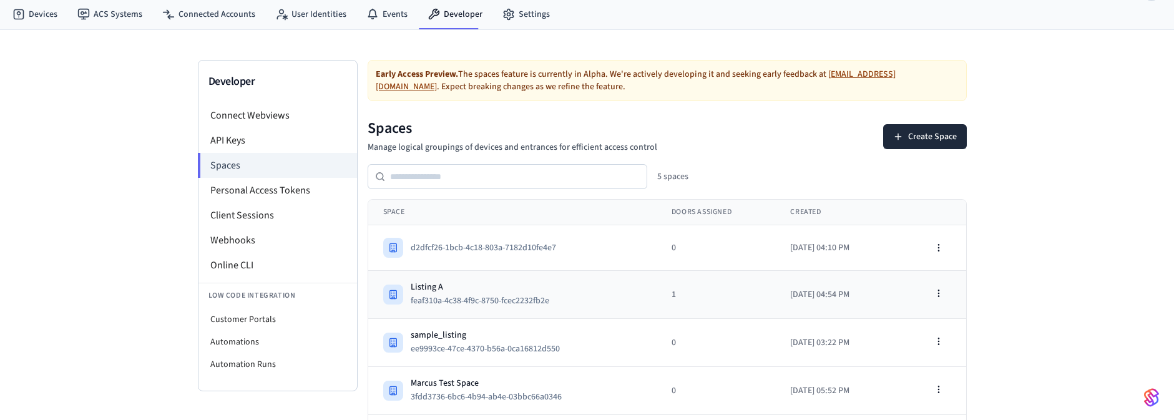
scroll to position [76, 0]
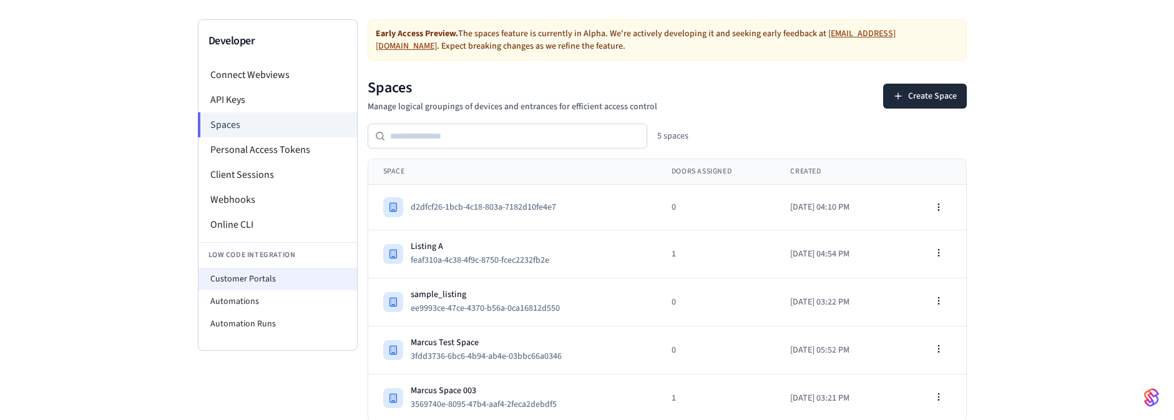
click at [258, 276] on li "Customer Portals" at bounding box center [277, 279] width 159 height 22
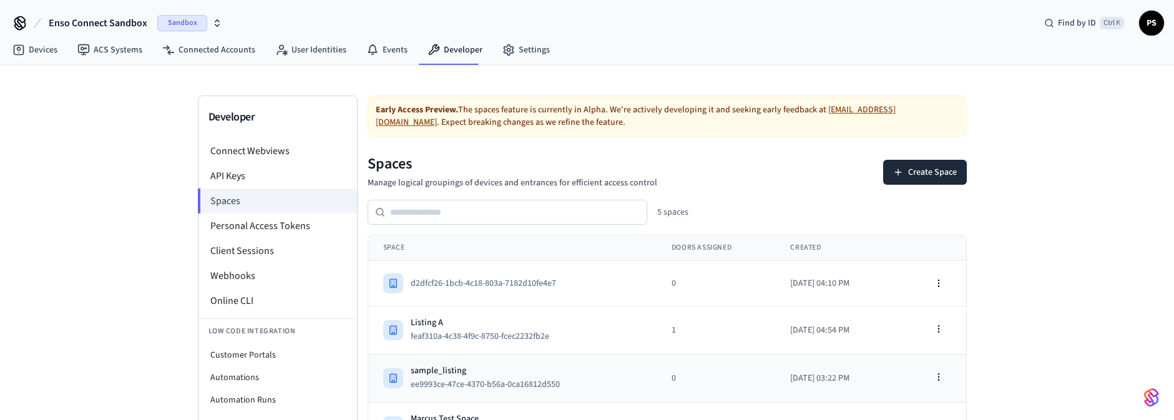
select select "**********"
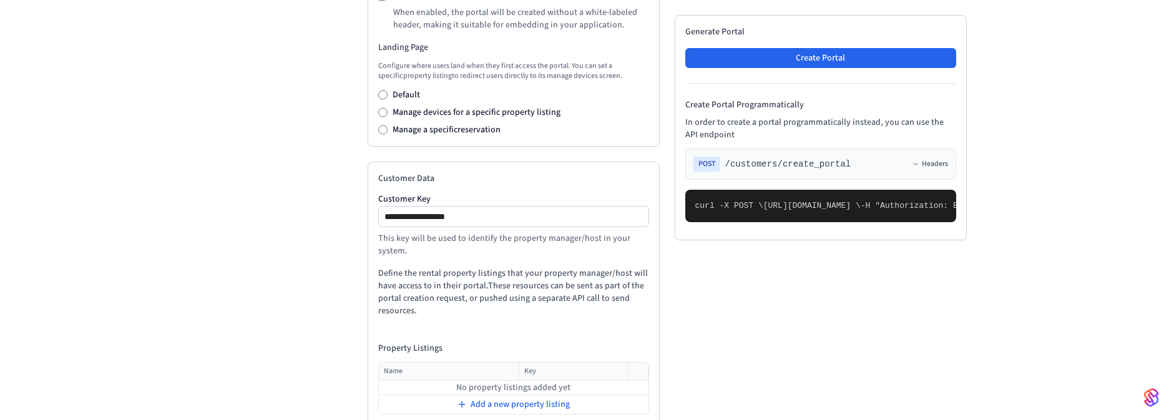
scroll to position [446, 0]
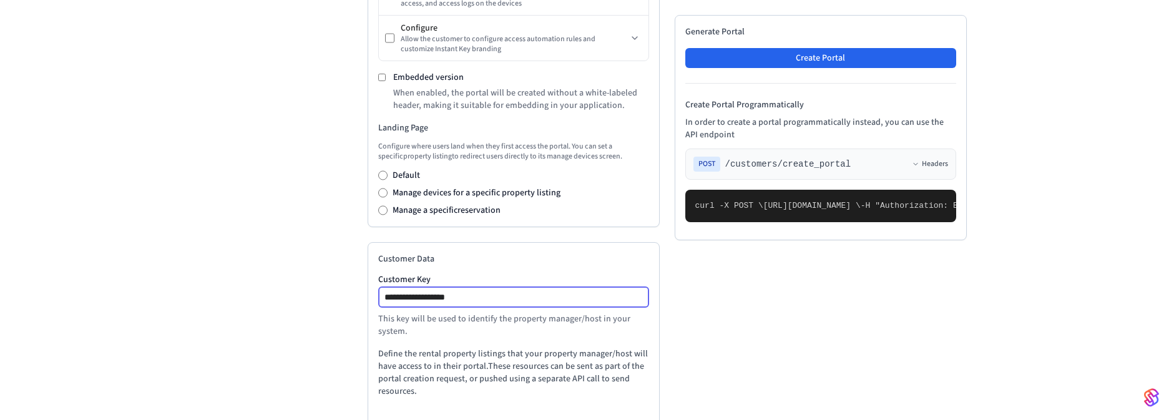
drag, startPoint x: 502, startPoint y: 306, endPoint x: 218, endPoint y: 300, distance: 284.1
click at [218, 300] on div "**********" at bounding box center [587, 109] width 779 height 919
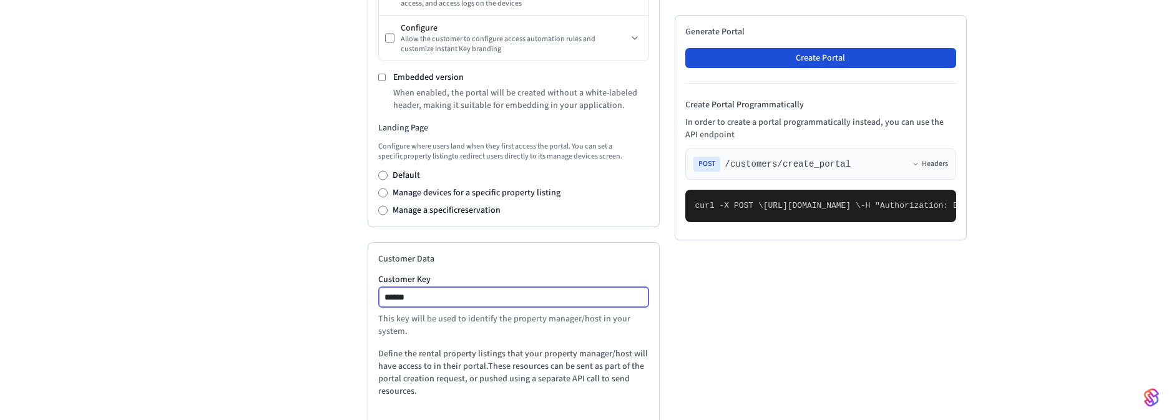
type input "******"
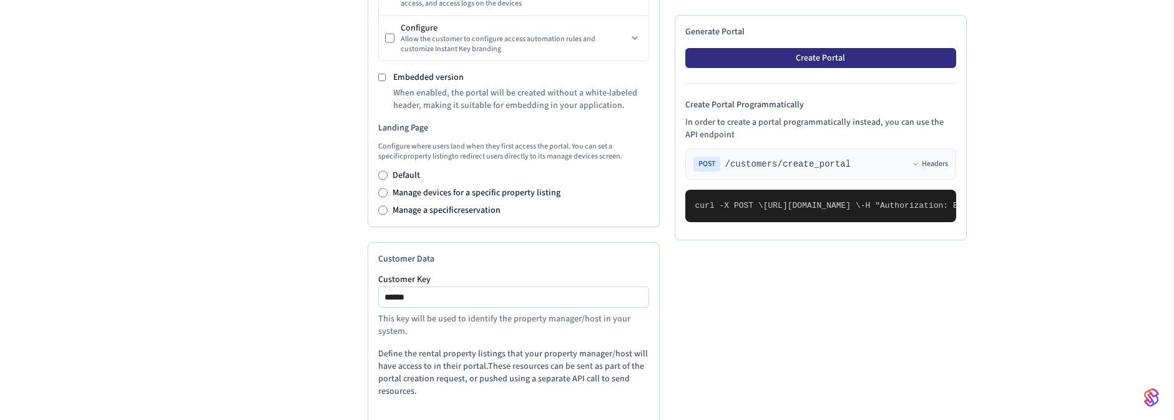
click at [838, 61] on button "Create Portal" at bounding box center [820, 58] width 271 height 20
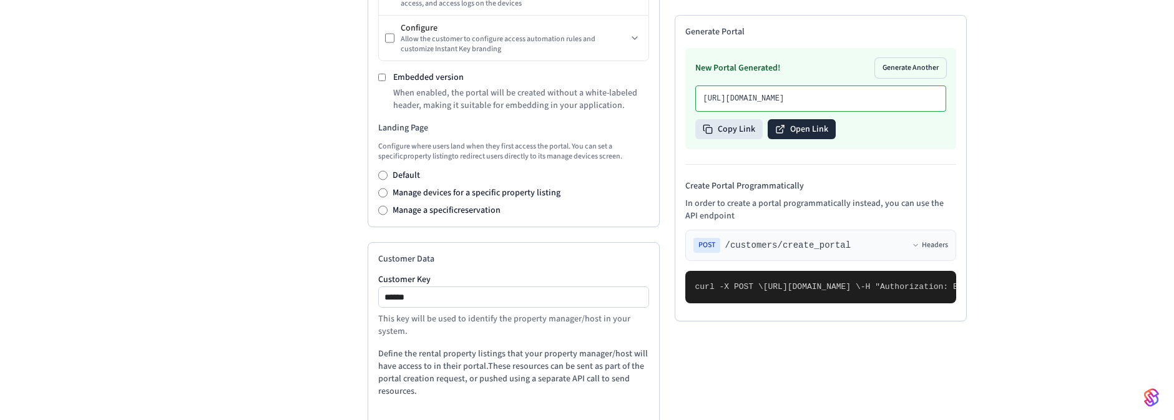
click at [809, 122] on button "Open Link" at bounding box center [802, 129] width 68 height 20
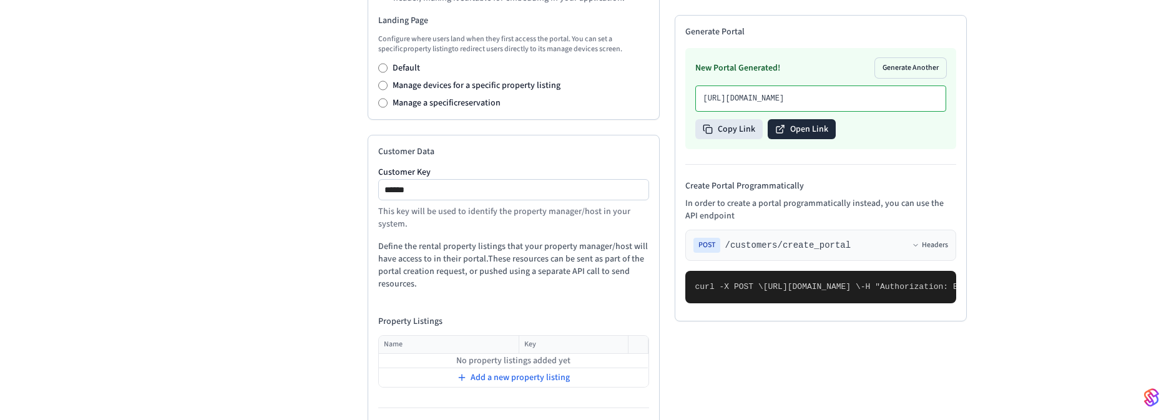
scroll to position [595, 0]
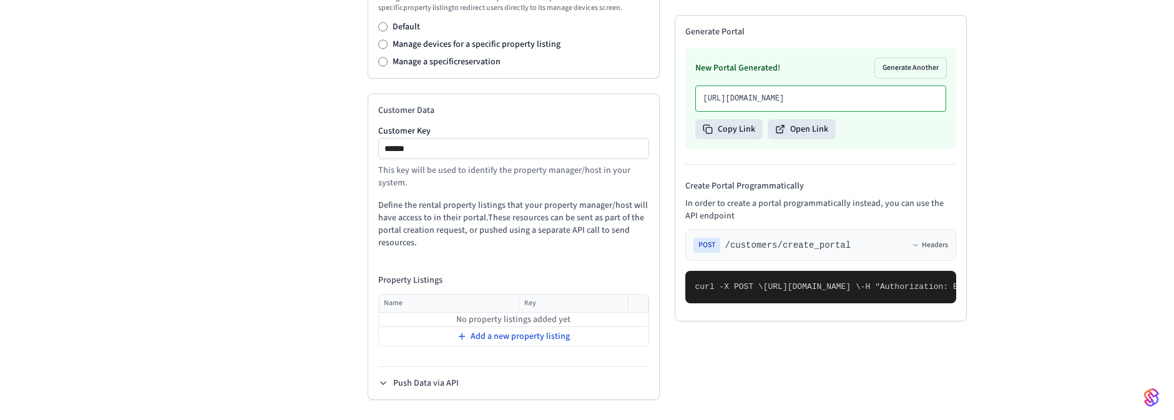
click at [504, 339] on span "Add a new property listing" at bounding box center [520, 336] width 99 height 12
click at [442, 320] on input "text" at bounding box center [441, 320] width 123 height 15
type input "**********"
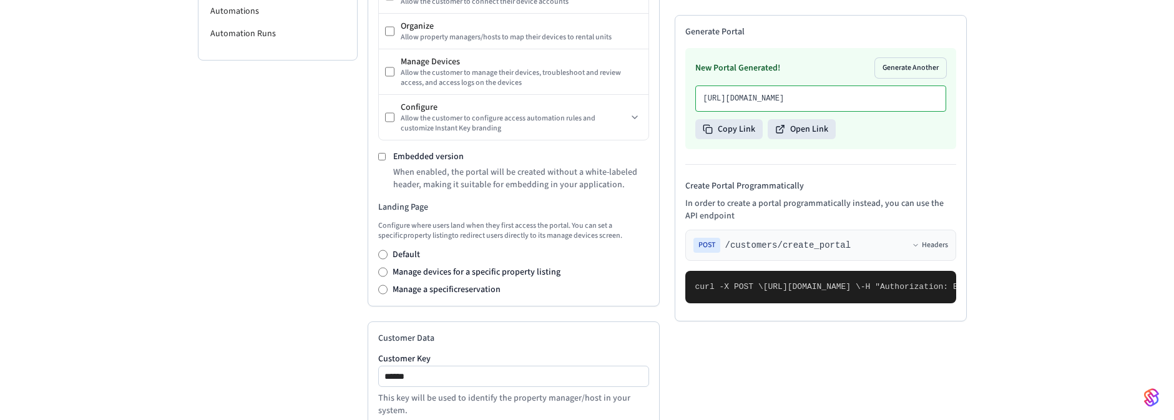
scroll to position [296, 0]
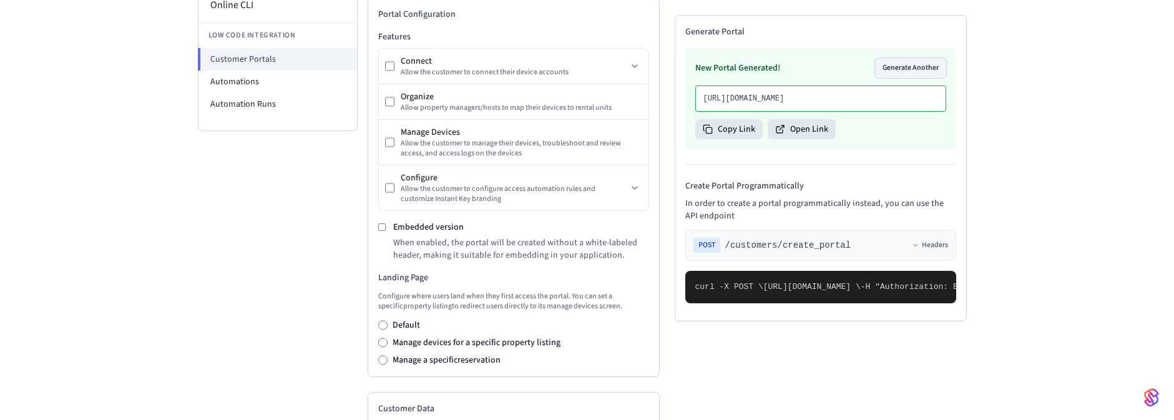
type input "**********"
click at [909, 65] on button "Generate Another" at bounding box center [910, 68] width 71 height 20
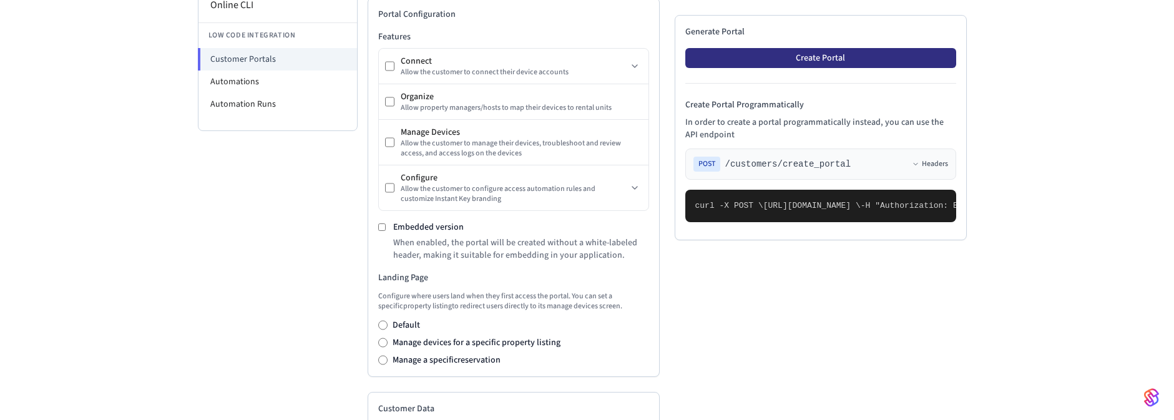
click at [789, 58] on button "Create Portal" at bounding box center [820, 58] width 271 height 20
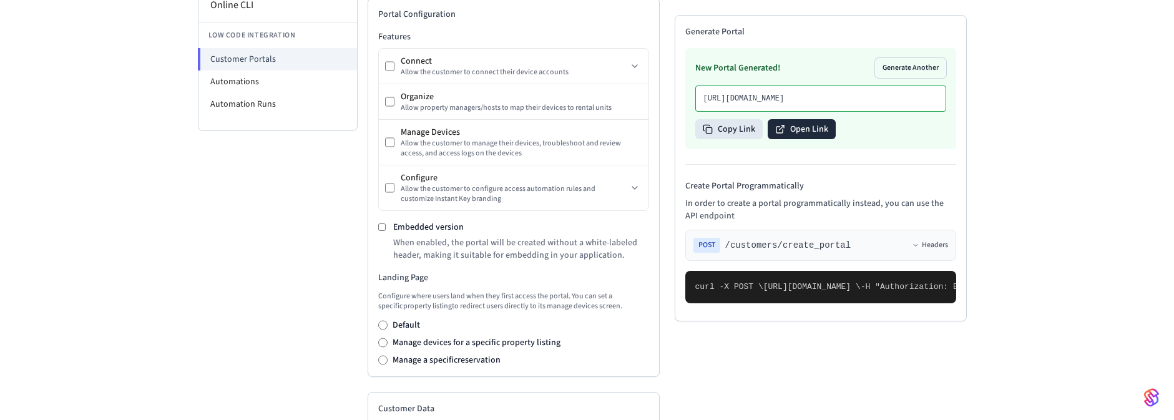
click at [801, 139] on button "Open Link" at bounding box center [802, 129] width 68 height 20
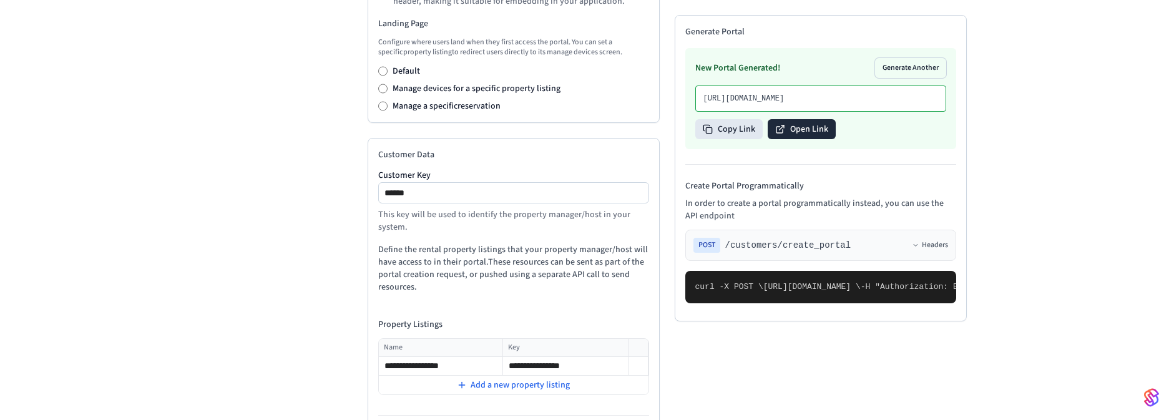
scroll to position [599, 0]
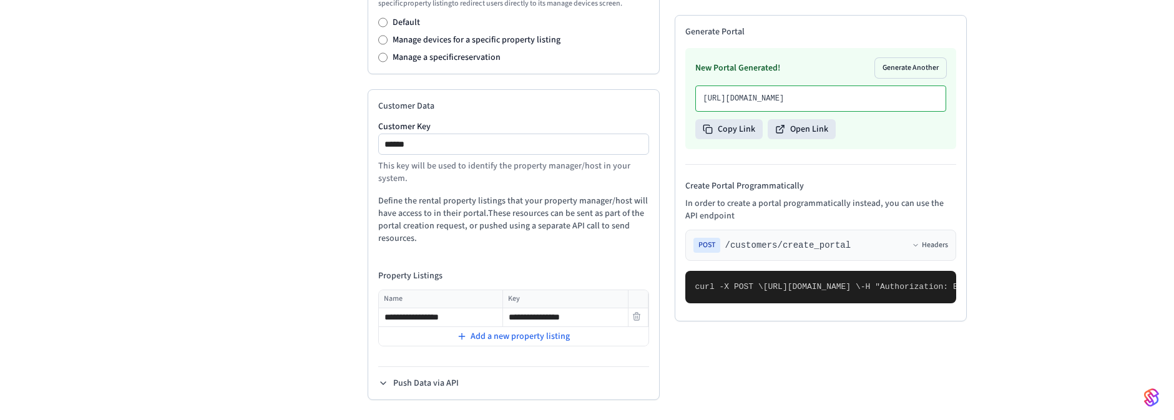
click at [476, 318] on input "**********" at bounding box center [441, 317] width 123 height 15
type input "**********"
click at [600, 321] on input "**********" at bounding box center [565, 317] width 123 height 15
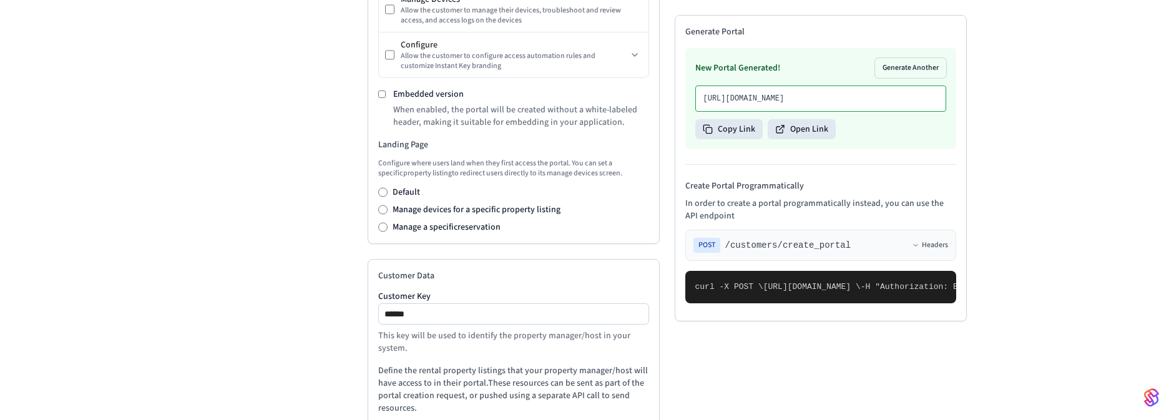
scroll to position [375, 0]
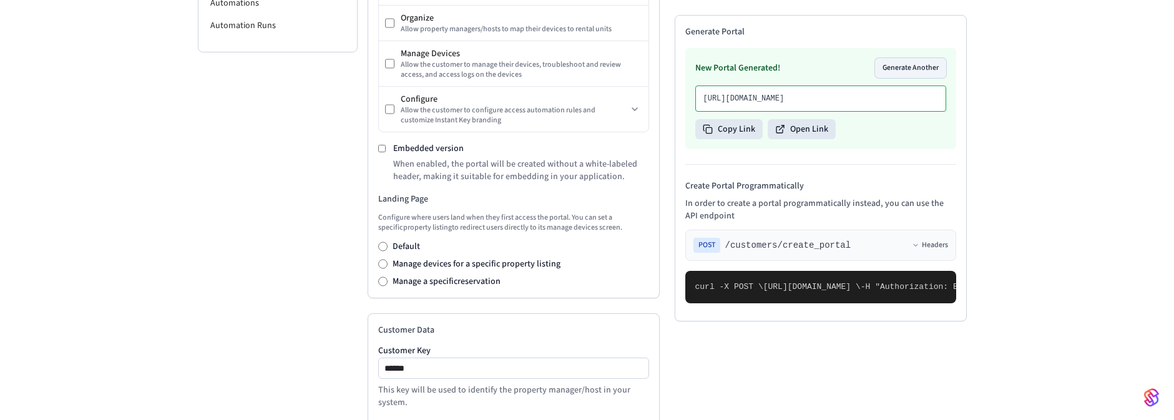
type input "**********"
click at [919, 58] on button "Generate Another" at bounding box center [910, 68] width 71 height 20
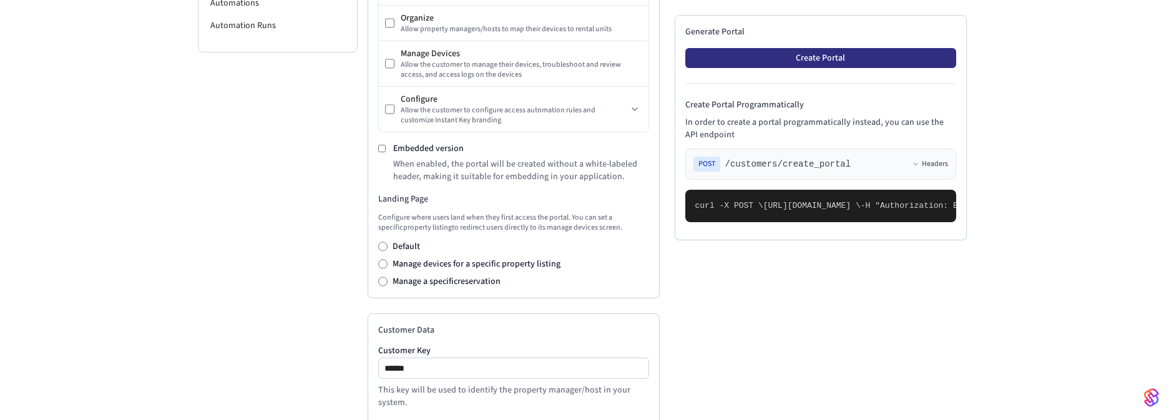
click at [823, 60] on button "Create Portal" at bounding box center [820, 58] width 271 height 20
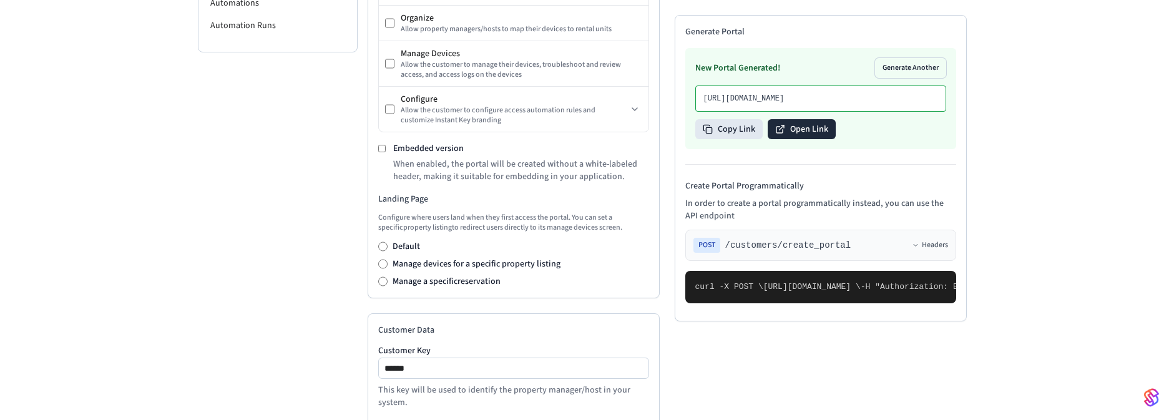
click at [798, 119] on button "Open Link" at bounding box center [802, 129] width 68 height 20
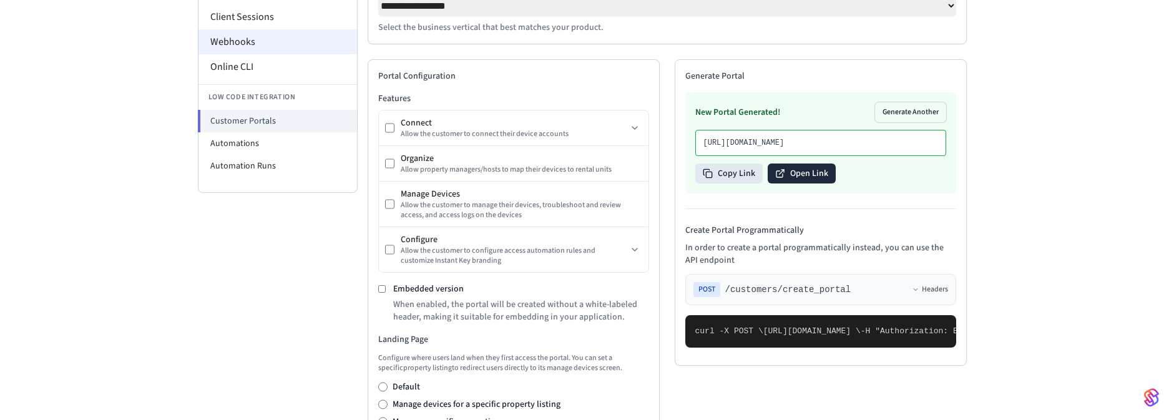
scroll to position [150, 0]
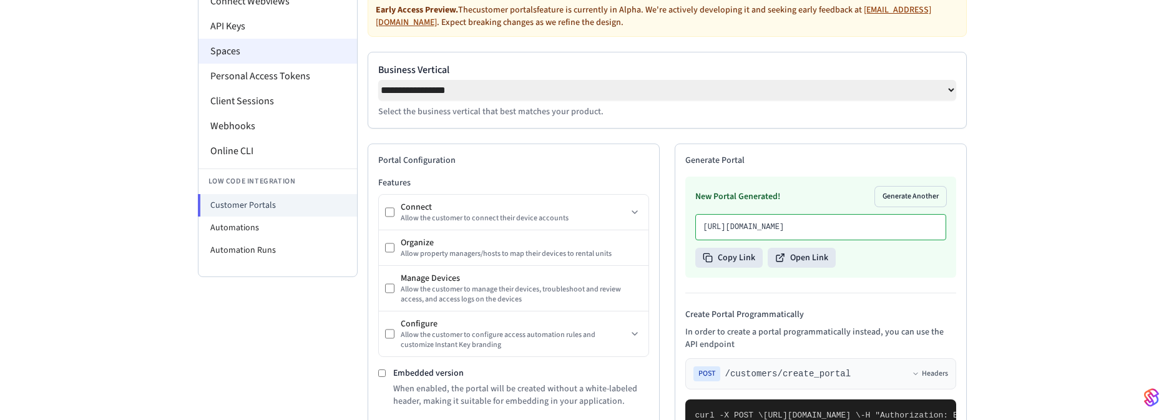
click at [249, 50] on li "Spaces" at bounding box center [277, 51] width 159 height 25
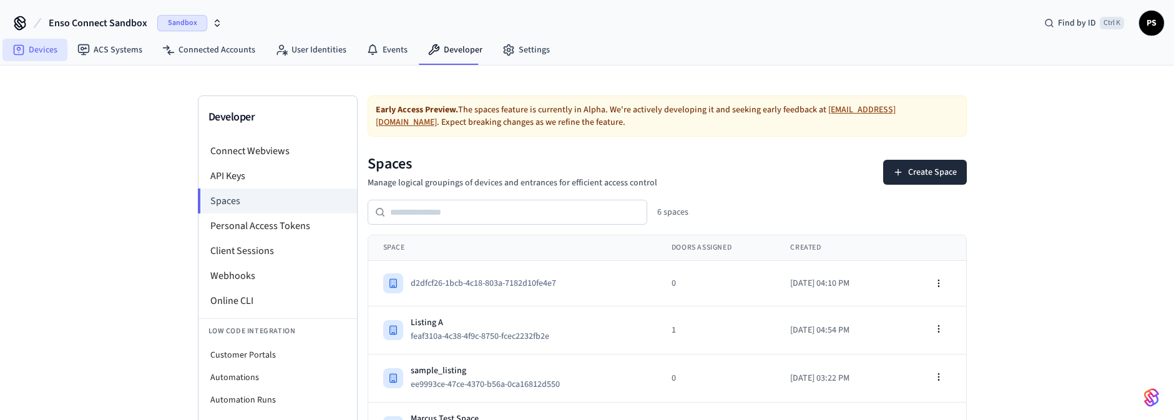
click at [41, 47] on link "Devices" at bounding box center [34, 50] width 65 height 22
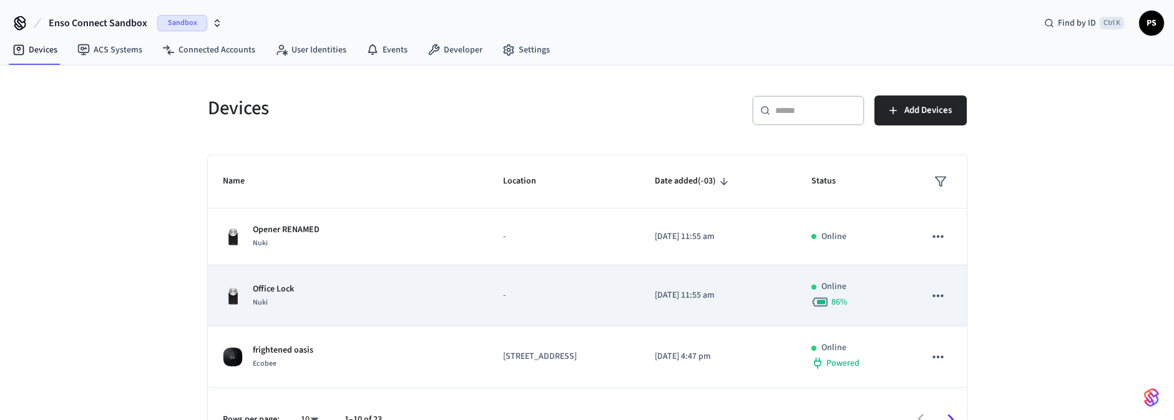
click at [345, 283] on div "Office Lock Nuki" at bounding box center [348, 296] width 251 height 26
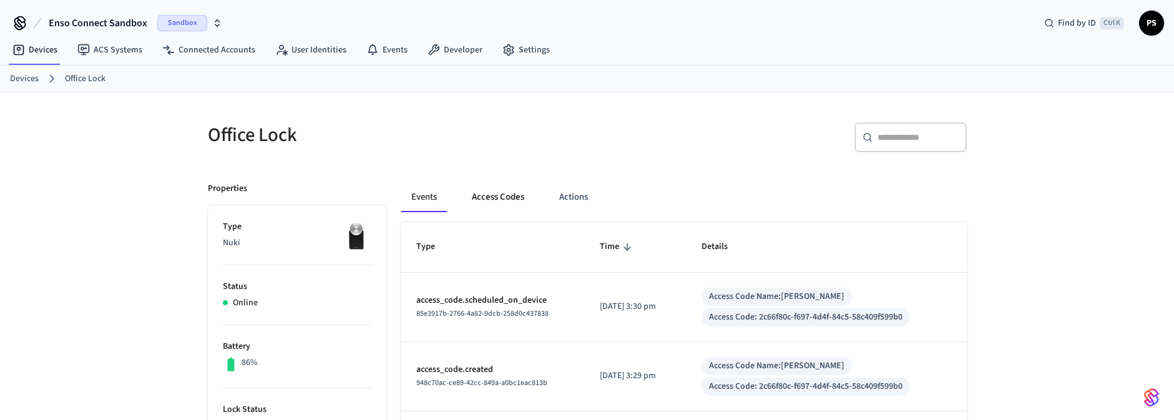
click at [496, 197] on button "Access Codes" at bounding box center [498, 197] width 72 height 30
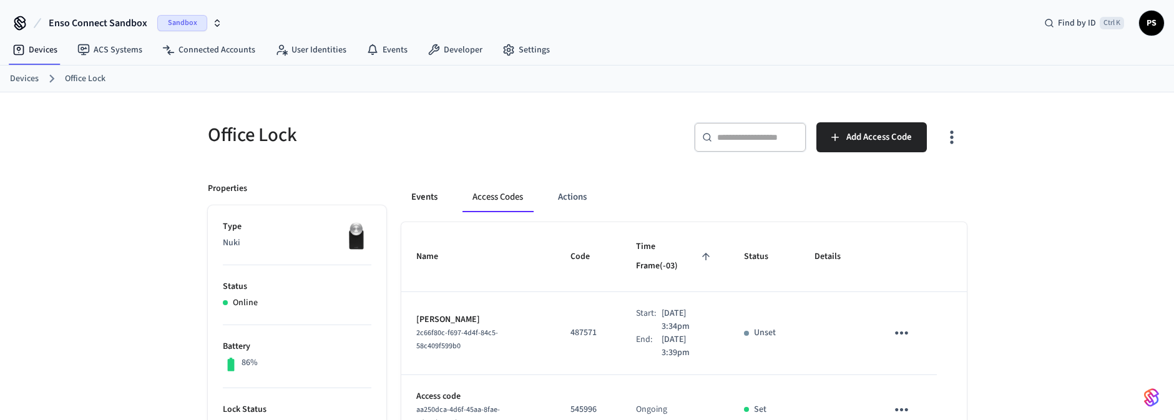
click at [410, 189] on button "Events" at bounding box center [424, 197] width 46 height 30
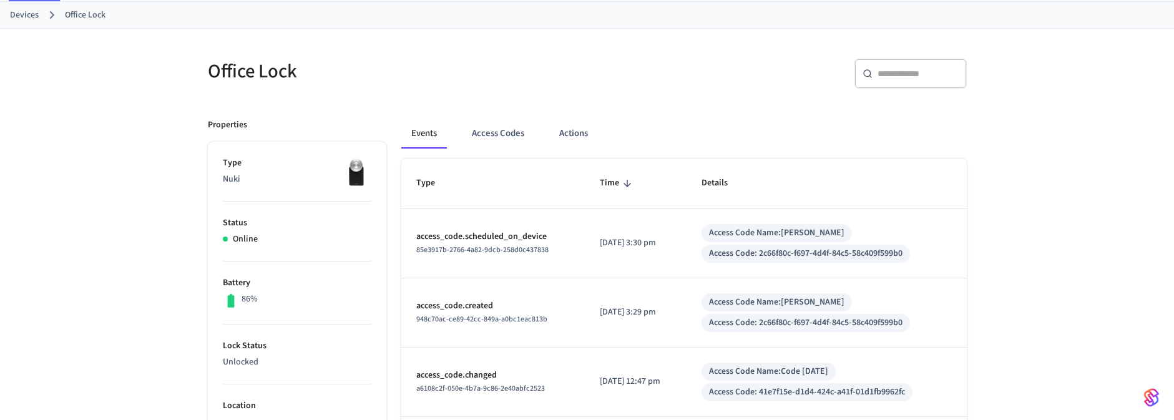
scroll to position [150, 0]
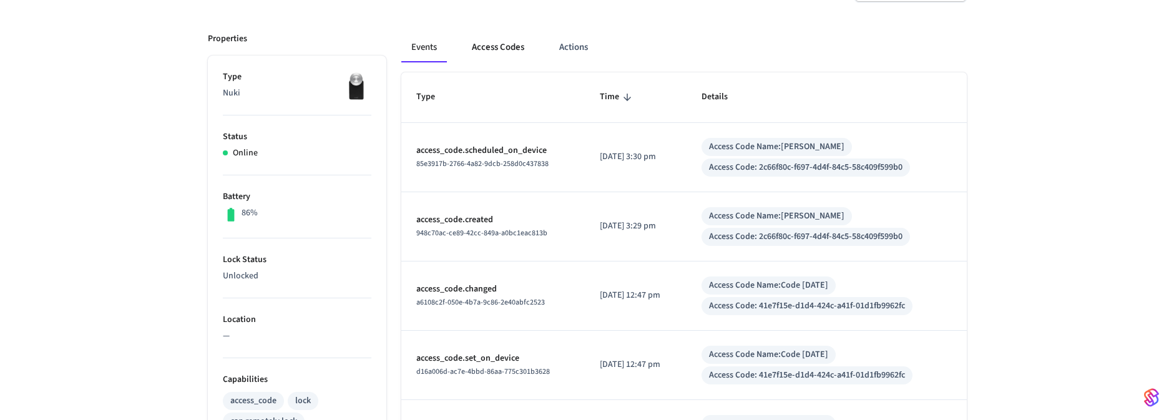
click at [481, 37] on button "Access Codes" at bounding box center [498, 47] width 72 height 30
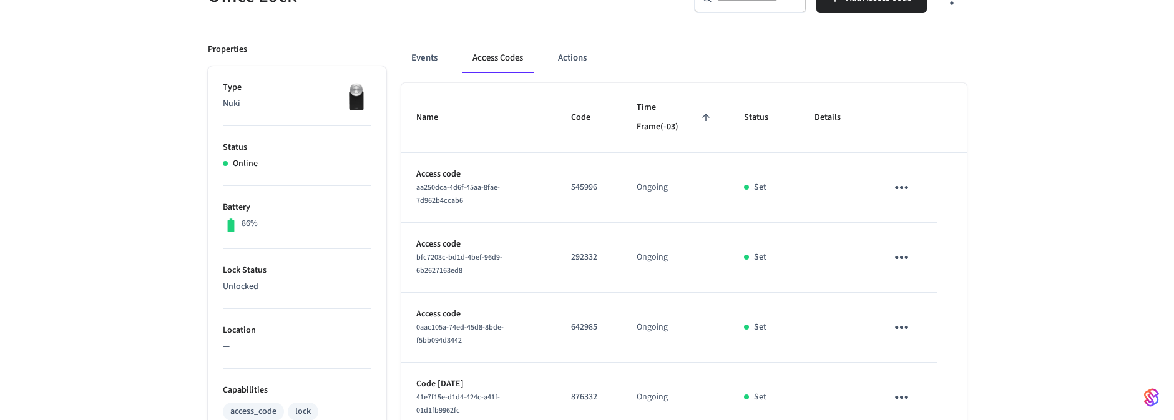
scroll to position [75, 0]
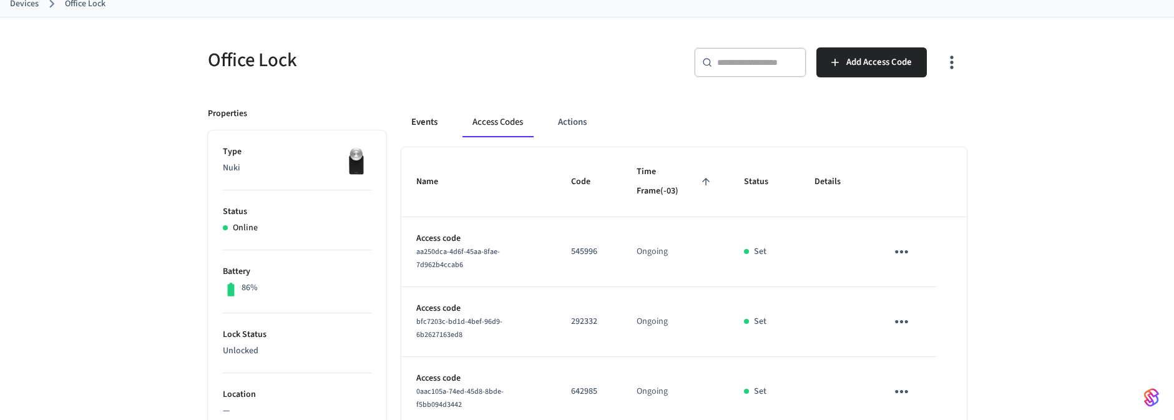
click at [421, 117] on button "Events" at bounding box center [424, 122] width 46 height 30
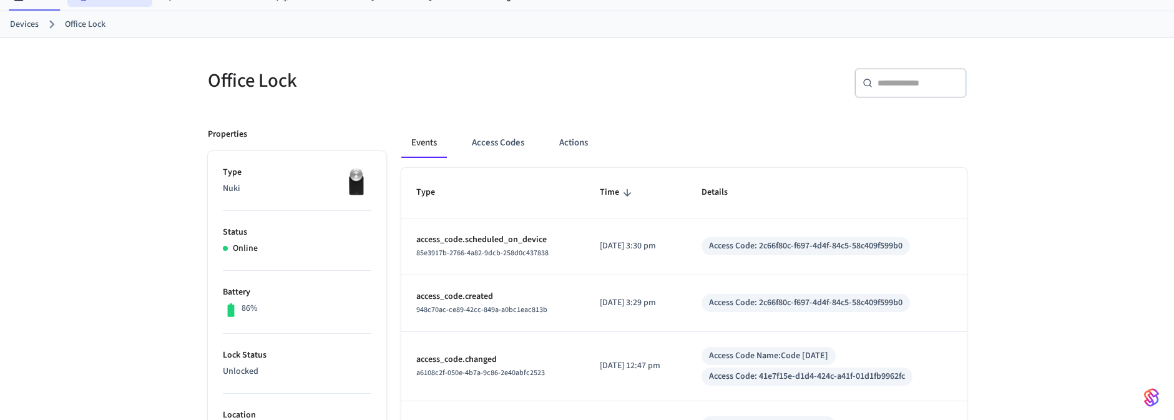
scroll to position [0, 0]
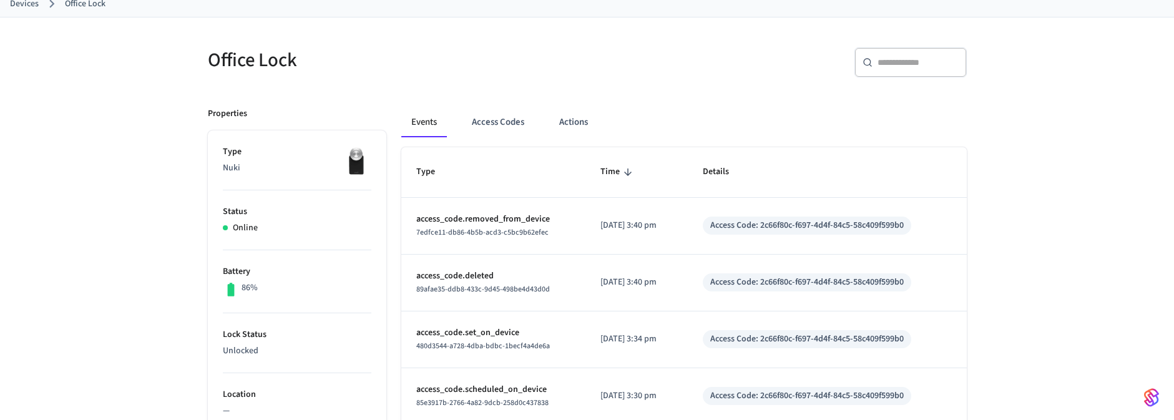
scroll to position [150, 0]
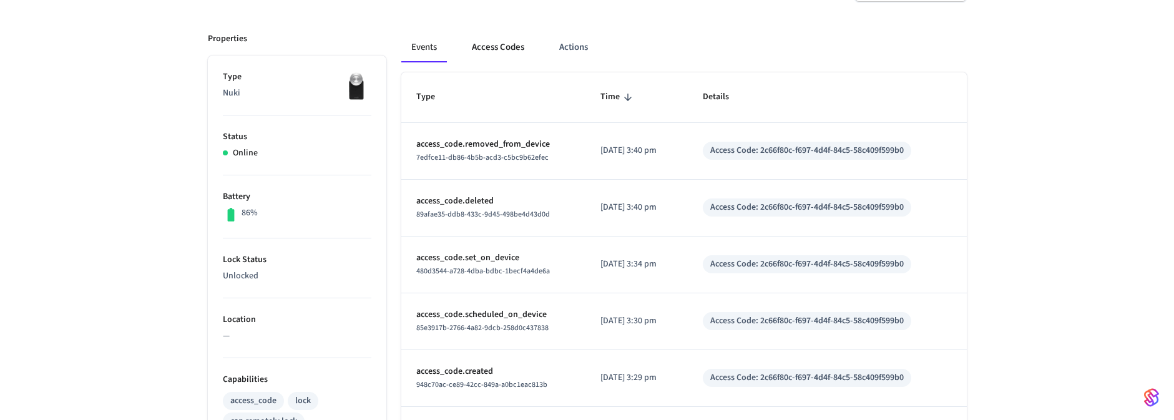
click at [506, 44] on button "Access Codes" at bounding box center [498, 47] width 72 height 30
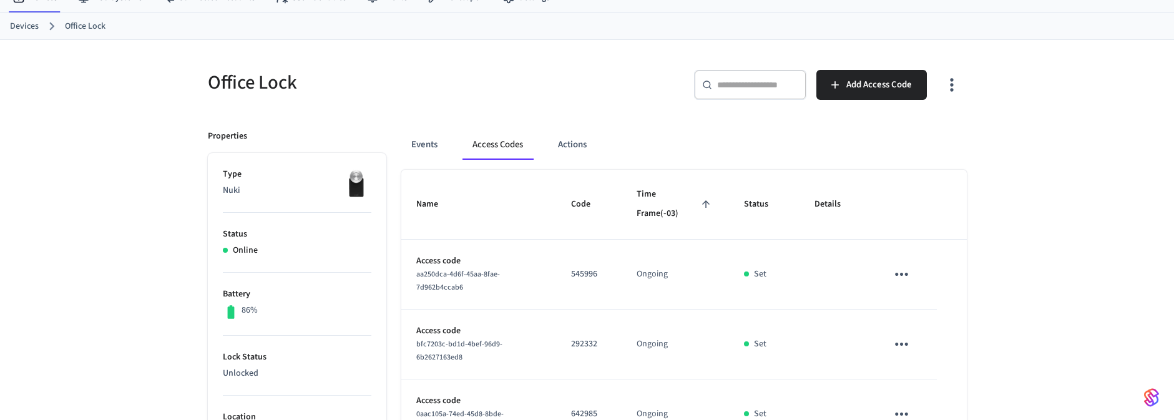
scroll to position [75, 0]
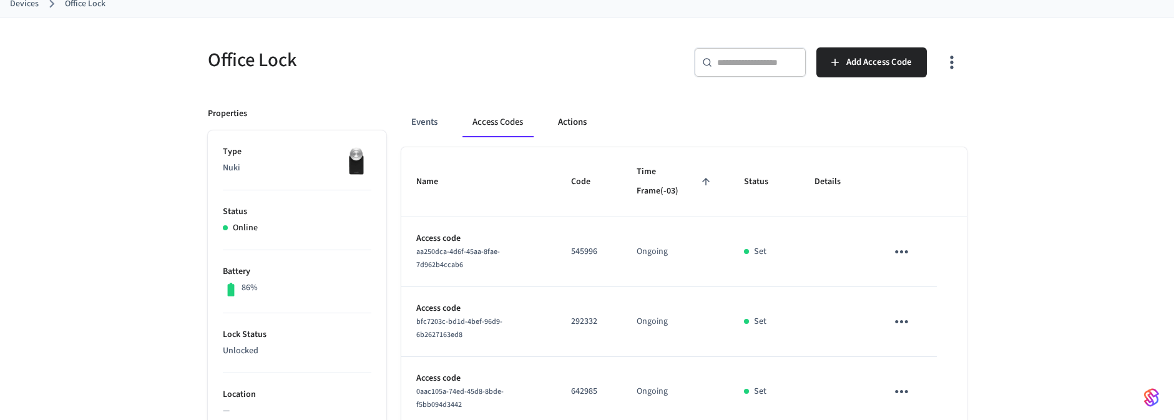
click at [574, 118] on button "Actions" at bounding box center [572, 122] width 49 height 30
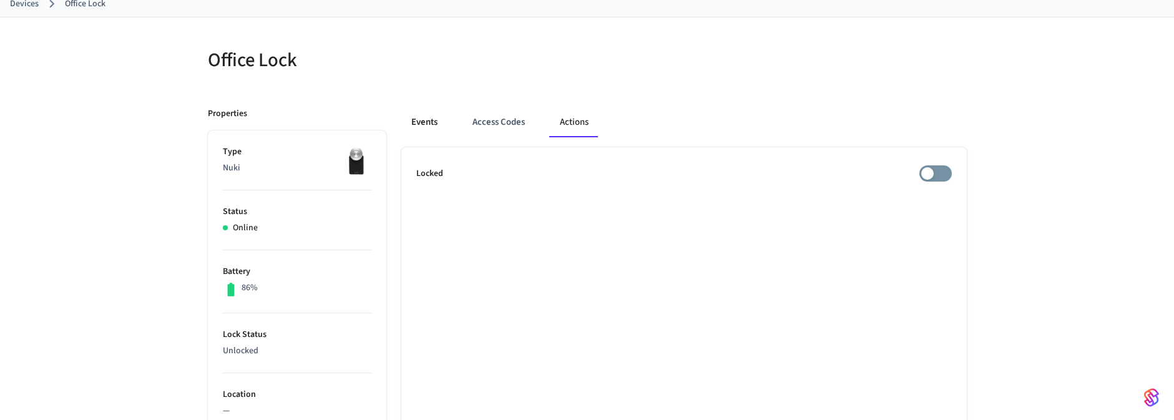
click at [413, 125] on button "Events" at bounding box center [424, 122] width 46 height 30
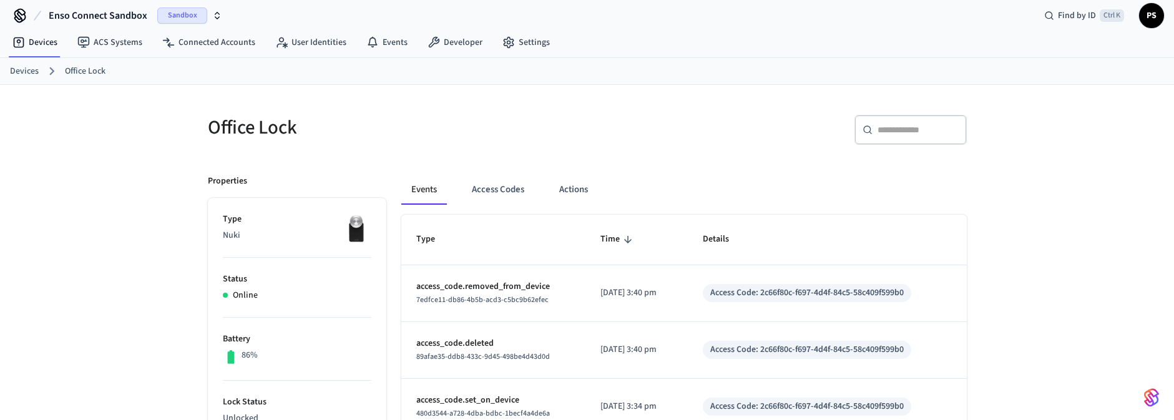
scroll to position [0, 0]
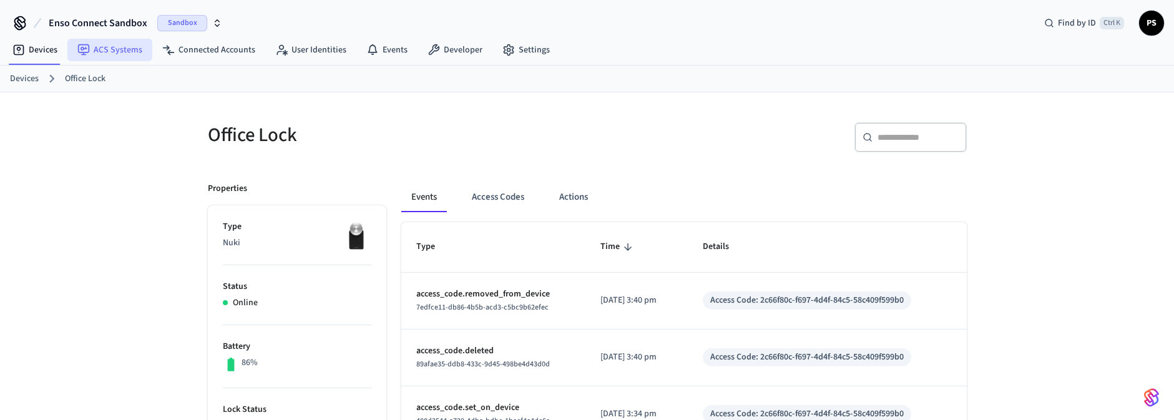
click at [118, 51] on link "ACS Systems" at bounding box center [109, 50] width 85 height 22
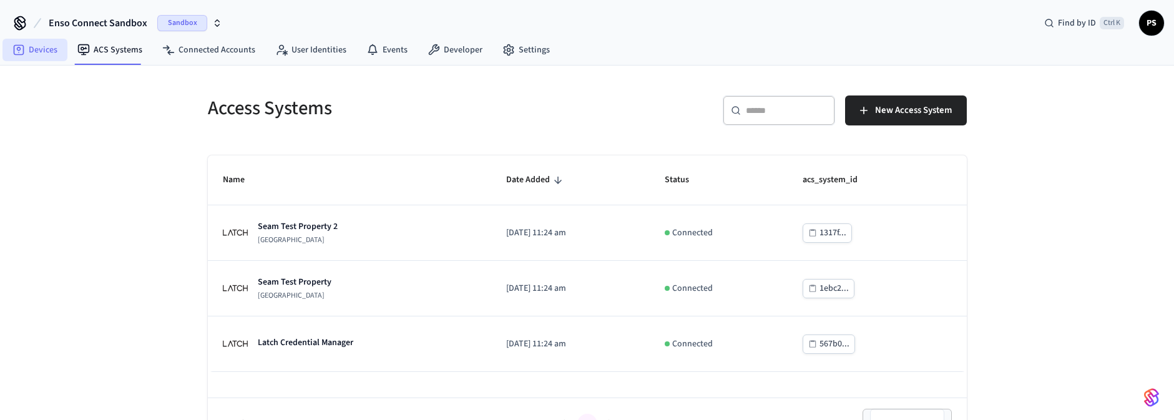
click at [49, 47] on link "Devices" at bounding box center [34, 50] width 65 height 22
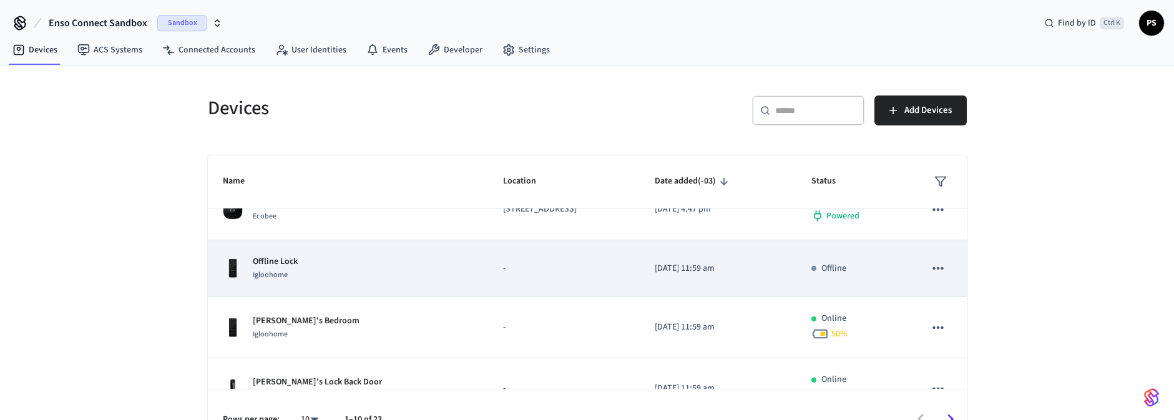
scroll to position [300, 0]
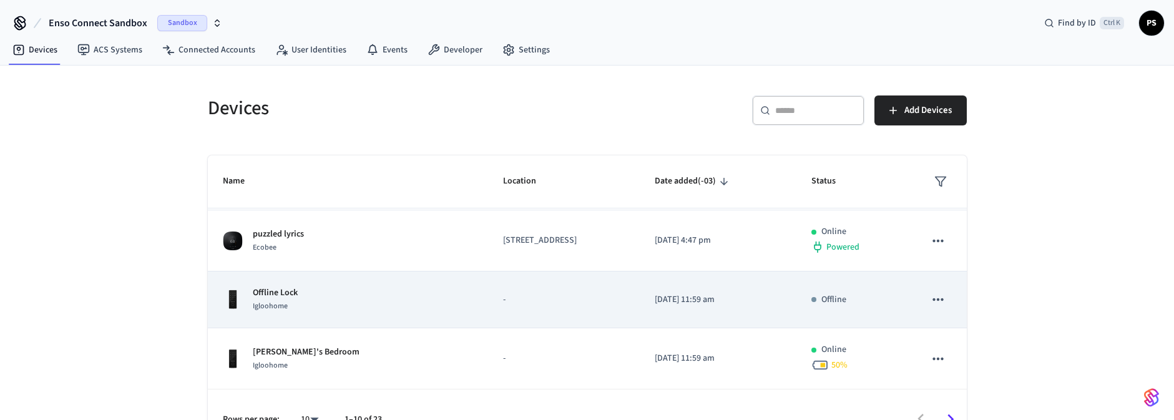
click at [331, 297] on div "Offline Lock Igloohome" at bounding box center [348, 300] width 251 height 26
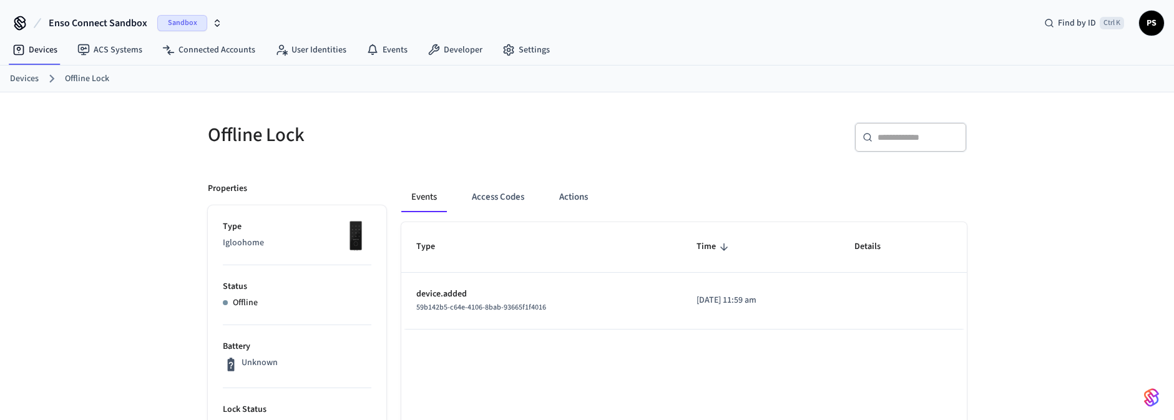
click at [478, 212] on div "Events Access Codes Actions" at bounding box center [684, 202] width 566 height 40
click at [504, 189] on button "Access Codes" at bounding box center [498, 197] width 72 height 30
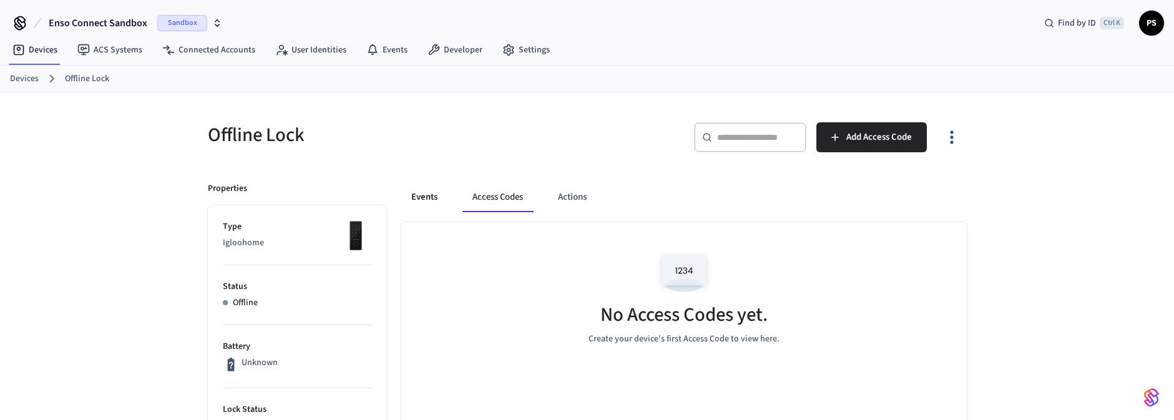
click at [445, 198] on button "Events" at bounding box center [424, 197] width 46 height 30
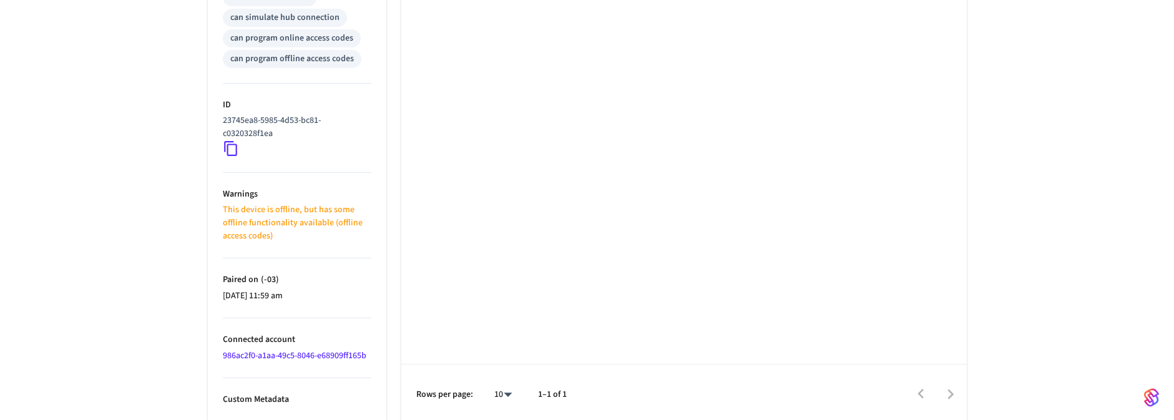
scroll to position [576, 0]
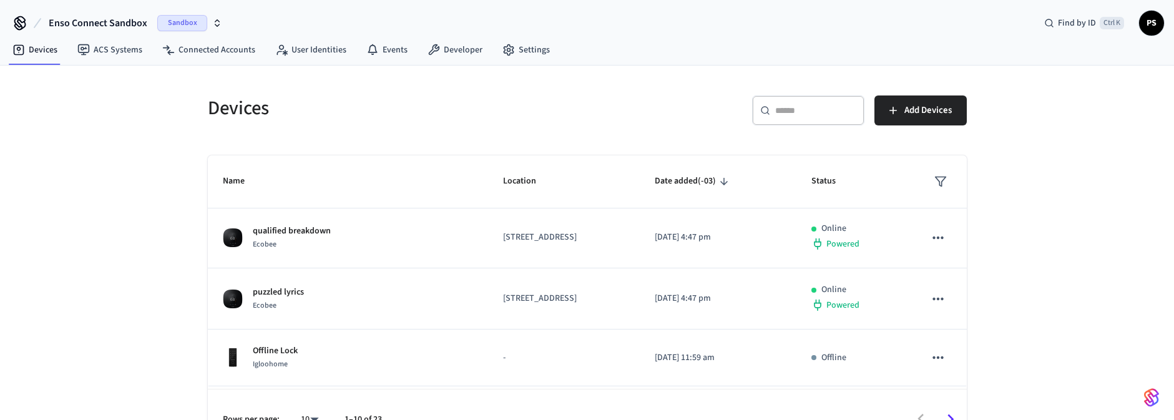
scroll to position [225, 0]
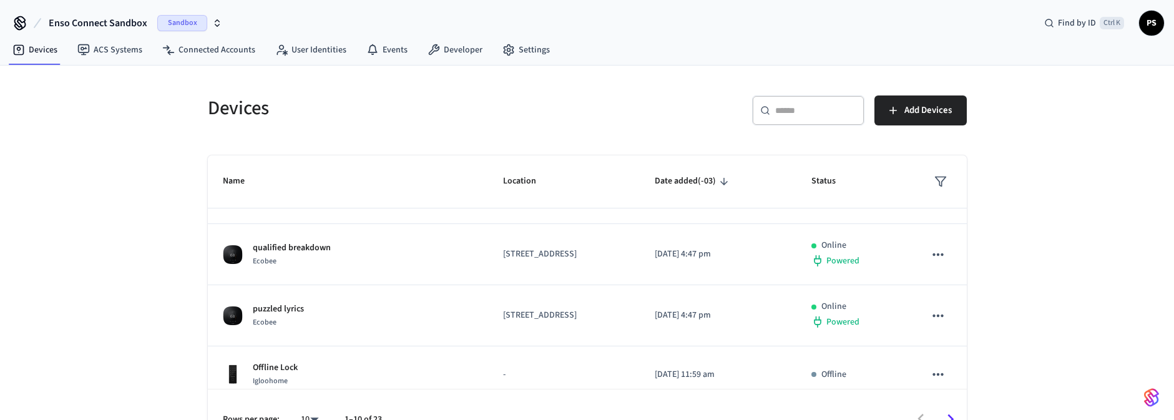
click at [109, 182] on div "Devices ​ ​ Add Devices Name Location Date added (-03) Status Opener RENAMED Nu…" at bounding box center [587, 258] width 1174 height 384
click at [512, 51] on link "Settings" at bounding box center [525, 50] width 67 height 22
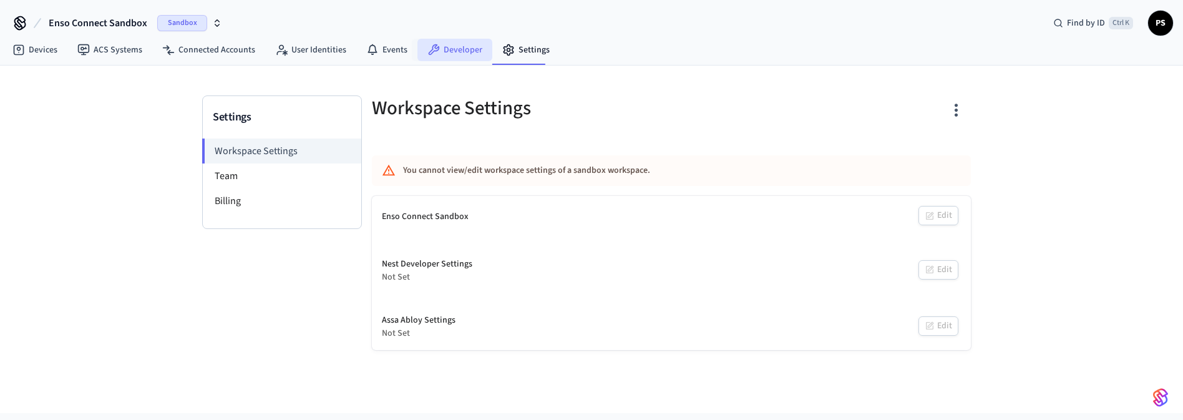
click at [468, 50] on link "Developer" at bounding box center [455, 50] width 75 height 22
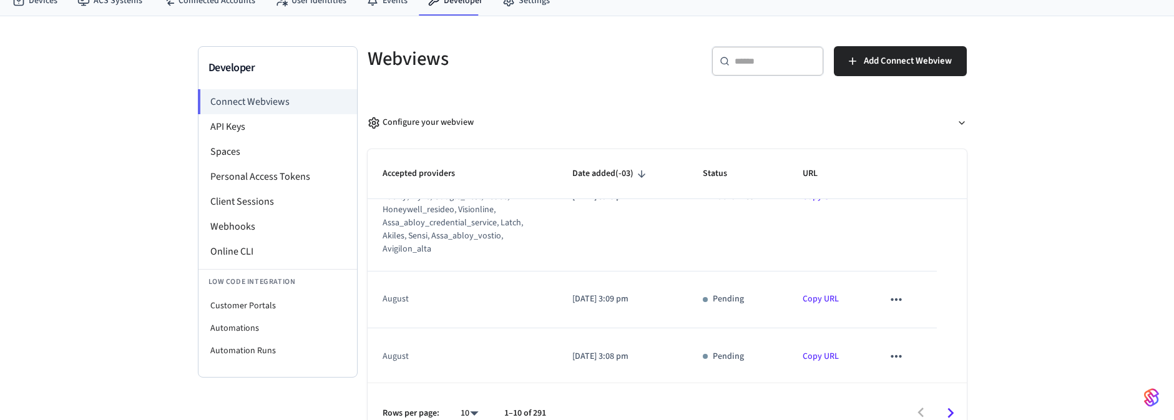
scroll to position [71, 0]
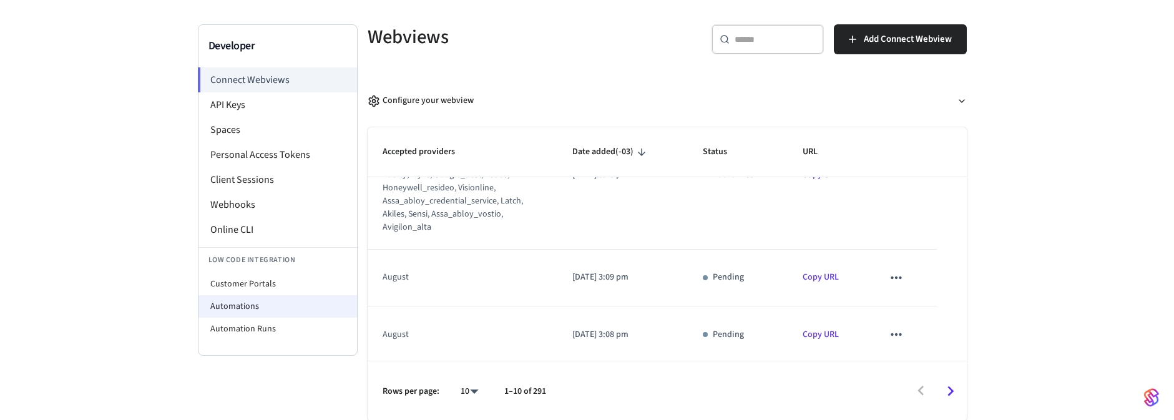
click at [243, 299] on li "Automations" at bounding box center [277, 306] width 159 height 22
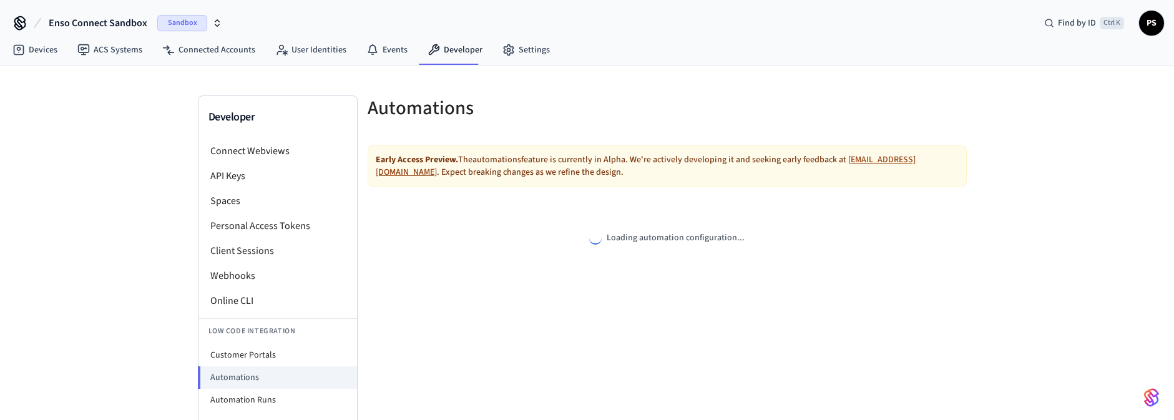
select select "**********"
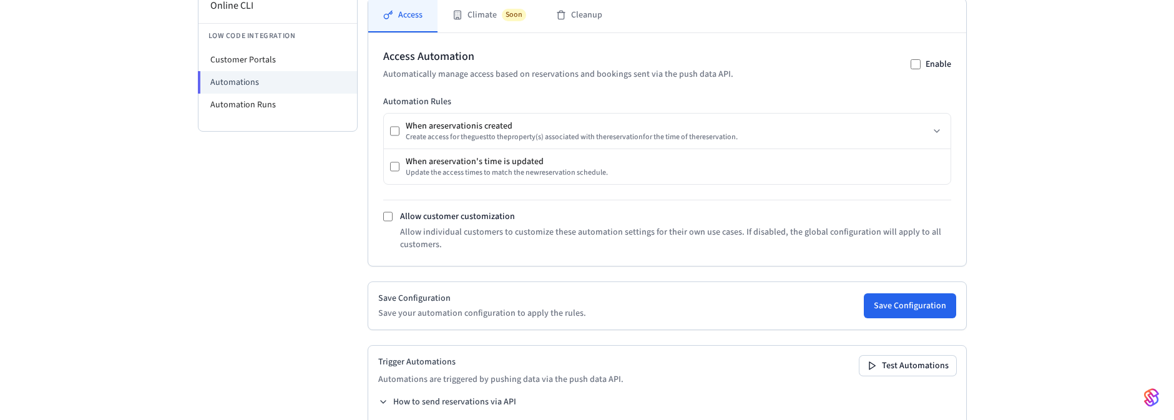
scroll to position [262, 0]
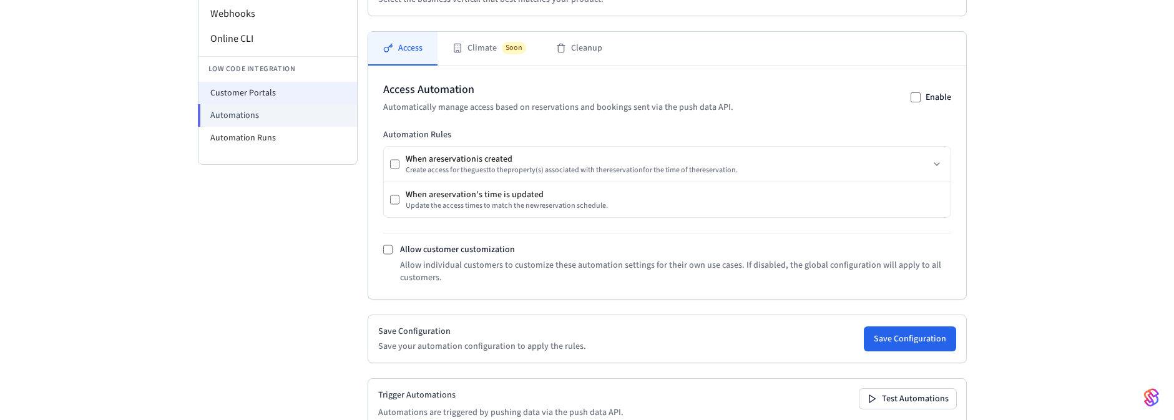
click at [260, 93] on li "Customer Portals" at bounding box center [277, 93] width 159 height 22
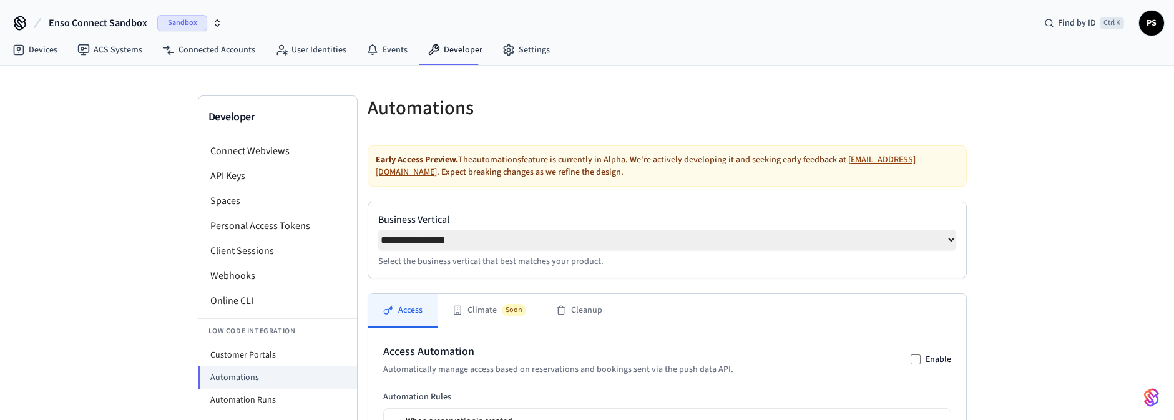
select select "**********"
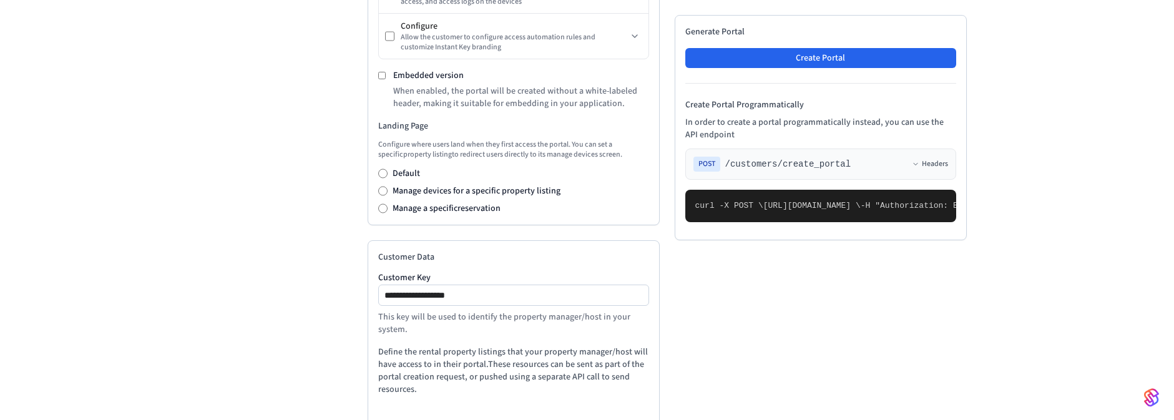
scroll to position [524, 0]
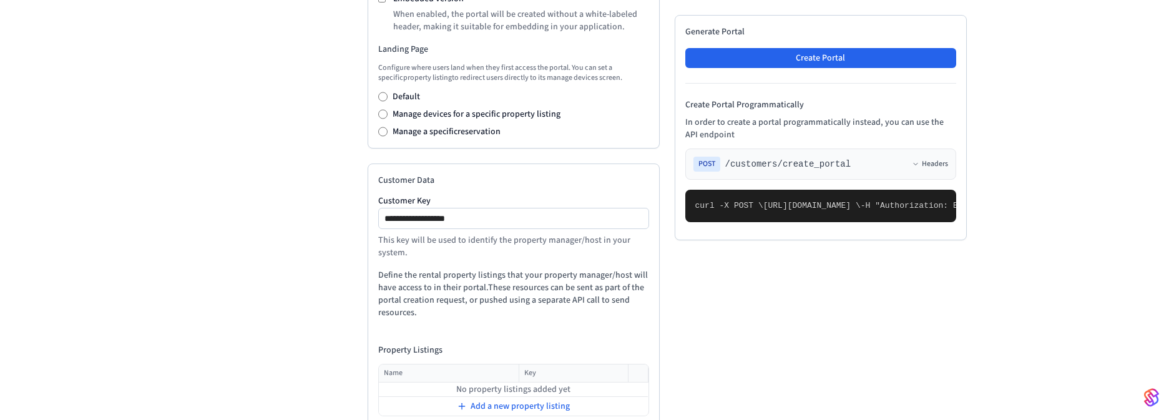
click at [887, 222] on pre "curl -X POST \ [URL][DOMAIN_NAME] \ -H "Authorization: Bearer seam_api_key_1234…" at bounding box center [820, 206] width 271 height 32
drag, startPoint x: 843, startPoint y: 292, endPoint x: 843, endPoint y: 280, distance: 12.5
click at [843, 222] on pre "curl -X POST \ [URL][DOMAIN_NAME] \ -H "Authorization: Bearer seam_api_key_1234…" at bounding box center [820, 206] width 271 height 32
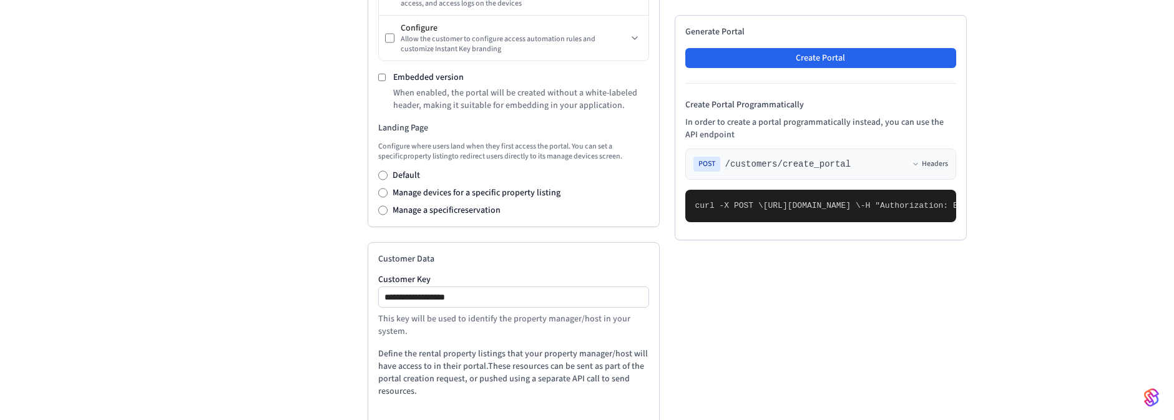
scroll to position [521, 0]
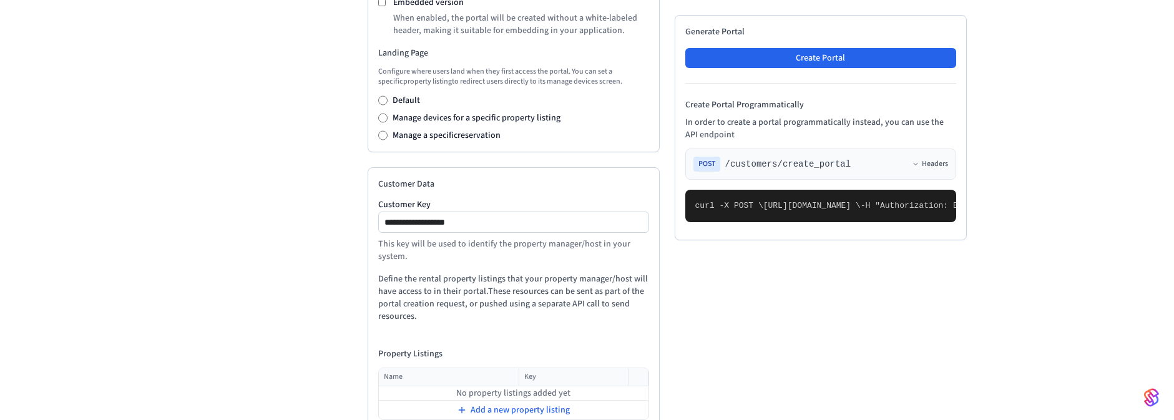
click at [383, 132] on div "Manage a specific reservation" at bounding box center [513, 135] width 271 height 12
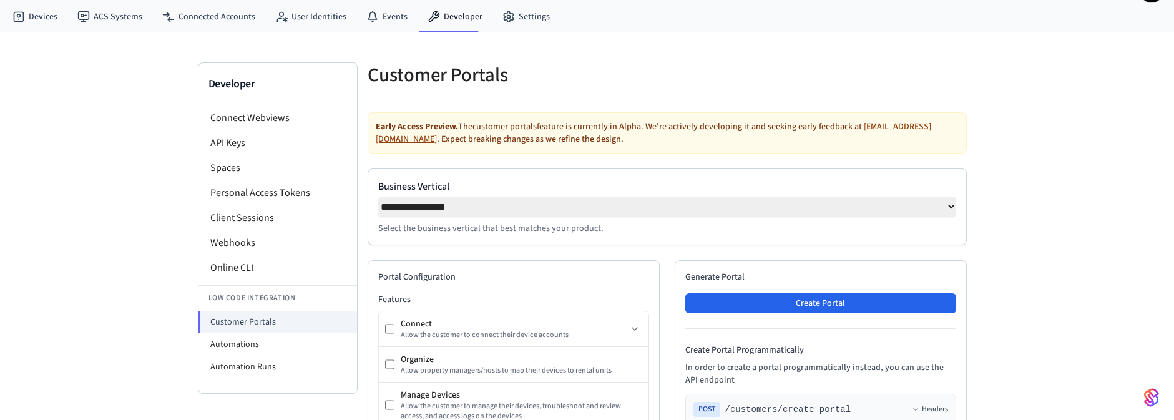
scroll to position [0, 0]
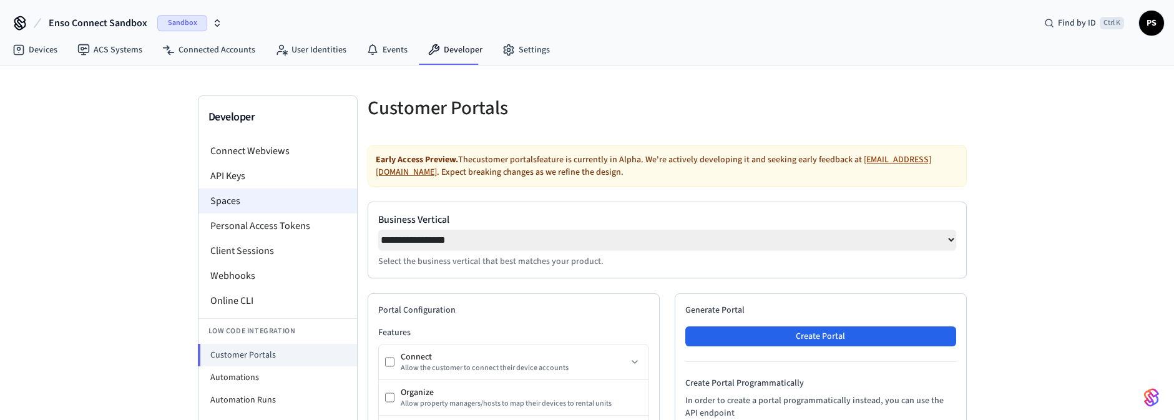
click at [237, 200] on li "Spaces" at bounding box center [277, 201] width 159 height 25
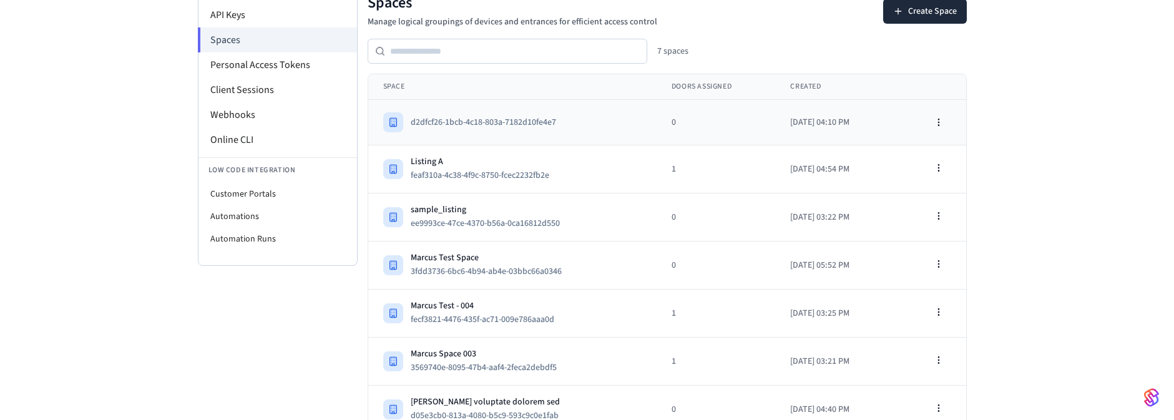
scroll to position [172, 0]
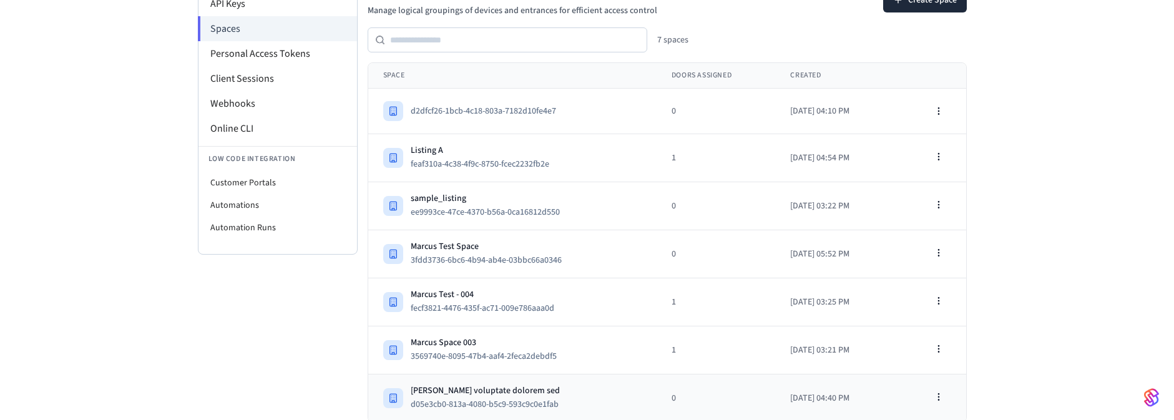
click at [509, 380] on td "[PERSON_NAME] voluptate dolorem sed d05e3cb0-813a-4080-b5c9-593c9c0e1fab" at bounding box center [512, 399] width 288 height 48
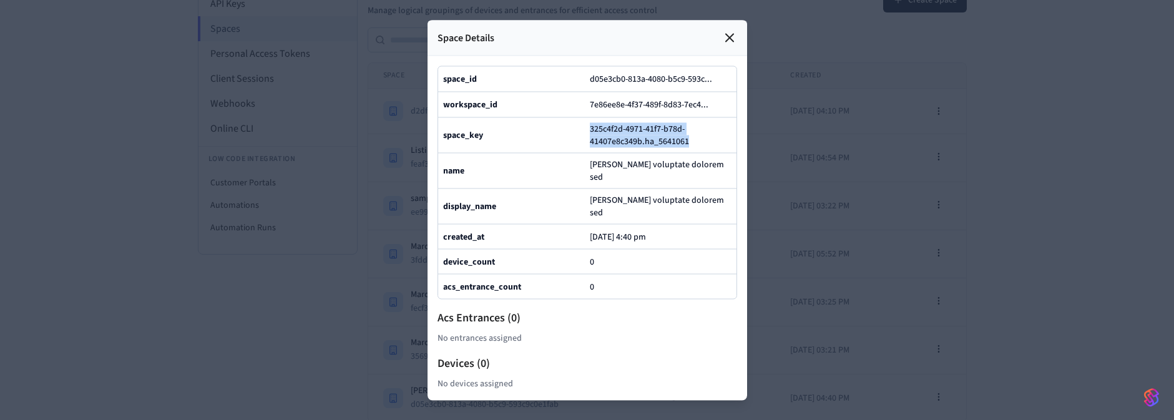
drag, startPoint x: 692, startPoint y: 137, endPoint x: 592, endPoint y: 129, distance: 100.8
click at [592, 129] on span "325c4f2d-4971-41f7-b78d-41407e8c349b.ha_5641061" at bounding box center [661, 134] width 142 height 25
click at [884, 158] on div at bounding box center [587, 210] width 1174 height 420
click at [730, 30] on icon at bounding box center [729, 37] width 15 height 15
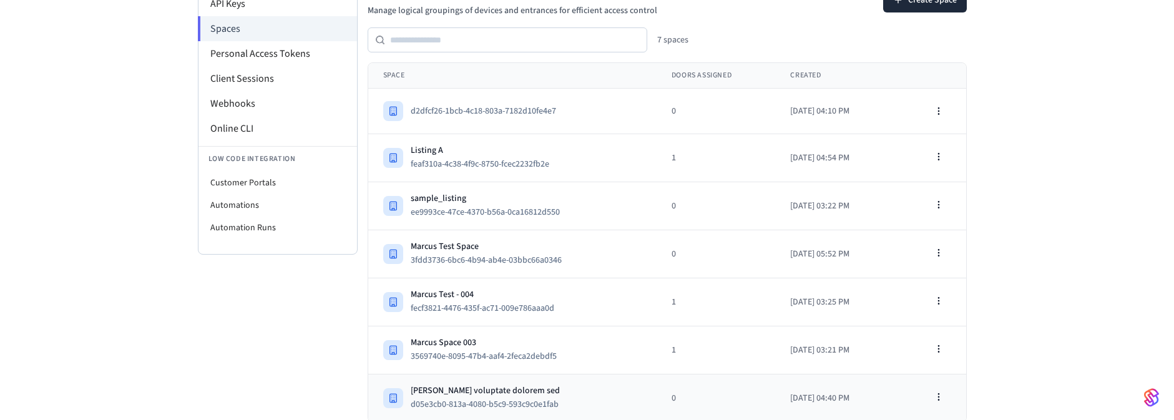
click at [485, 386] on div "[PERSON_NAME] voluptate dolorem sed" at bounding box center [490, 391] width 158 height 12
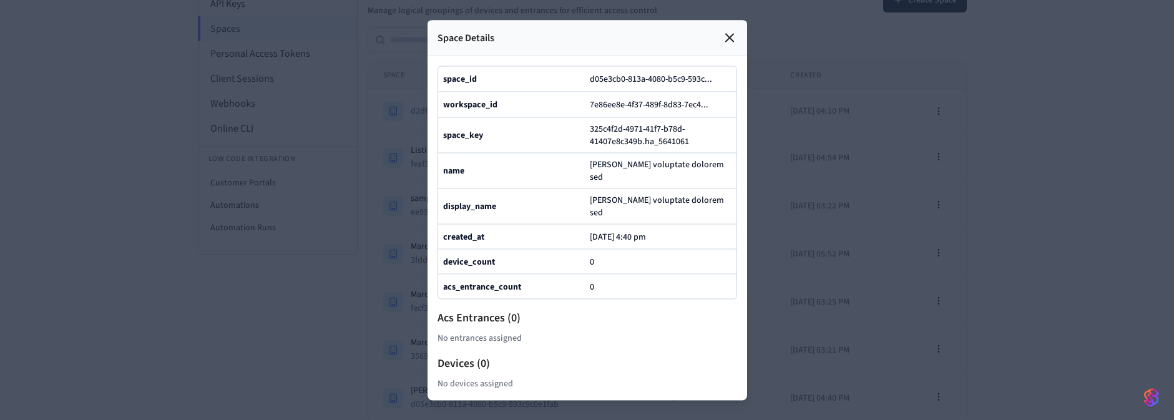
click at [1014, 203] on div at bounding box center [587, 210] width 1174 height 420
click at [730, 30] on icon at bounding box center [729, 37] width 15 height 15
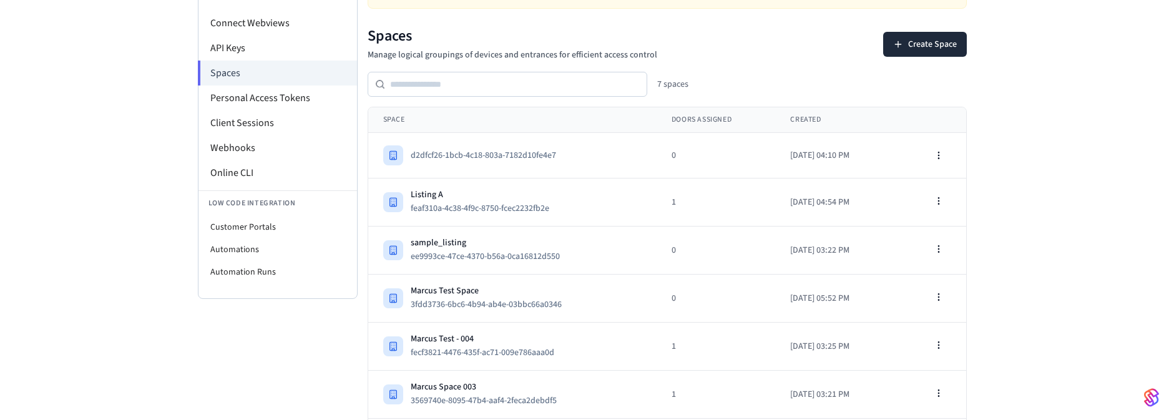
scroll to position [97, 0]
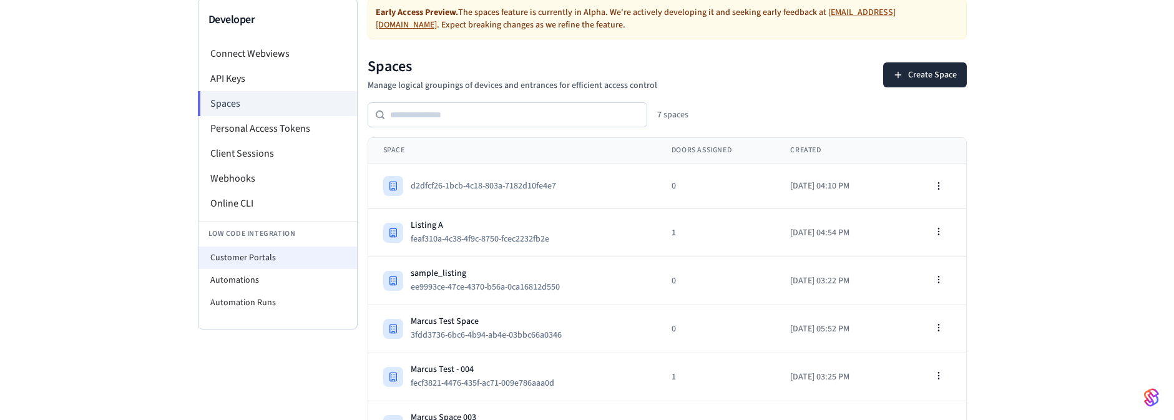
click at [227, 253] on li "Customer Portals" at bounding box center [277, 258] width 159 height 22
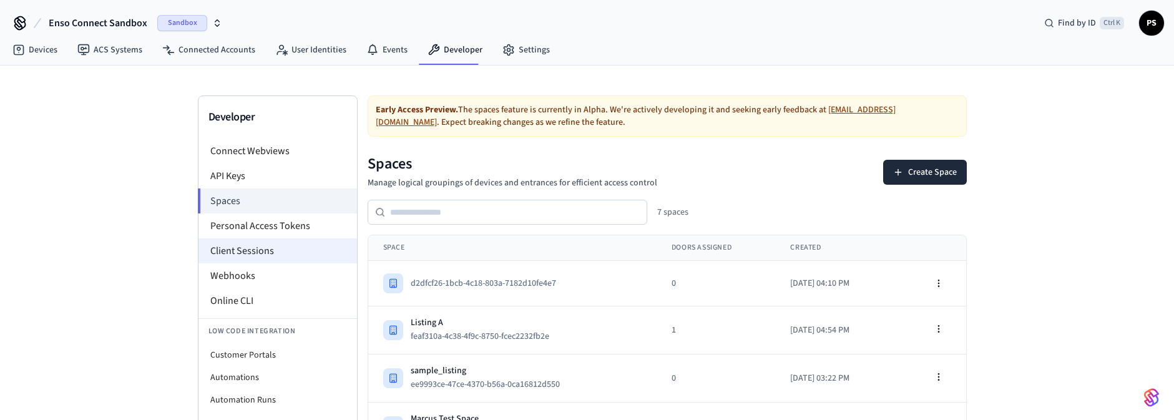
select select "**********"
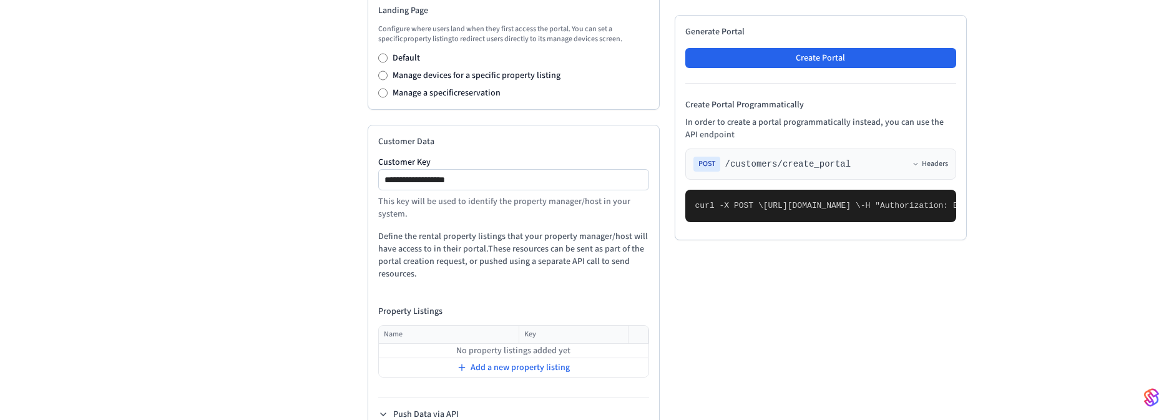
scroll to position [595, 0]
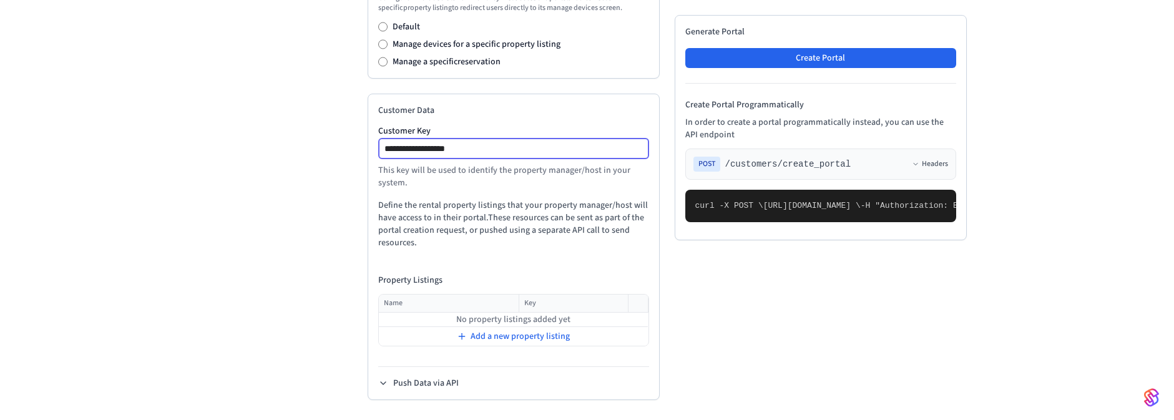
click at [453, 154] on input "**********" at bounding box center [515, 148] width 270 height 15
drag, startPoint x: 492, startPoint y: 149, endPoint x: 320, endPoint y: 149, distance: 172.3
type input "*"
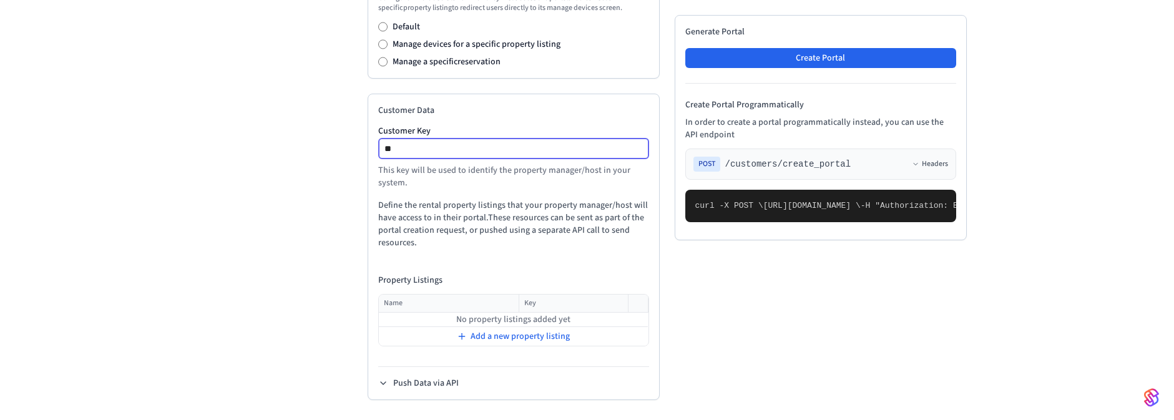
type input "*"
type input "******"
click at [512, 340] on span "Add a new property listing" at bounding box center [520, 336] width 99 height 12
click at [431, 324] on input "text" at bounding box center [441, 320] width 123 height 15
type input "**********"
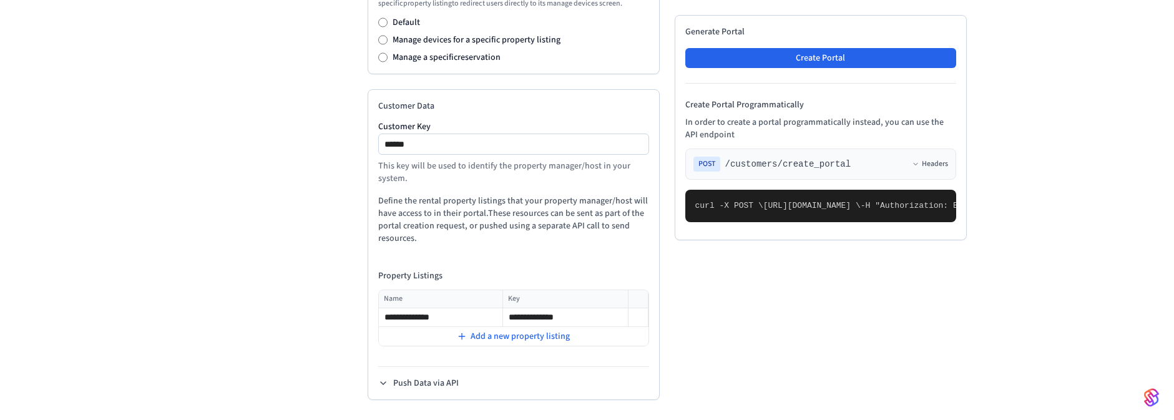
scroll to position [599, 0]
click at [779, 222] on pre "curl -X POST \ [URL][DOMAIN_NAME] \ -H "Authorization: Bearer seam_api_key_1234…" at bounding box center [820, 206] width 271 height 32
click at [731, 222] on pre "curl -X POST \ [URL][DOMAIN_NAME] \ -H "Authorization: Bearer seam_api_key_1234…" at bounding box center [820, 206] width 271 height 32
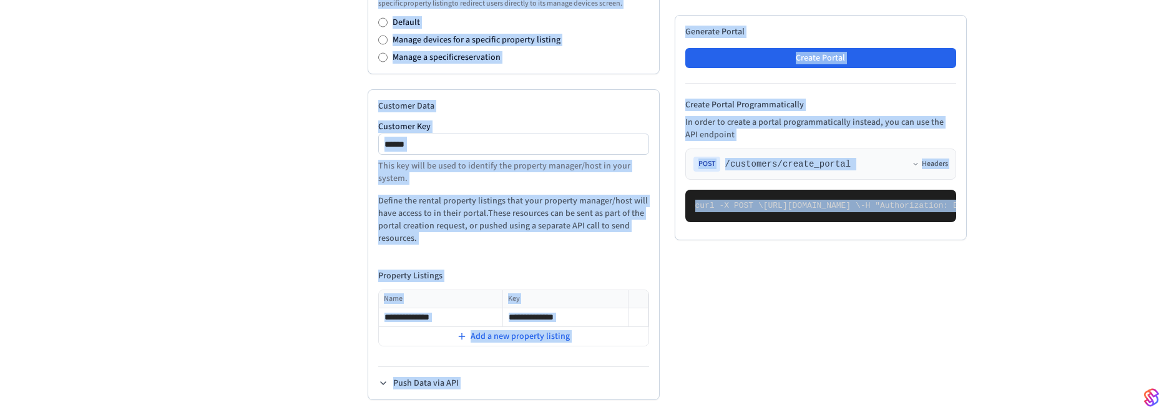
click at [732, 222] on pre "curl -X POST \ [URL][DOMAIN_NAME] \ -H "Authorization: Bearer seam_api_key_1234…" at bounding box center [820, 206] width 271 height 32
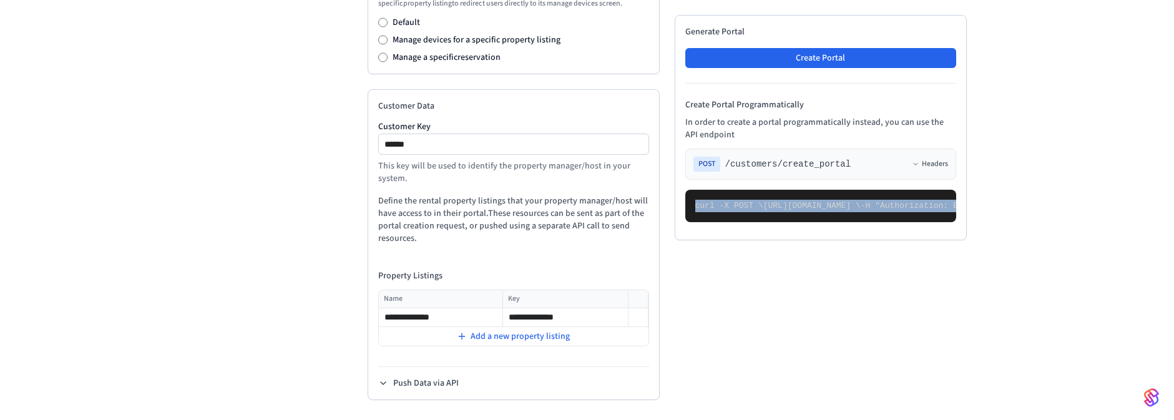
drag, startPoint x: 705, startPoint y: 358, endPoint x: 687, endPoint y: 51, distance: 308.3
click at [687, 190] on pre "curl -X POST \ [URL][DOMAIN_NAME] \ -H "Authorization: Bearer seam_api_key_1234…" at bounding box center [820, 206] width 271 height 32
copy code "curl -X POST \ [URL][DOMAIN_NAME] \ -H "Authorization: Bearer seam_api_key_1234…"
click at [800, 190] on pre "curl -X POST \ [URL][DOMAIN_NAME] \ -H "Authorization: Bearer seam_api_key_1234…" at bounding box center [820, 206] width 271 height 32
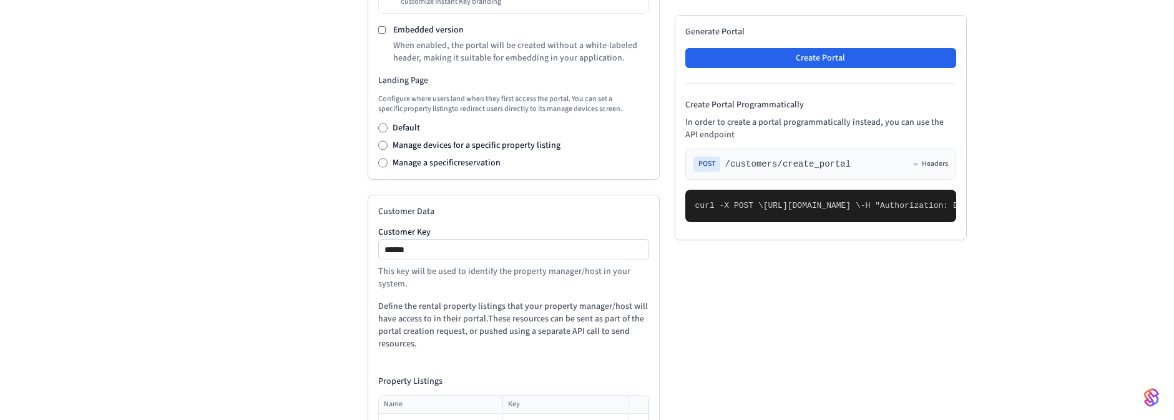
scroll to position [524, 0]
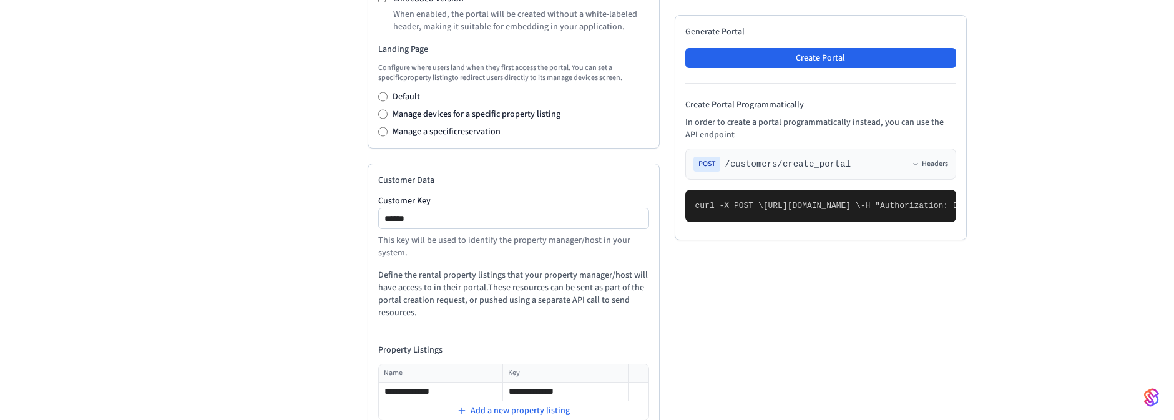
click at [268, 205] on div "Developer Connect Webviews API Keys Spaces Personal Access Tokens Client Sessio…" at bounding box center [278, 32] width 160 height 923
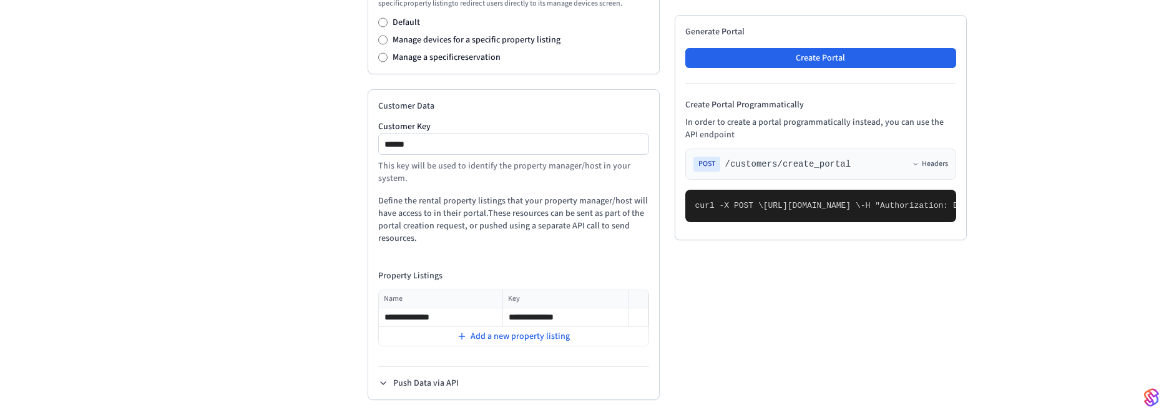
scroll to position [0, 31]
drag, startPoint x: 852, startPoint y: 382, endPoint x: 919, endPoint y: 375, distance: 67.1
click at [919, 240] on div "Generate Portal Create Portal Create Portal Programmatically In order to create…" at bounding box center [821, 127] width 292 height 225
click at [584, 316] on input "**********" at bounding box center [565, 317] width 123 height 15
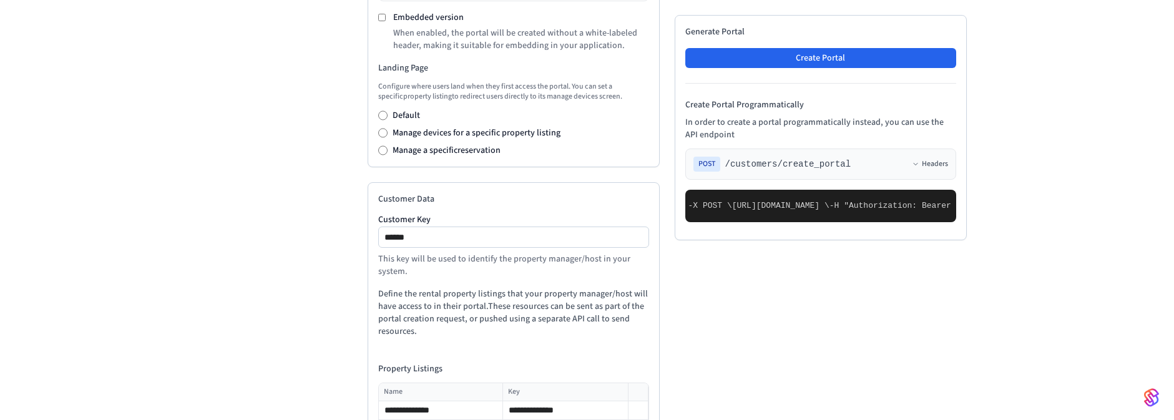
scroll to position [449, 0]
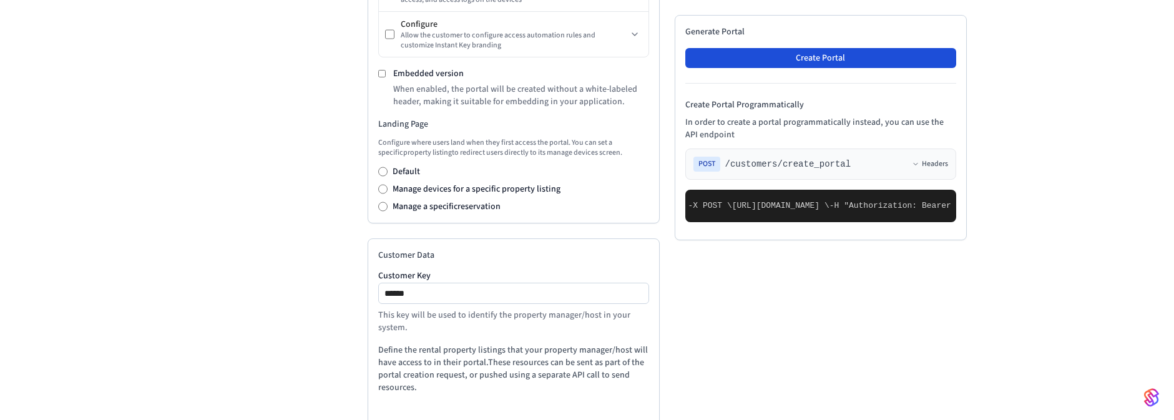
type input "**********"
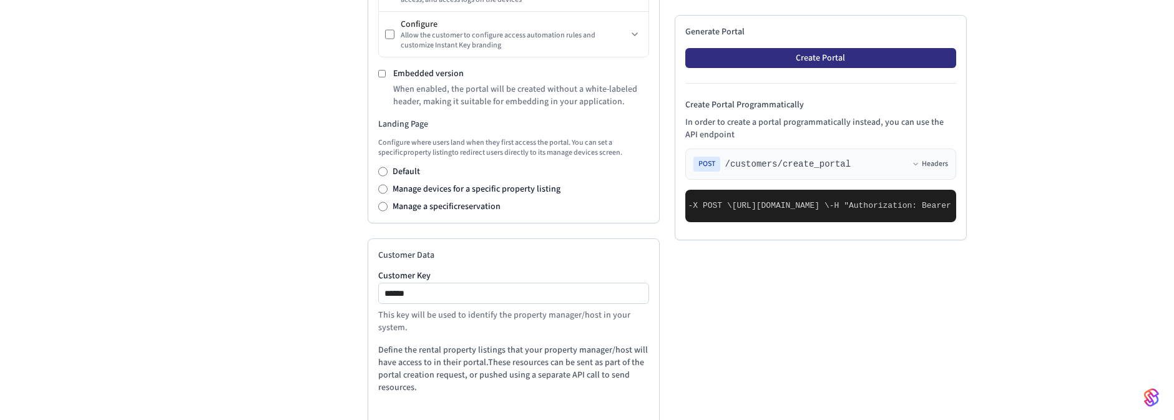
click at [816, 56] on button "Create Portal" at bounding box center [820, 58] width 271 height 20
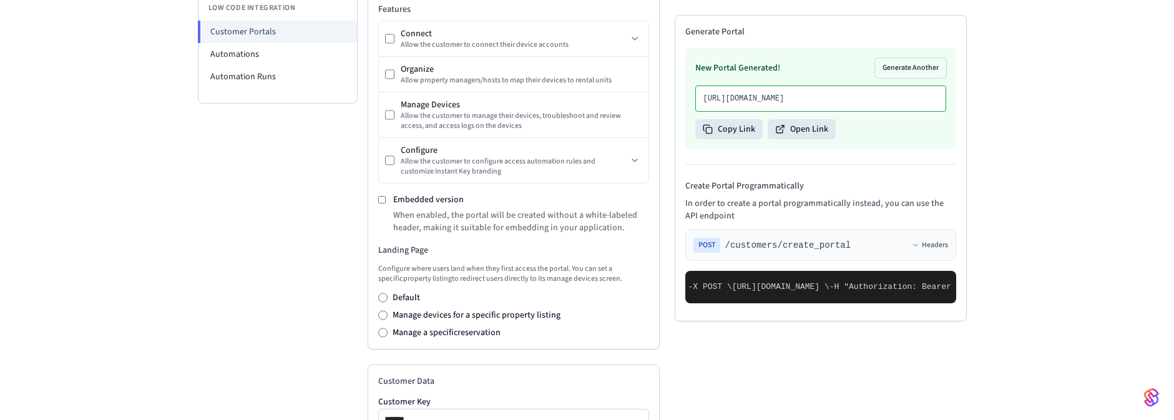
scroll to position [150, 0]
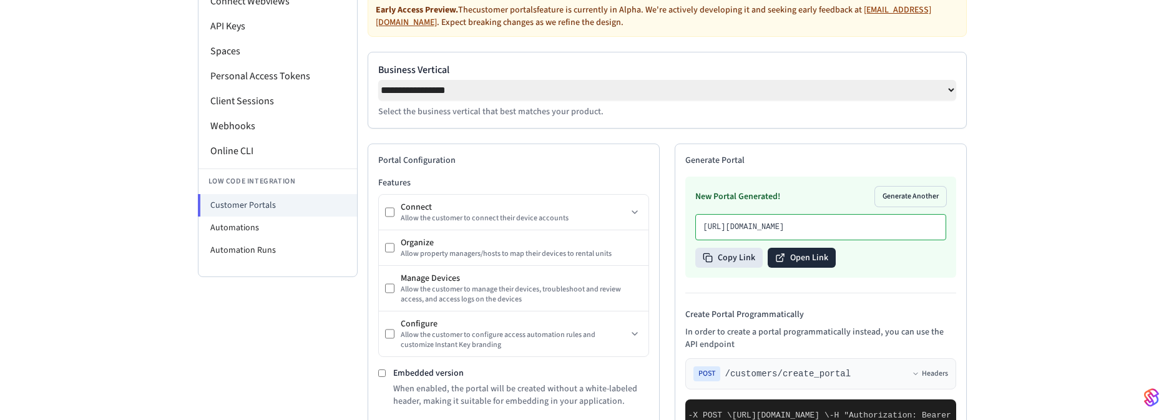
click at [795, 268] on button "Open Link" at bounding box center [802, 258] width 68 height 20
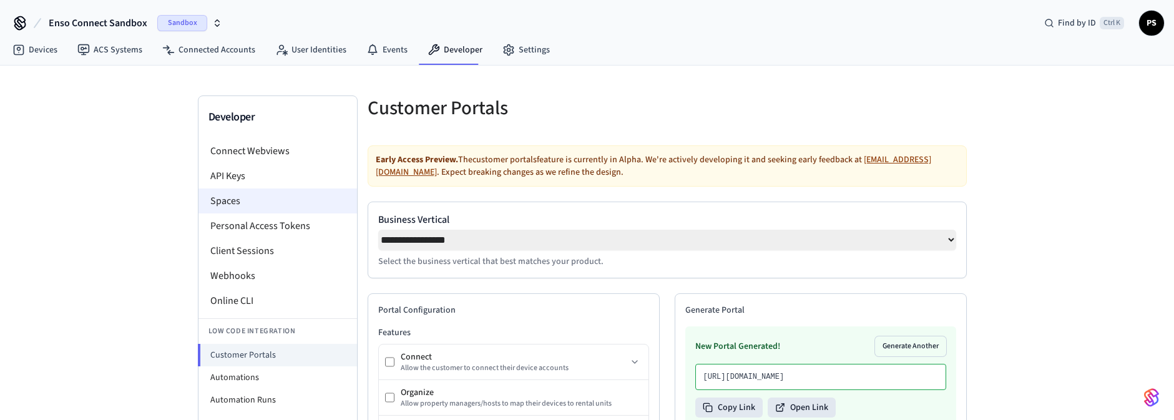
click at [278, 198] on li "Spaces" at bounding box center [277, 201] width 159 height 25
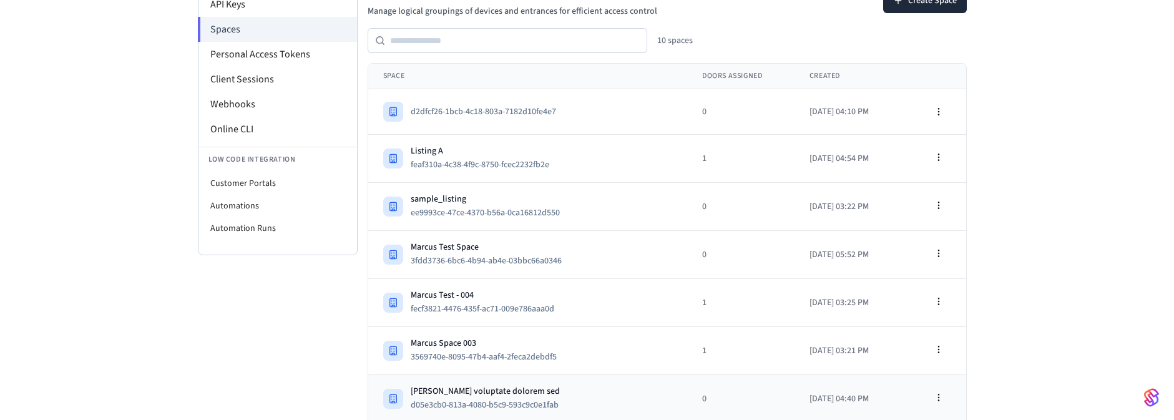
scroll to position [316, 0]
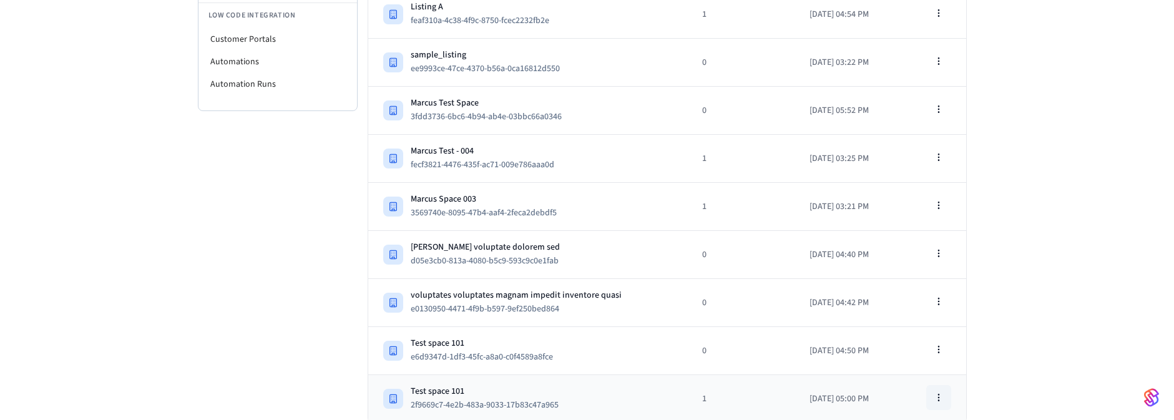
click at [943, 393] on icon "button" at bounding box center [939, 398] width 10 height 10
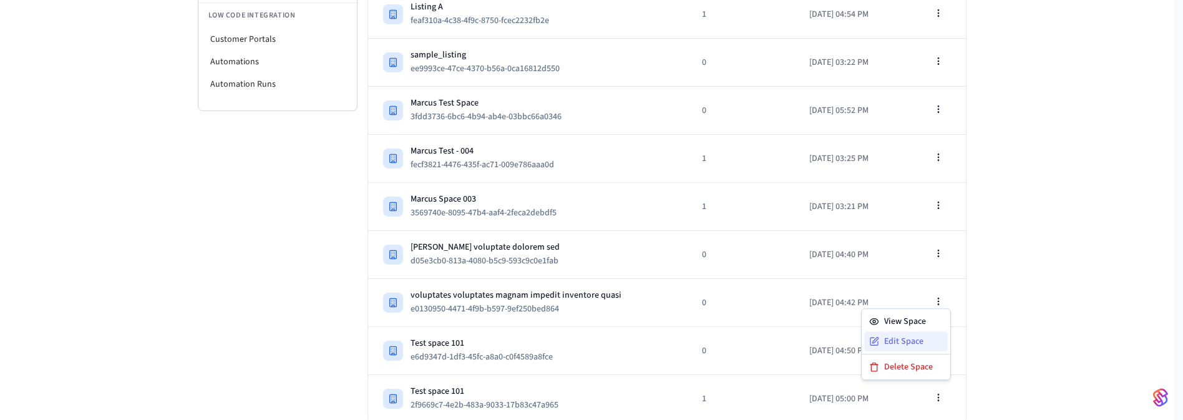
click at [903, 339] on div "Edit Space" at bounding box center [907, 341] width 84 height 20
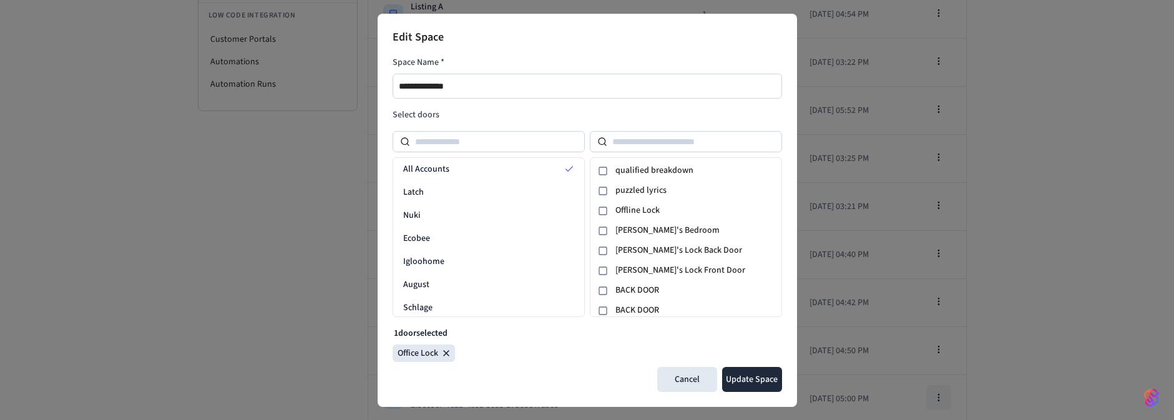
scroll to position [0, 0]
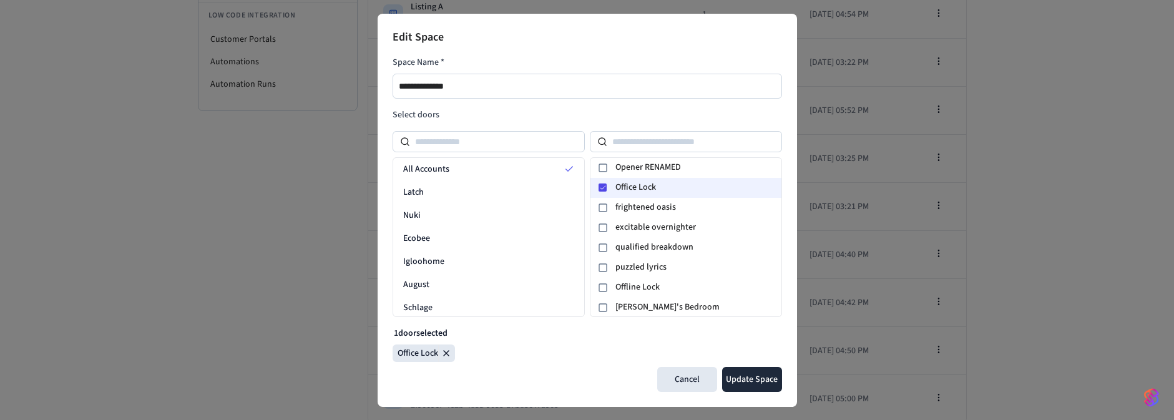
click at [600, 188] on div at bounding box center [603, 188] width 8 height 8
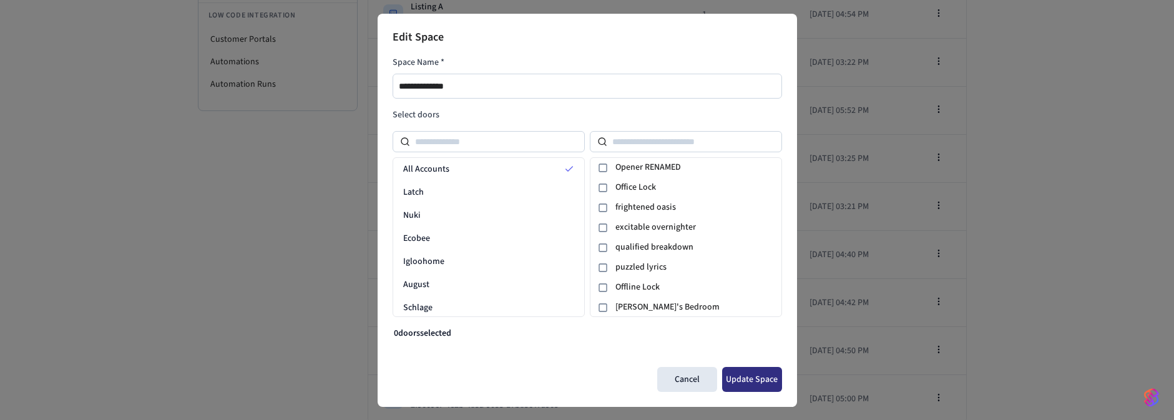
click at [733, 381] on button "Update Space" at bounding box center [752, 379] width 60 height 25
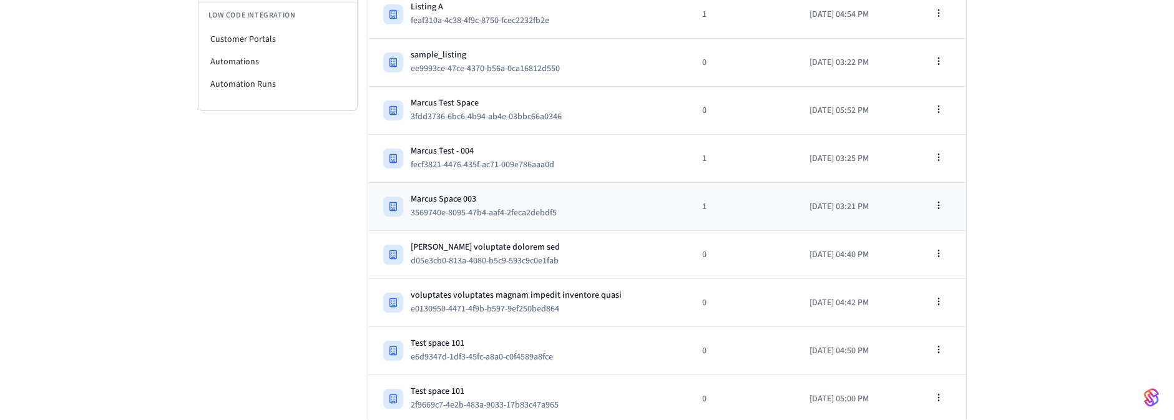
click at [647, 205] on div "Marcus Space 003 3569740e-8095-47b4-aaf4-2feca2debdf5" at bounding box center [527, 206] width 289 height 27
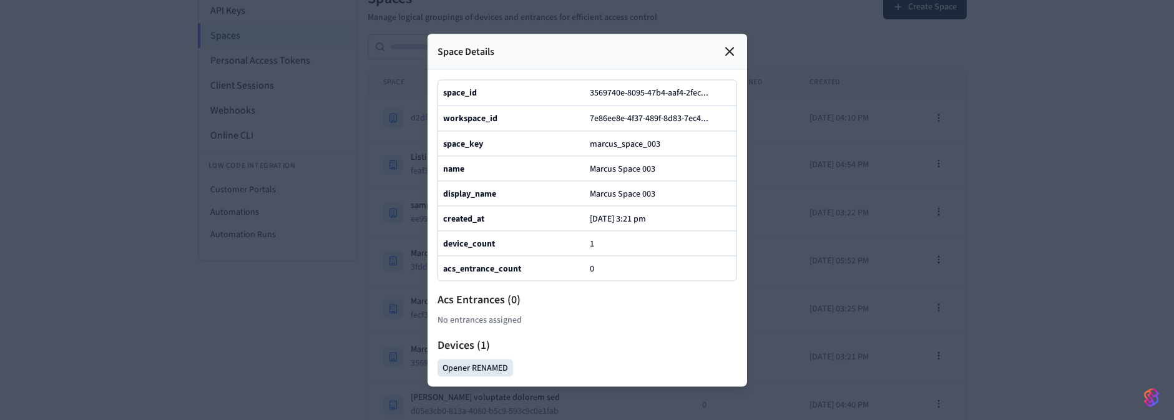
scroll to position [166, 0]
click at [723, 44] on icon at bounding box center [729, 51] width 15 height 15
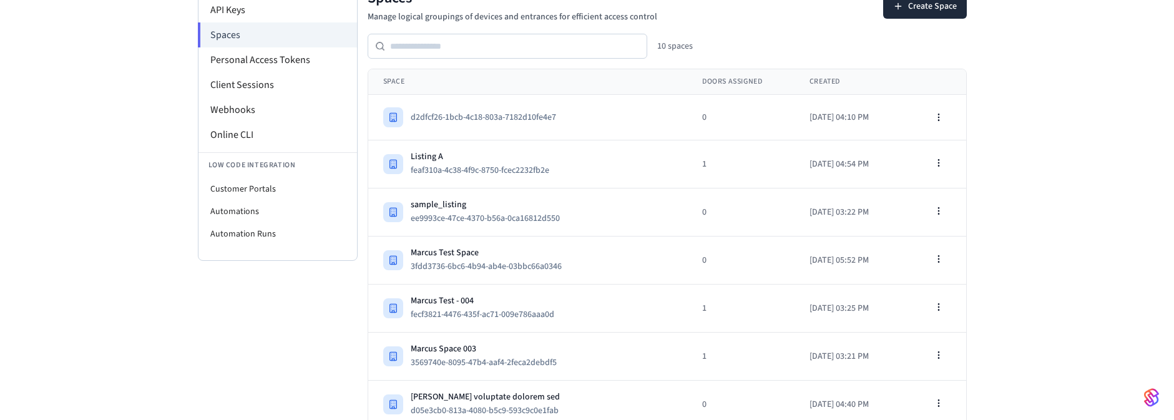
scroll to position [316, 0]
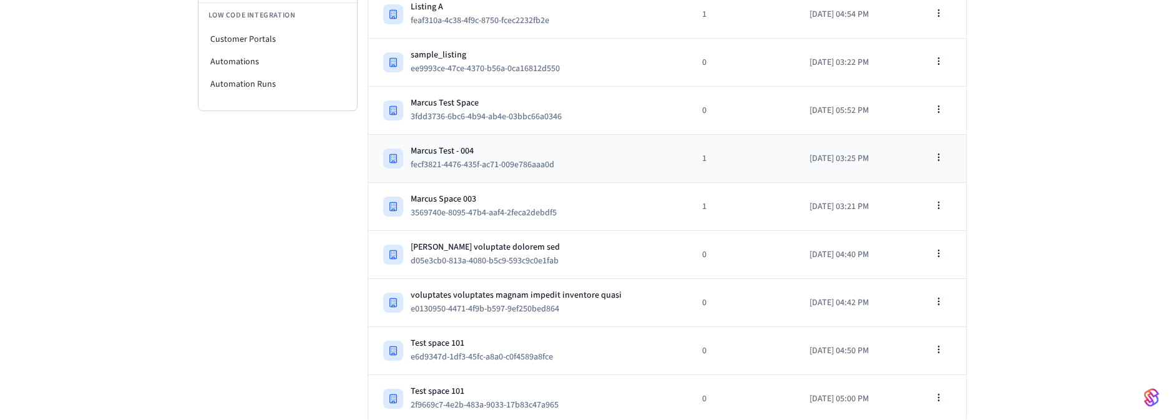
click at [530, 139] on td "Marcus Test - 004 fecf3821-4476-435f-ac71-009e786aaa0d" at bounding box center [527, 159] width 319 height 48
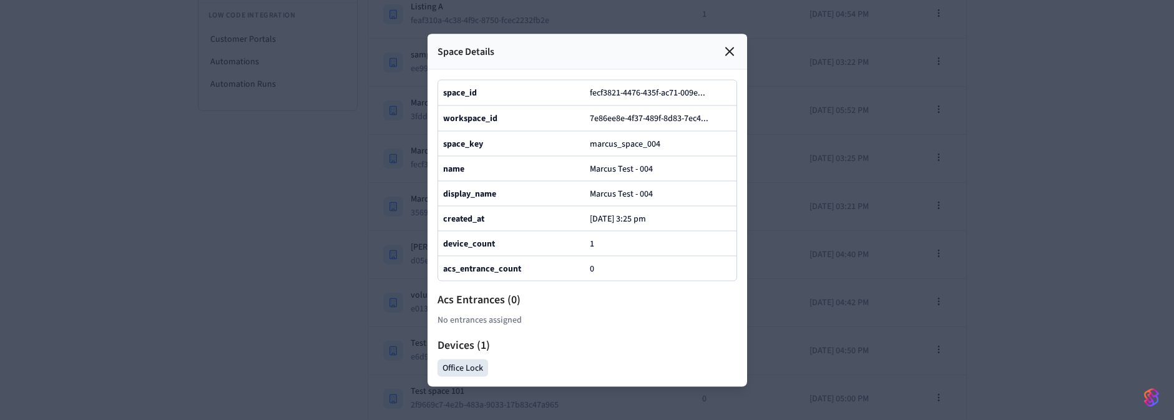
click at [732, 34] on div "Space Details" at bounding box center [588, 52] width 320 height 36
click at [723, 44] on icon at bounding box center [729, 51] width 15 height 15
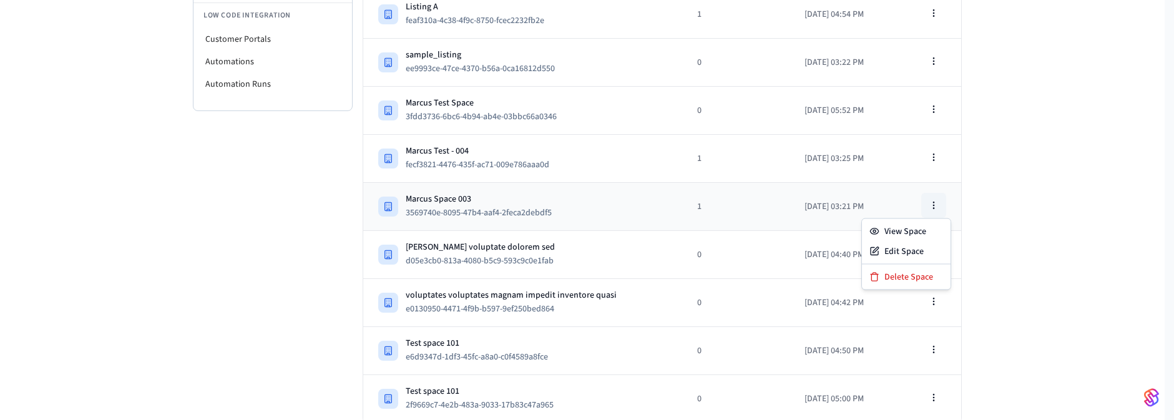
click at [934, 200] on icon "button" at bounding box center [934, 205] width 10 height 10
click at [905, 253] on div "Edit Space" at bounding box center [907, 252] width 84 height 20
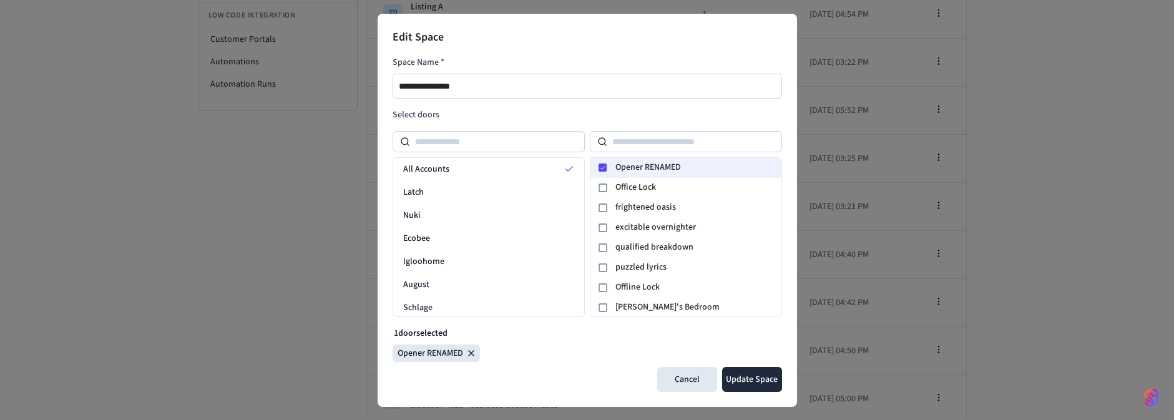
click at [601, 165] on icon at bounding box center [602, 167] width 7 height 7
click at [758, 390] on button "Update Space" at bounding box center [752, 379] width 60 height 25
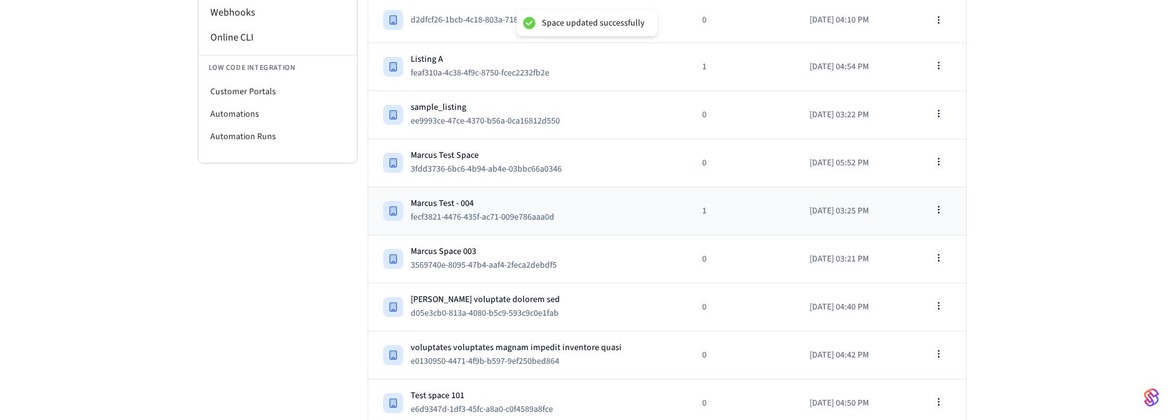
scroll to position [241, 0]
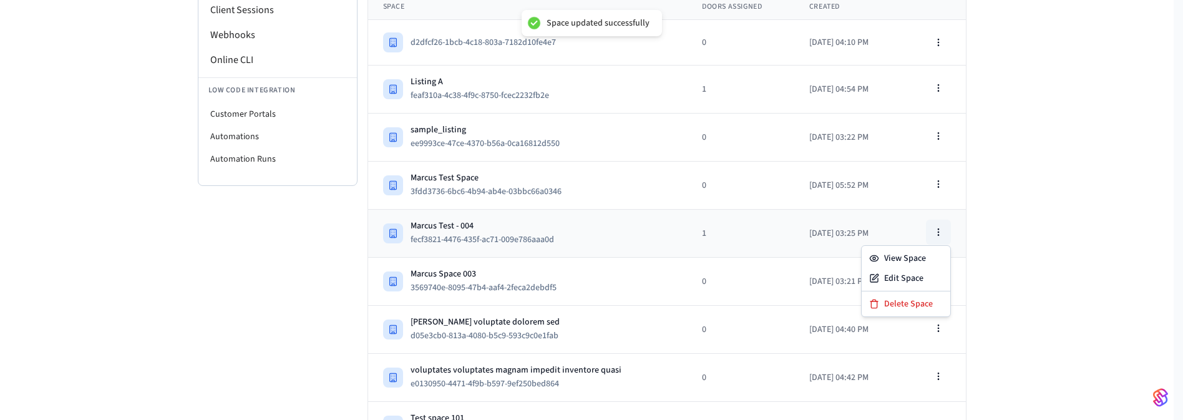
click at [941, 228] on icon "button" at bounding box center [939, 232] width 10 height 10
click at [908, 272] on div "Edit Space" at bounding box center [907, 278] width 84 height 20
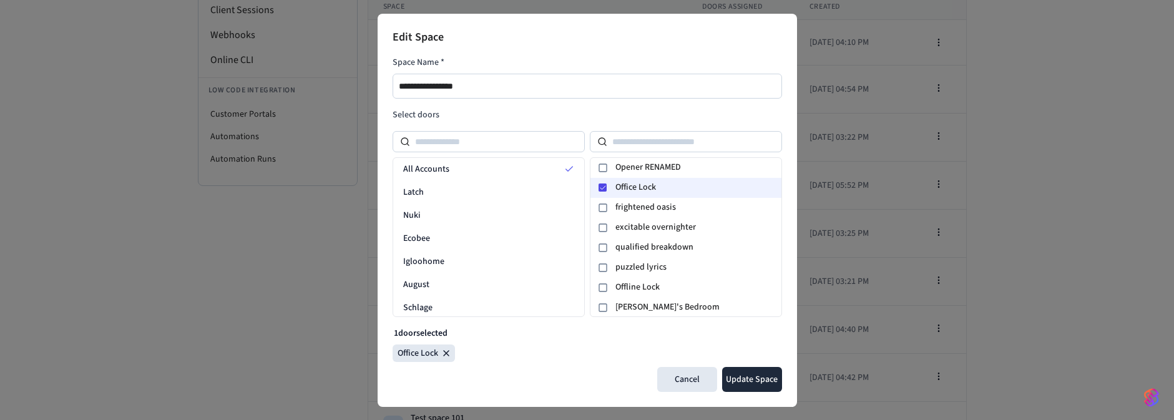
click at [597, 186] on div at bounding box center [602, 187] width 15 height 15
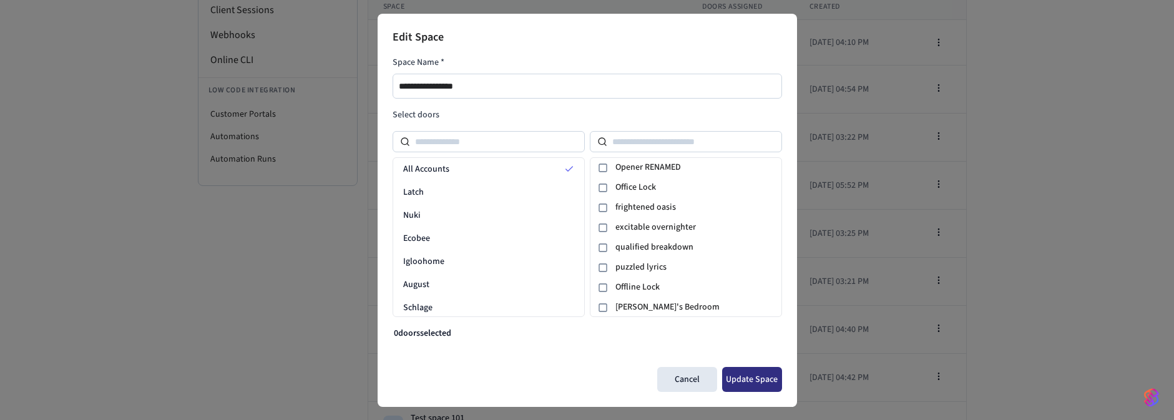
click at [750, 378] on button "Update Space" at bounding box center [752, 379] width 60 height 25
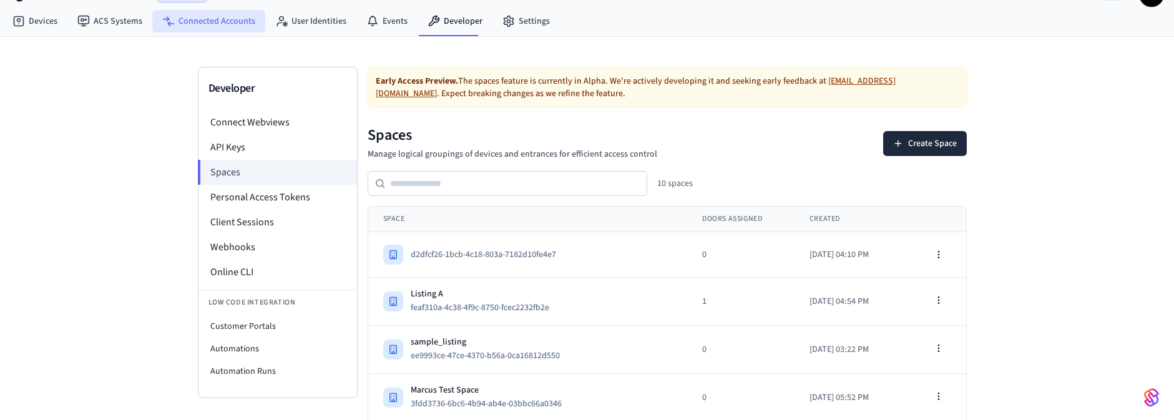
scroll to position [16, 0]
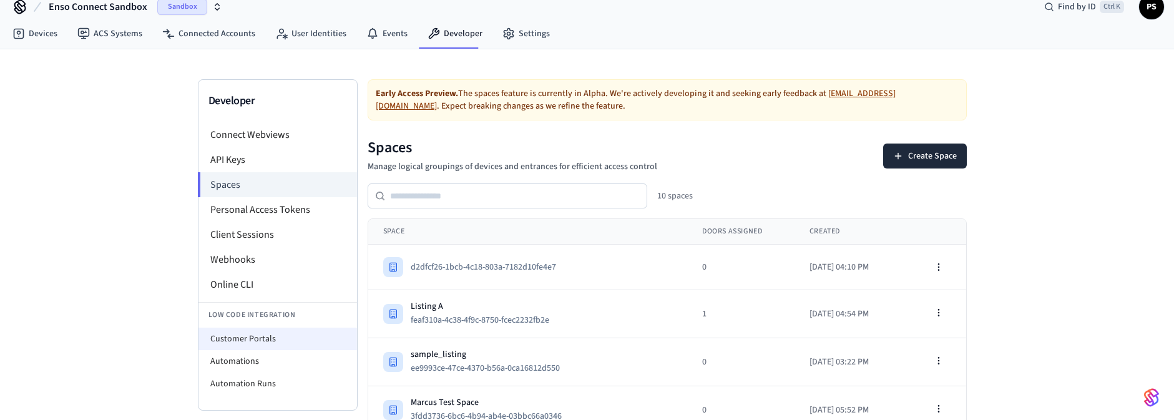
click at [250, 328] on li "Customer Portals" at bounding box center [277, 339] width 159 height 22
select select "**********"
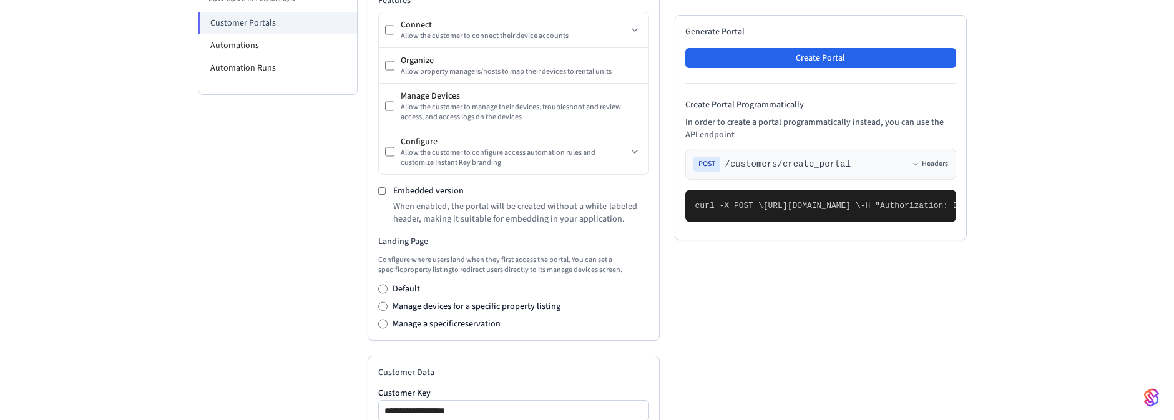
scroll to position [595, 0]
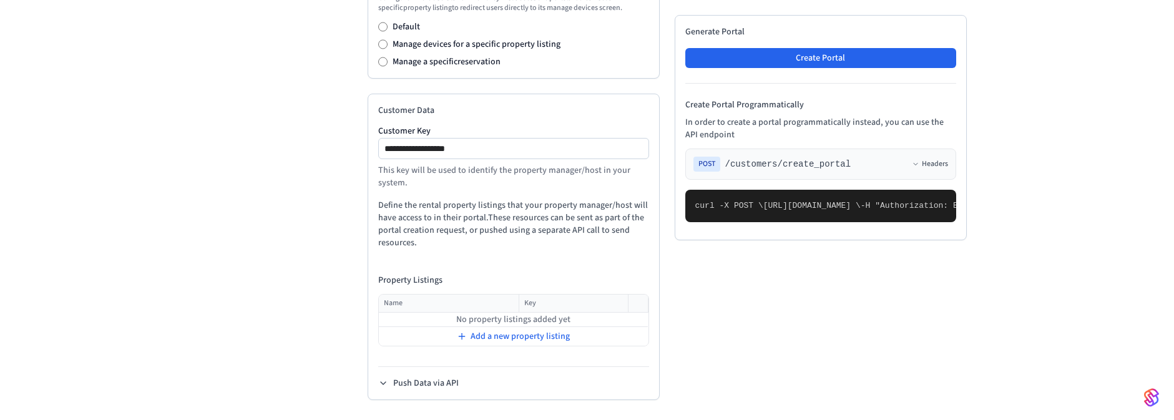
click at [512, 139] on div "**********" at bounding box center [513, 148] width 271 height 21
drag, startPoint x: 517, startPoint y: 156, endPoint x: 315, endPoint y: 142, distance: 202.7
type input "******"
click at [525, 338] on span "Add a new property listing" at bounding box center [520, 336] width 99 height 12
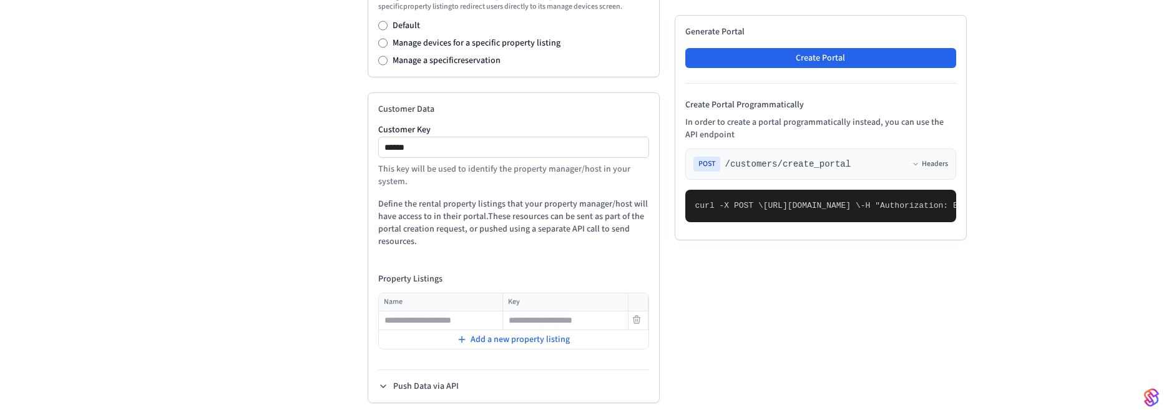
click at [434, 320] on input "text" at bounding box center [441, 320] width 123 height 15
type input "****"
type input "**********"
click at [538, 343] on span "Add a new property listing" at bounding box center [520, 339] width 99 height 12
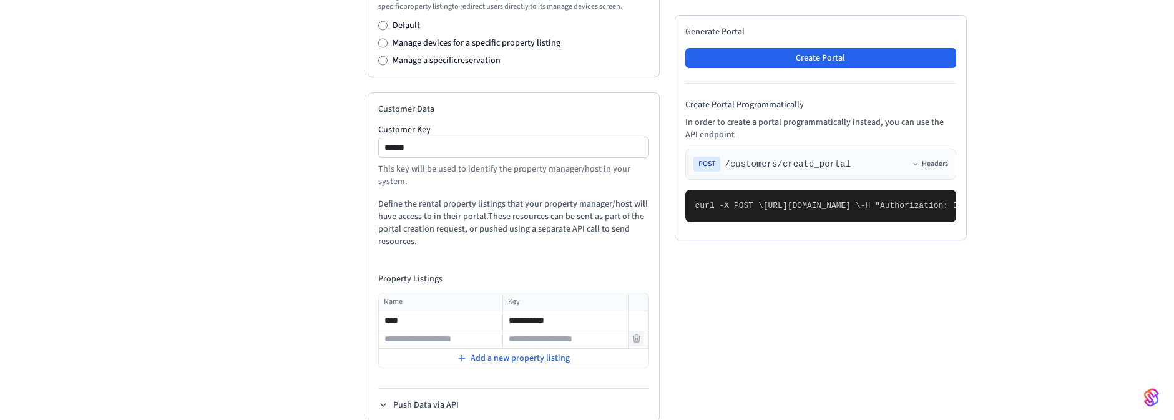
click at [636, 345] on button at bounding box center [636, 338] width 15 height 15
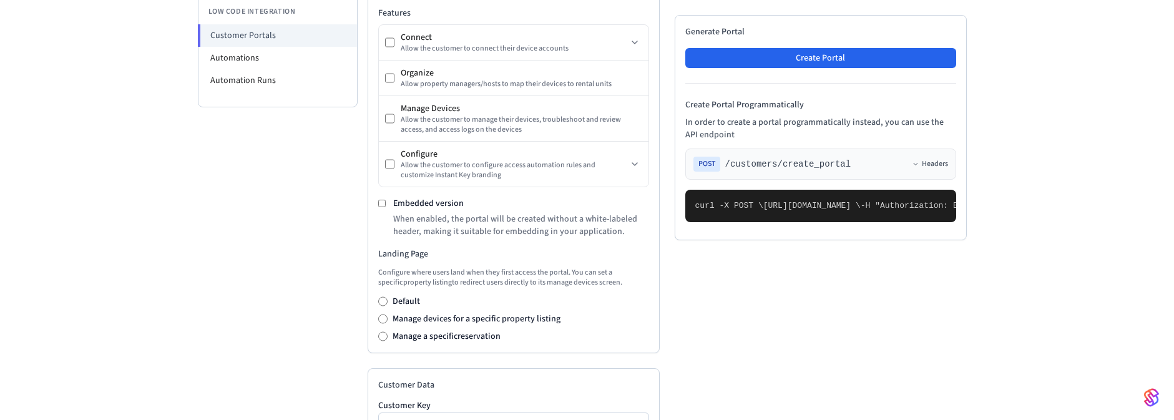
scroll to position [296, 0]
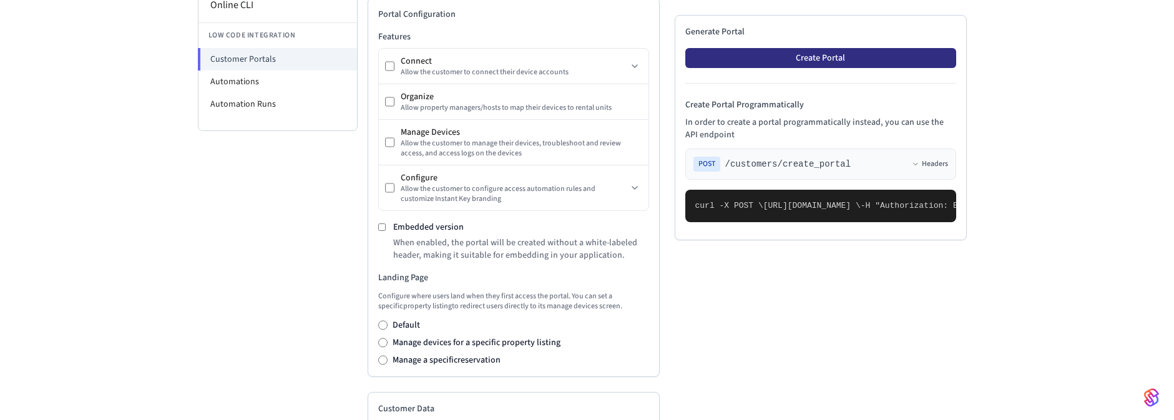
click at [840, 54] on button "Create Portal" at bounding box center [820, 58] width 271 height 20
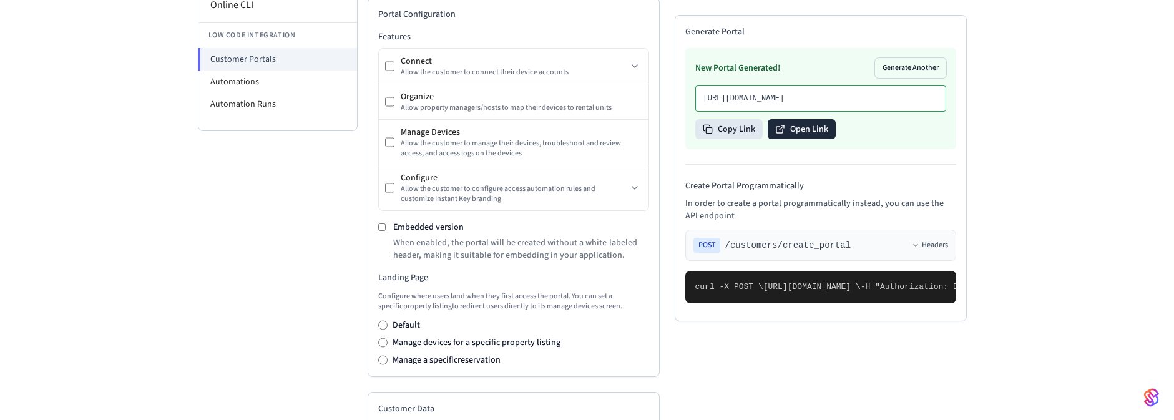
click at [791, 139] on button "Open Link" at bounding box center [802, 129] width 68 height 20
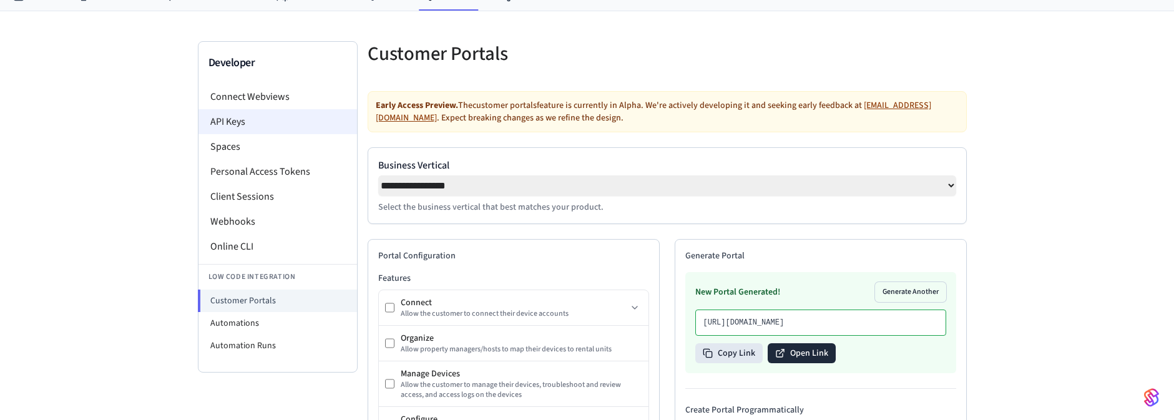
scroll to position [0, 0]
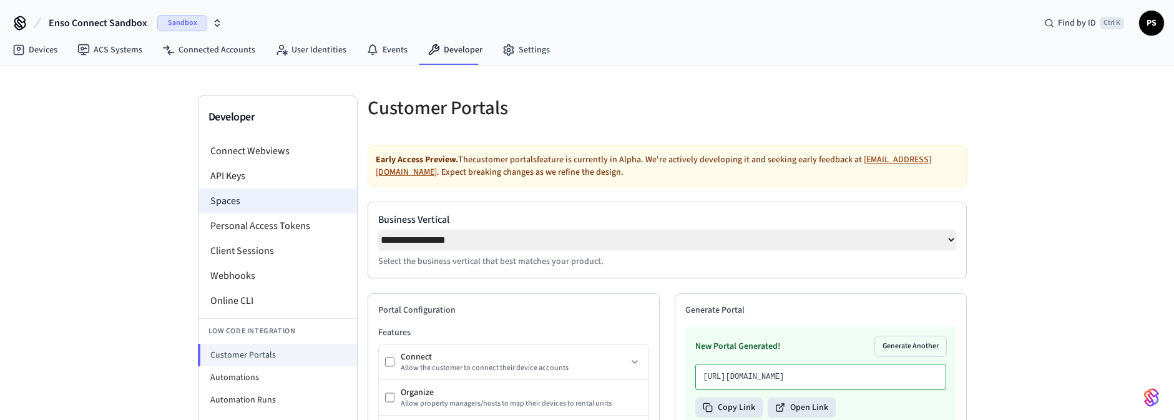
click at [233, 198] on li "Spaces" at bounding box center [277, 201] width 159 height 25
